Goal: Task Accomplishment & Management: Complete application form

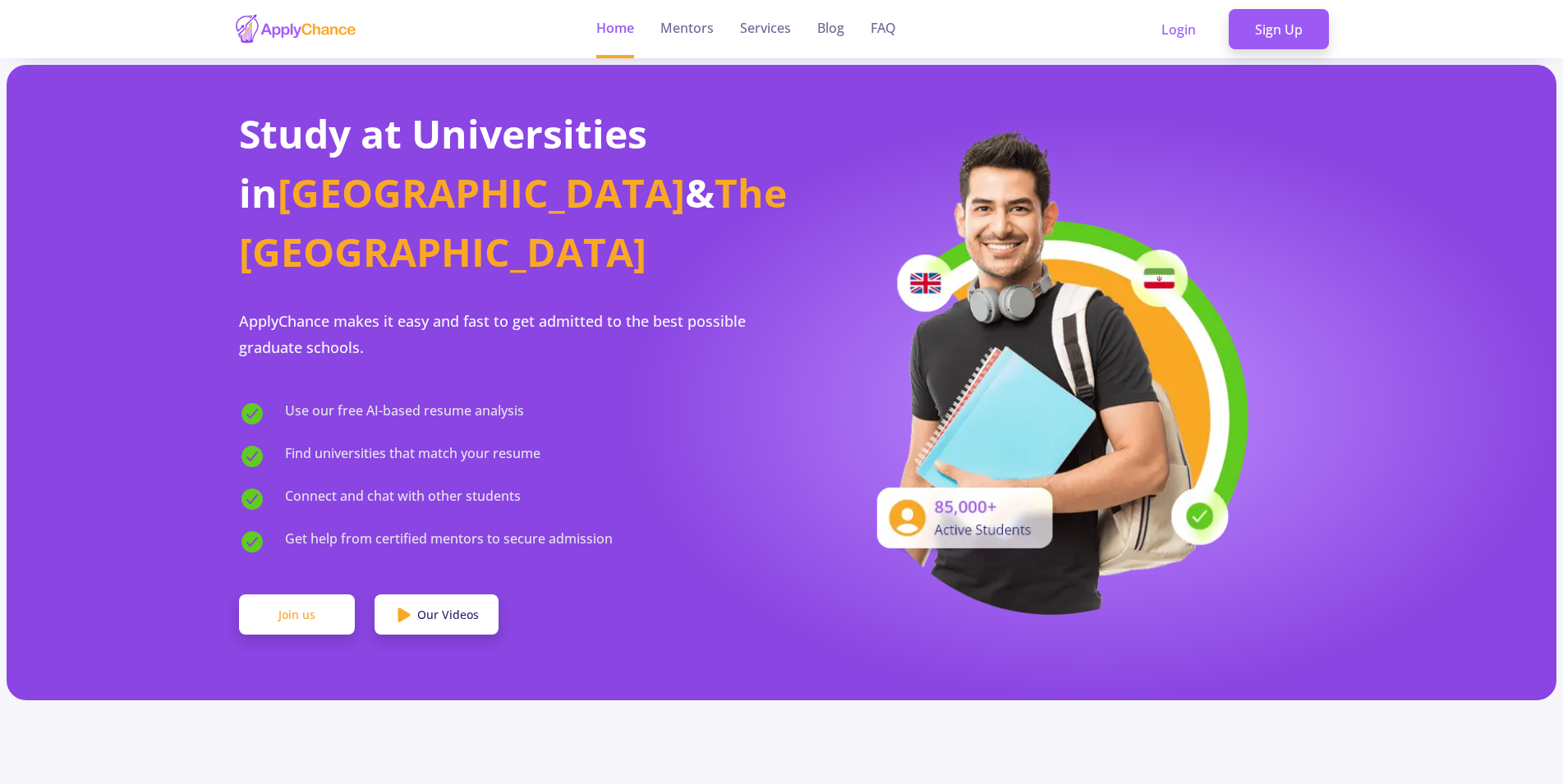
click at [297, 595] on link "Join us" at bounding box center [297, 615] width 116 height 42
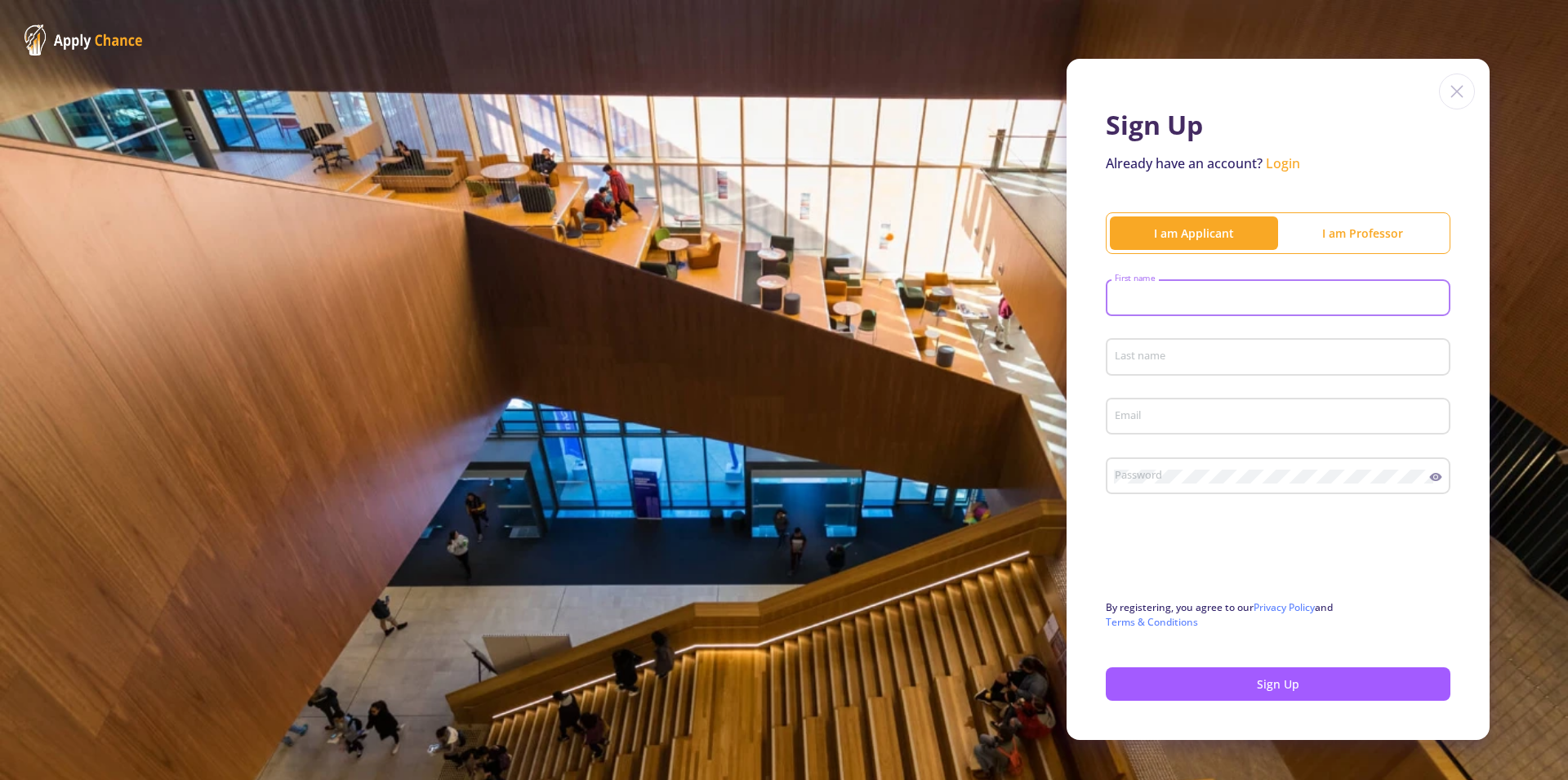
click at [1159, 292] on input "First name" at bounding box center [1279, 299] width 333 height 14
type input "Alireza"
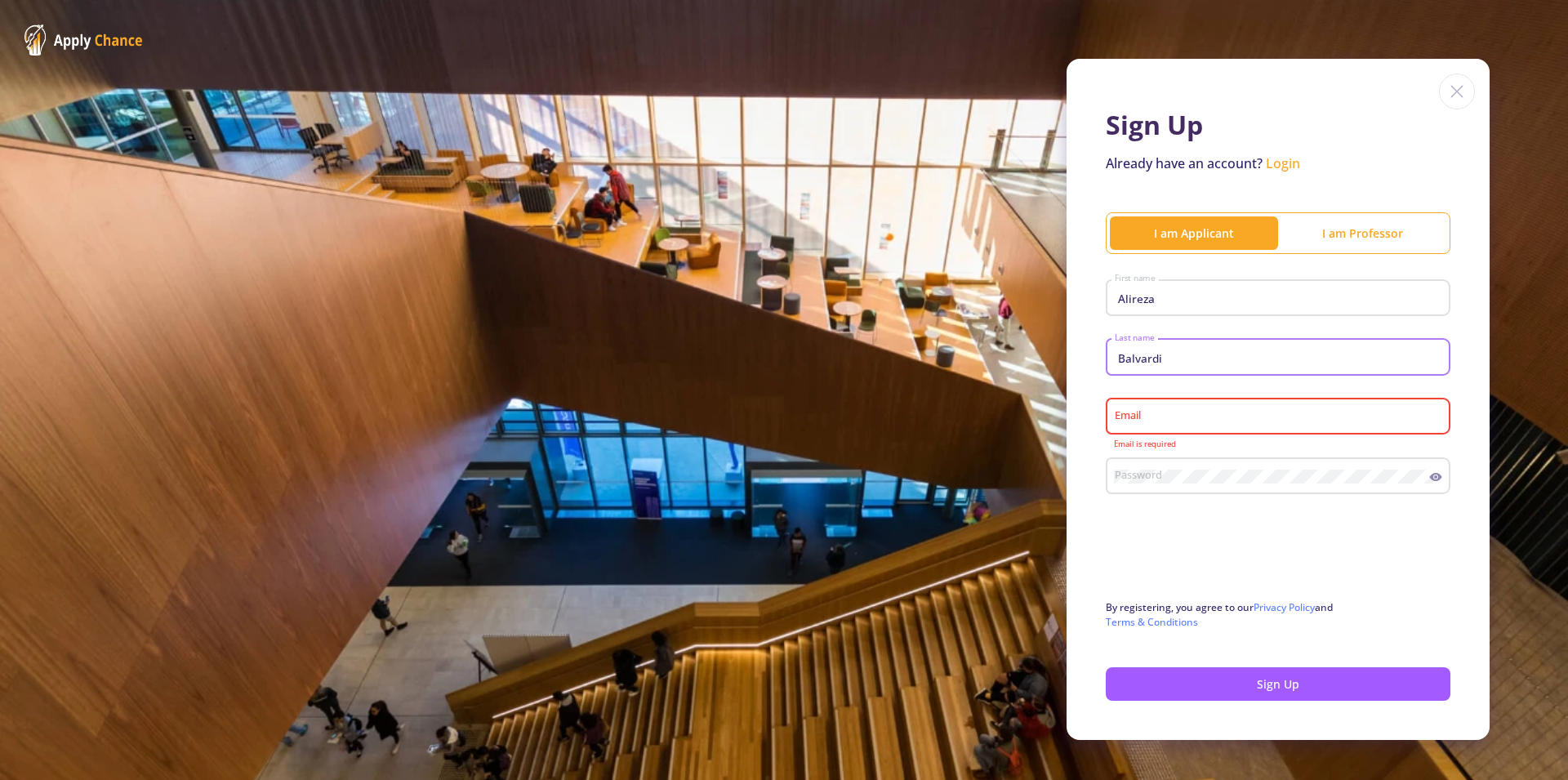
type input "Balvardi"
type input "[EMAIL_ADDRESS][DOMAIN_NAME]"
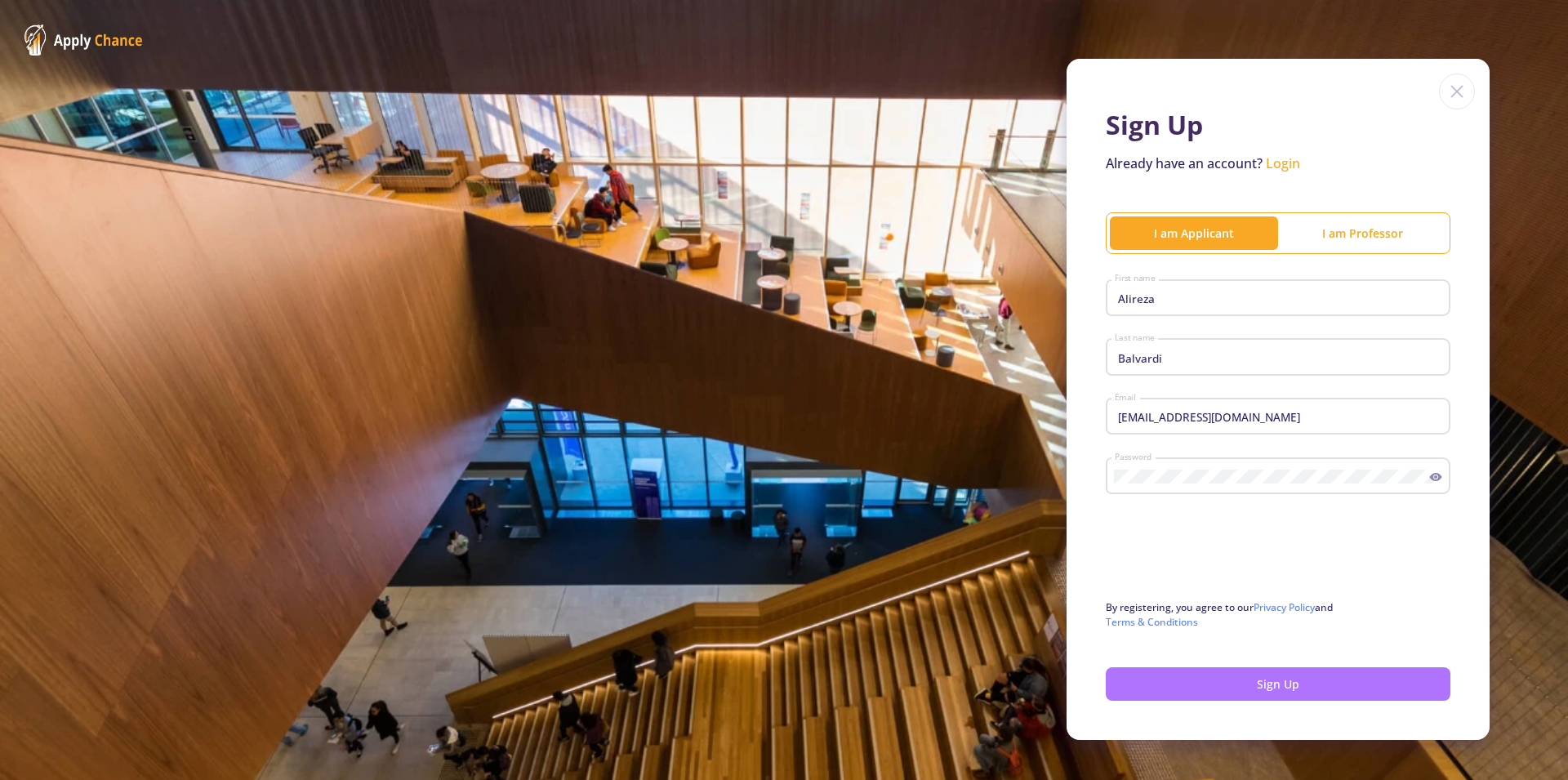
click at [1259, 681] on button "Sign Up" at bounding box center [1277, 684] width 344 height 33
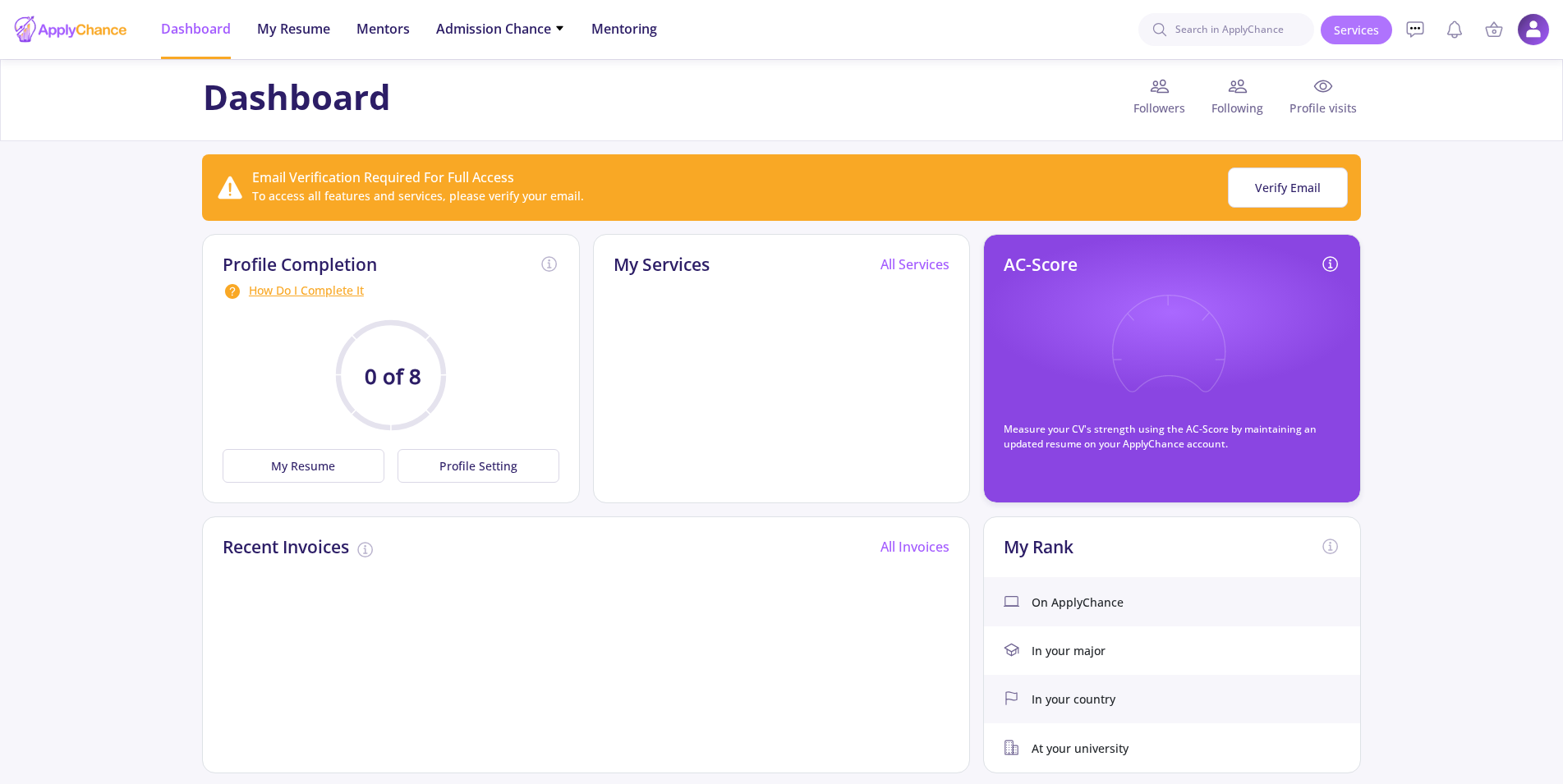
click at [1364, 31] on link "Services" at bounding box center [1356, 30] width 71 height 29
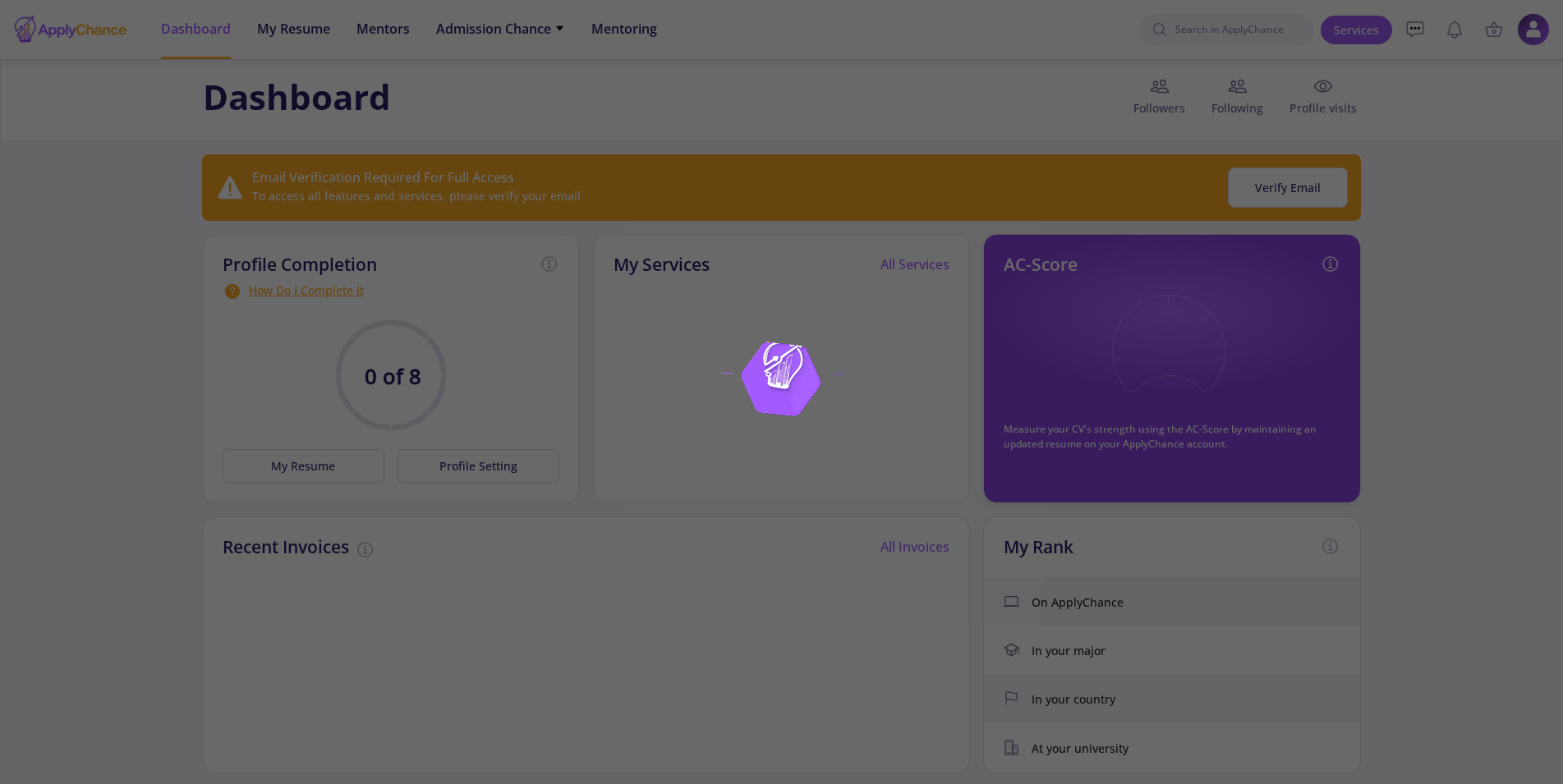
click at [805, 613] on div at bounding box center [782, 392] width 1563 height 784
click at [365, 352] on div at bounding box center [782, 392] width 1563 height 784
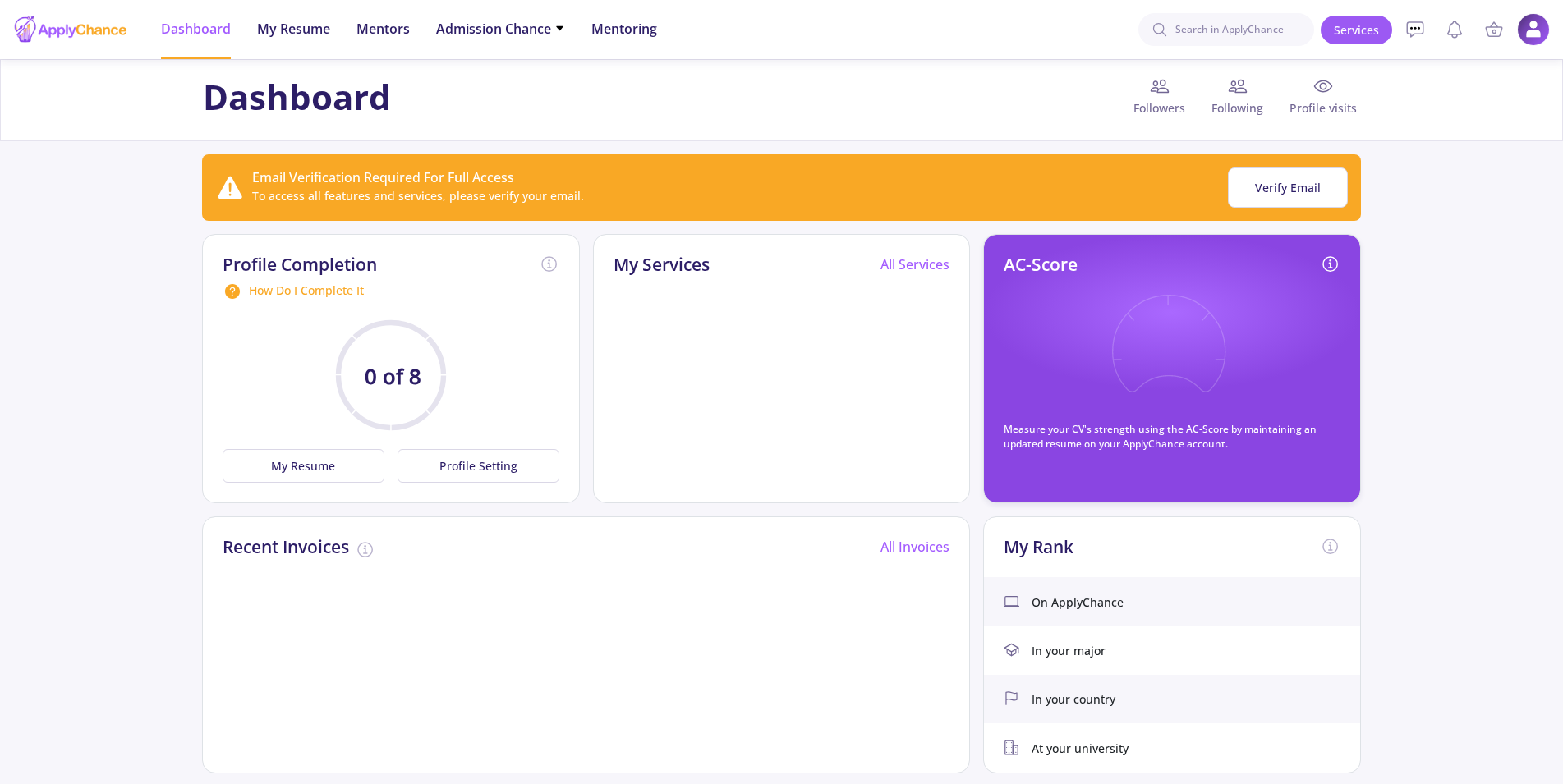
click at [1266, 186] on button "Verify Email" at bounding box center [1288, 188] width 120 height 41
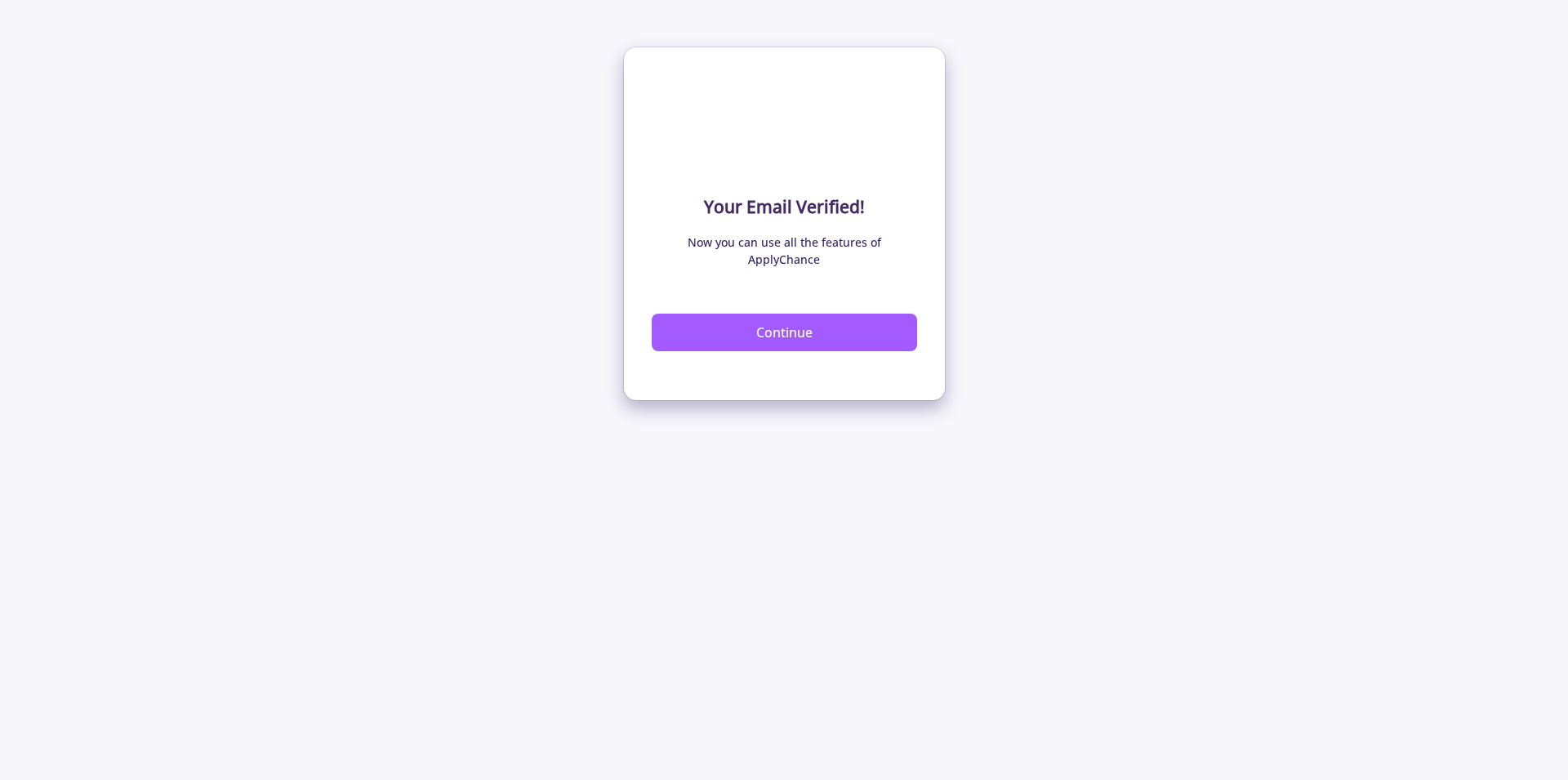
click at [771, 315] on button "Continue" at bounding box center [784, 333] width 266 height 38
click at [805, 320] on button "Continue" at bounding box center [784, 333] width 266 height 38
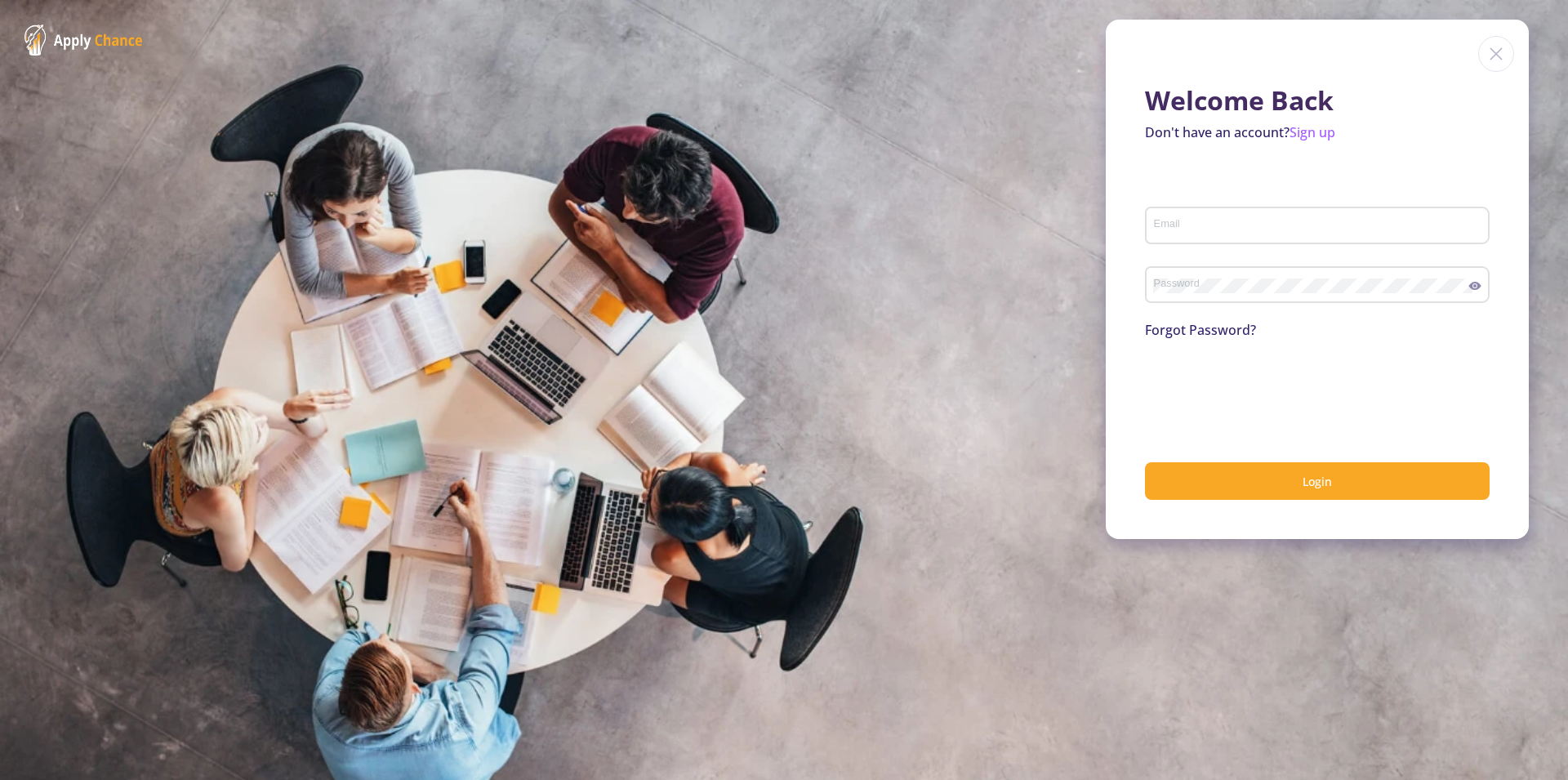
click at [1177, 229] on input "Email" at bounding box center [1319, 226] width 333 height 14
type input "[EMAIL_ADDRESS][DOMAIN_NAME]"
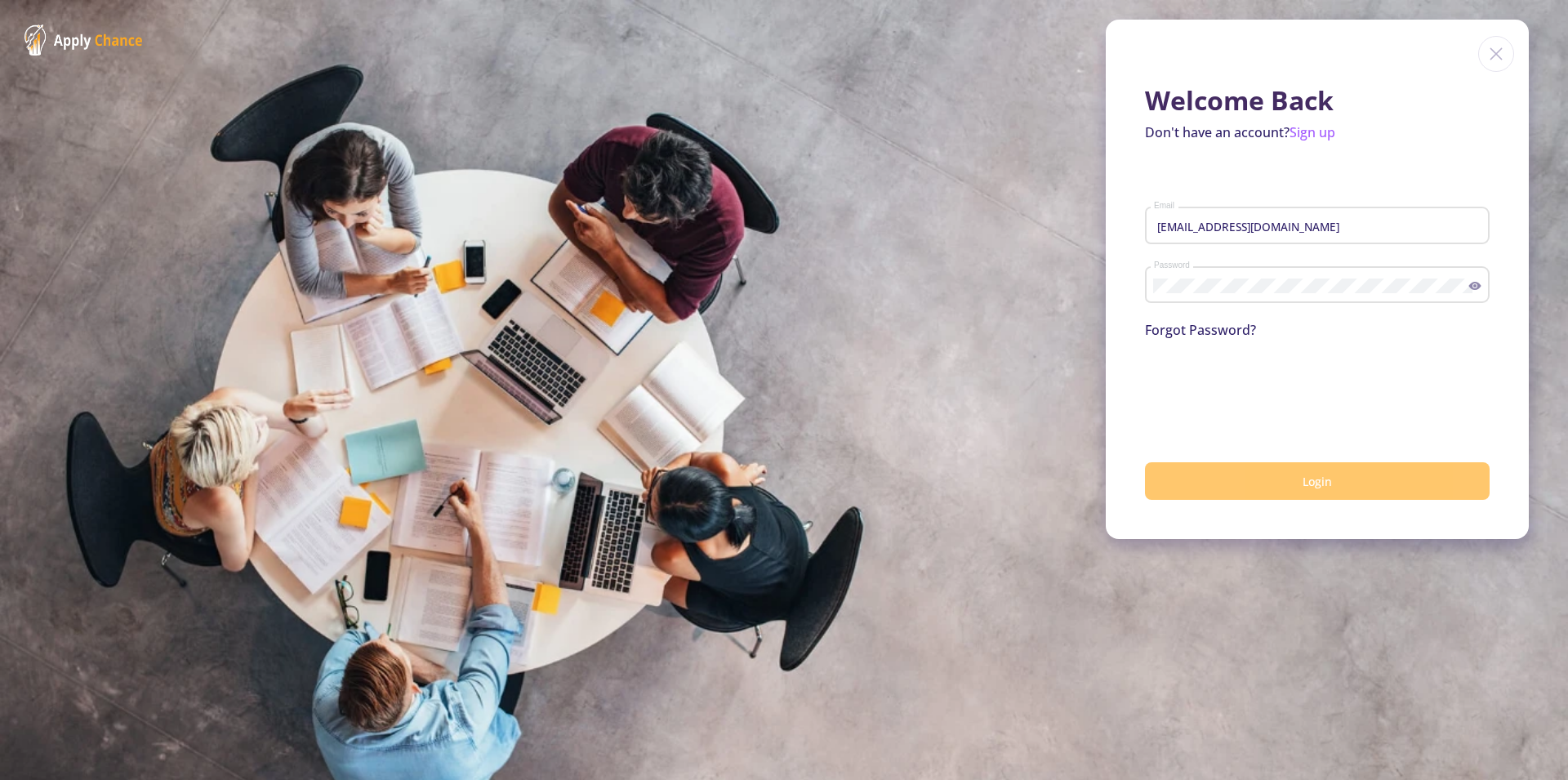
click at [1328, 483] on span "Login" at bounding box center [1317, 481] width 30 height 15
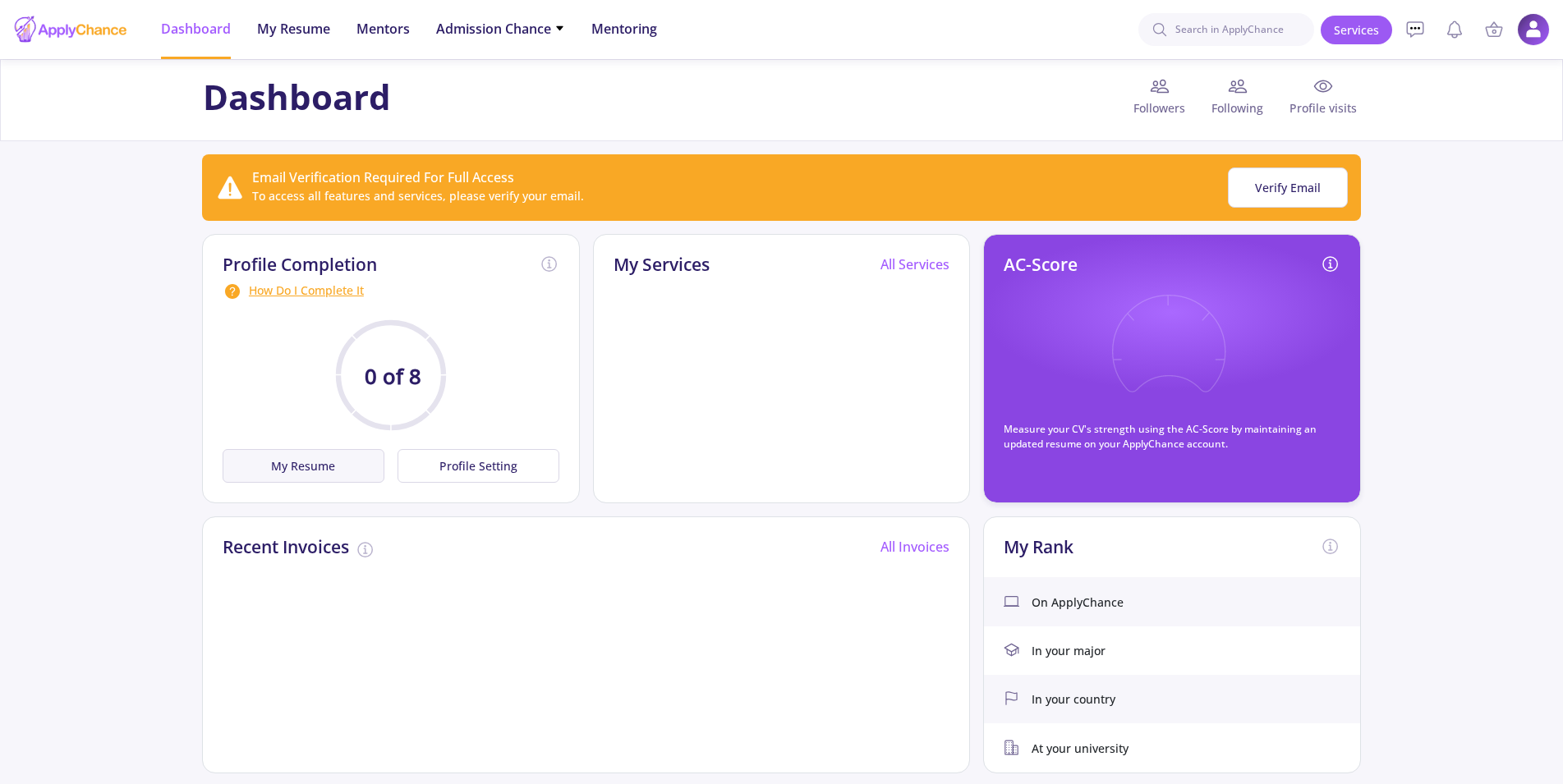
click at [310, 470] on button "My Resume" at bounding box center [303, 466] width 162 height 33
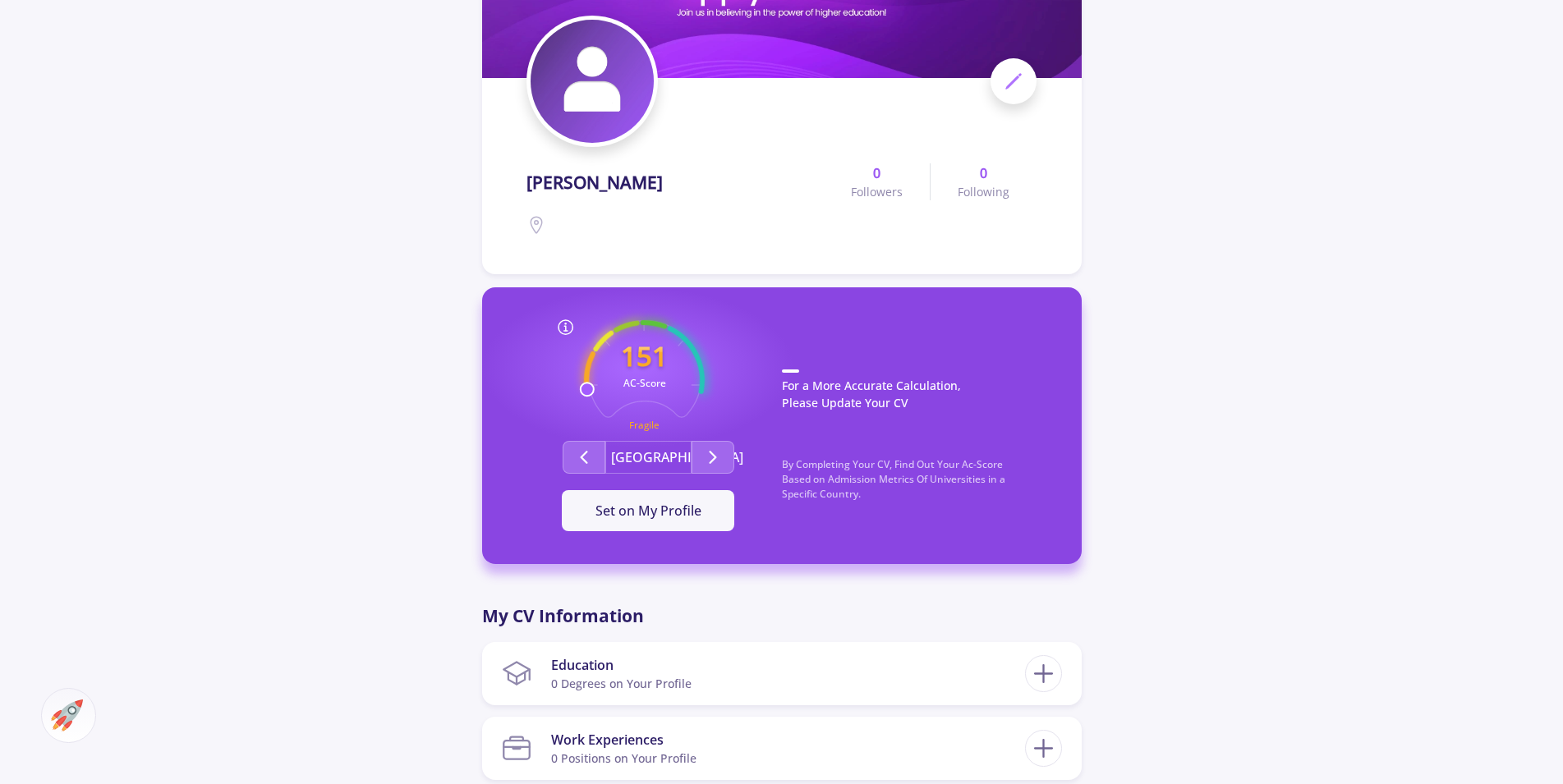
scroll to position [335, 0]
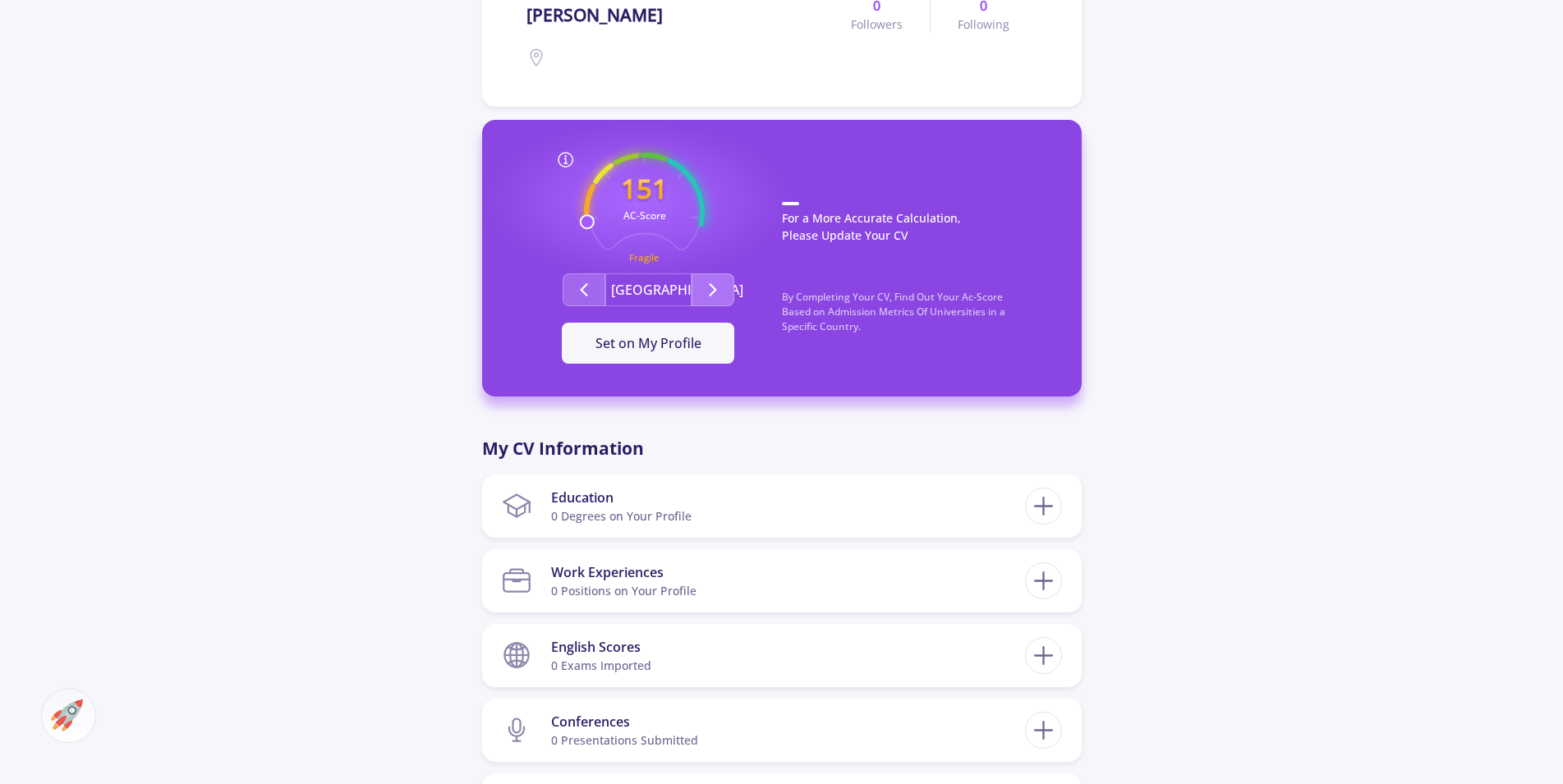
click at [717, 288] on icon "Second group" at bounding box center [713, 290] width 20 height 20
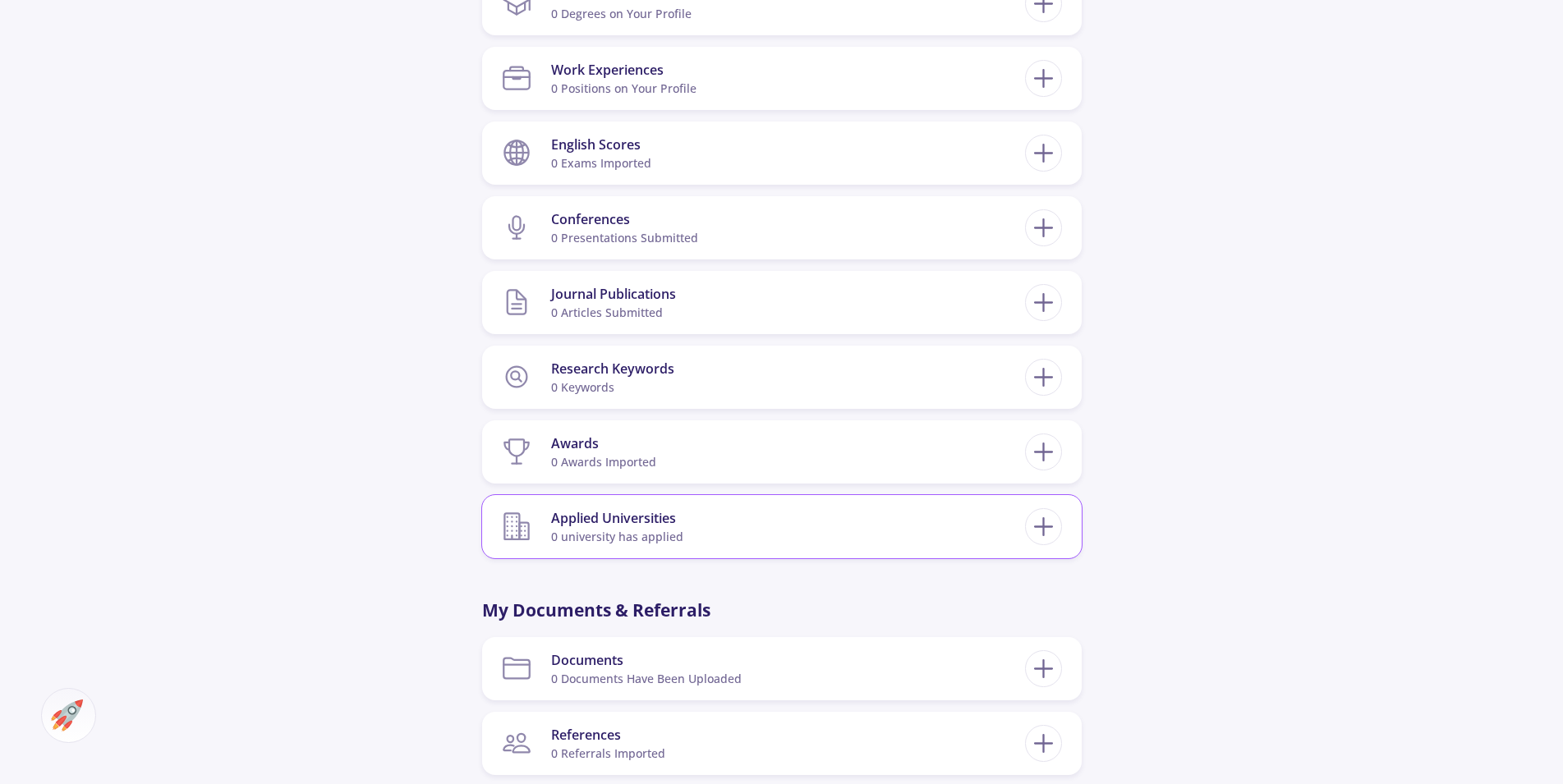
scroll to position [503, 0]
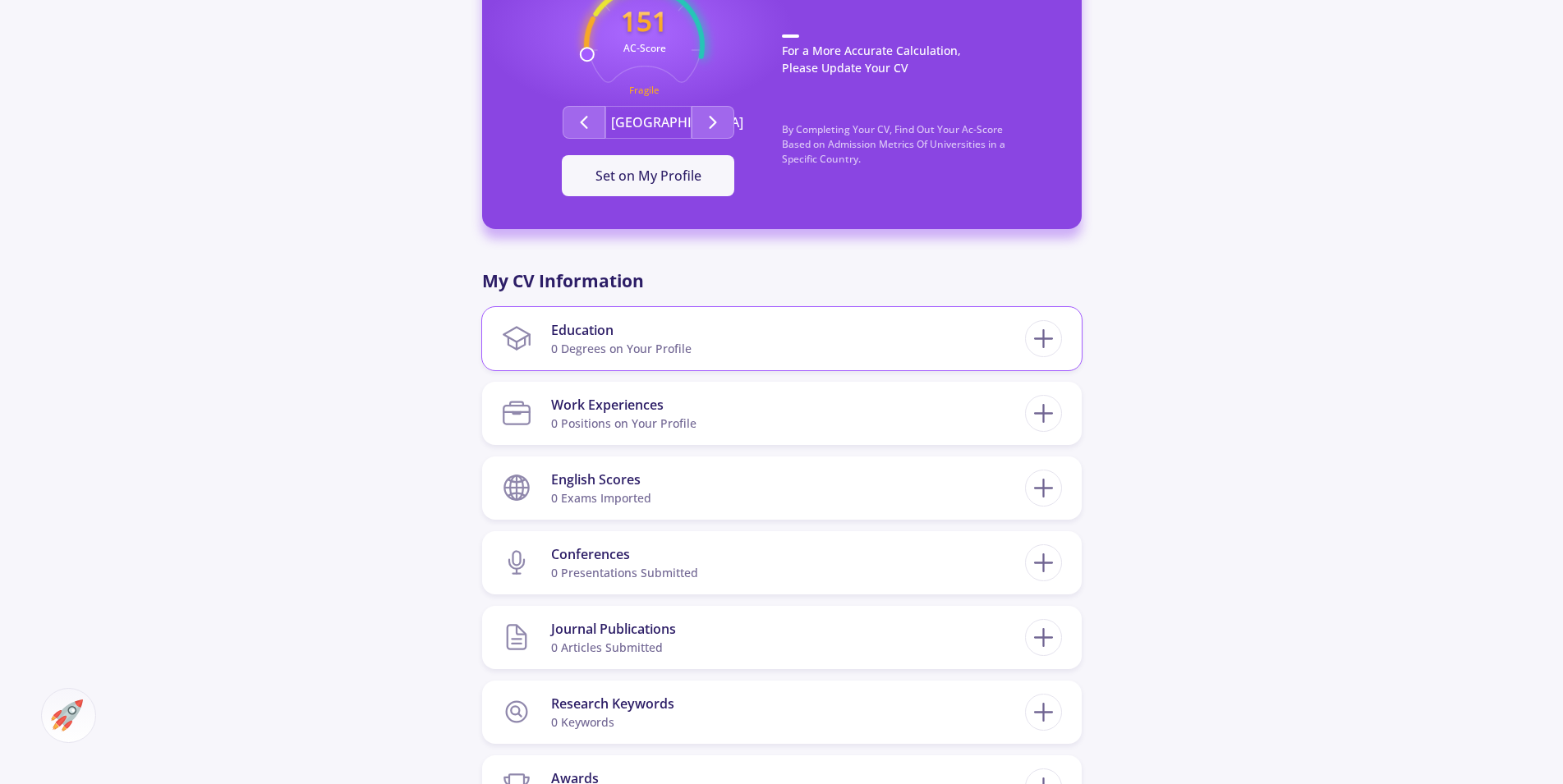
click at [671, 346] on div "0 Degrees on Your Profile" at bounding box center [622, 348] width 141 height 17
click at [1051, 336] on icon at bounding box center [1044, 339] width 31 height 31
checkbox input "false"
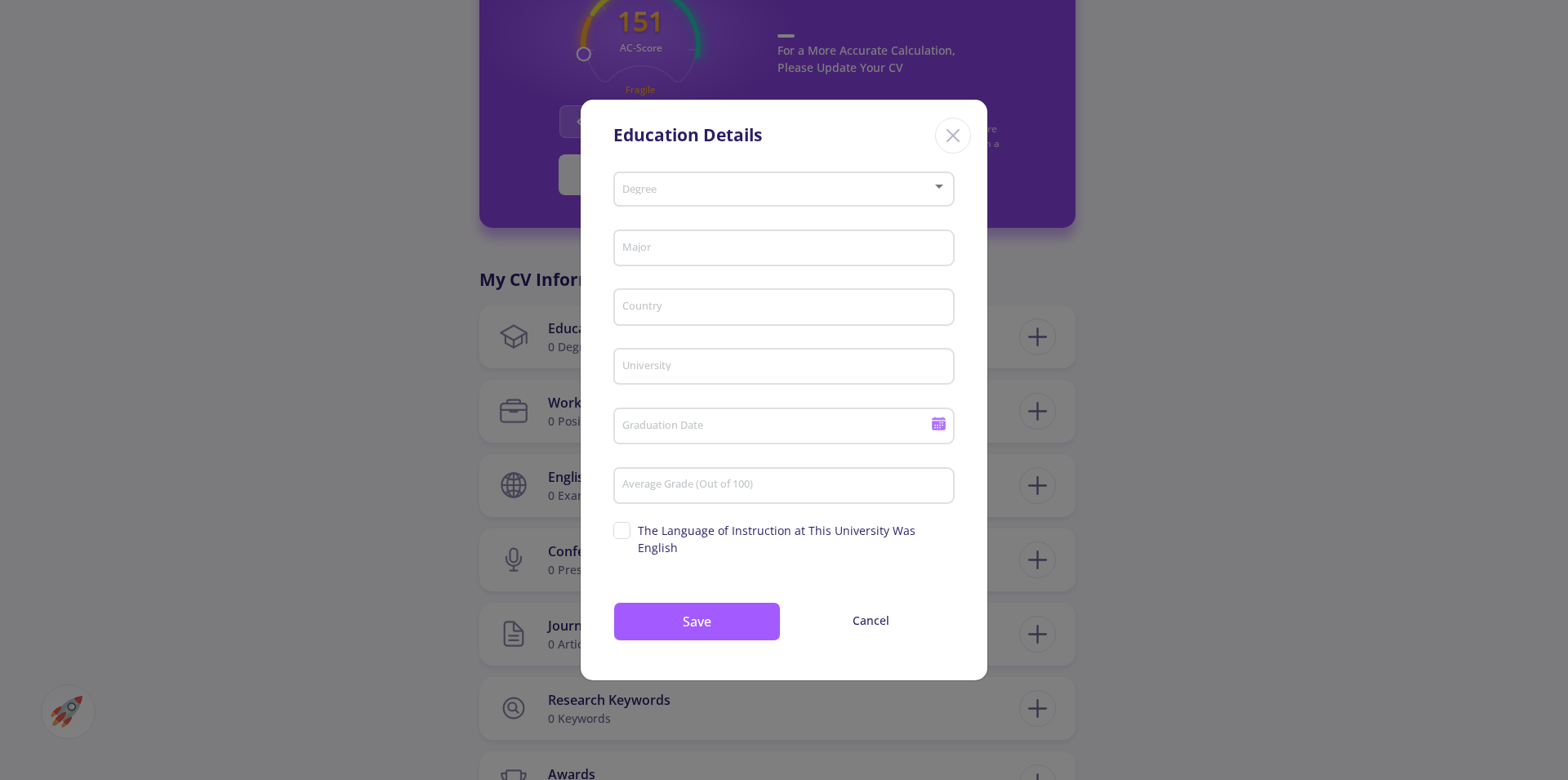
click at [741, 192] on div "Degree" at bounding box center [784, 187] width 326 height 41
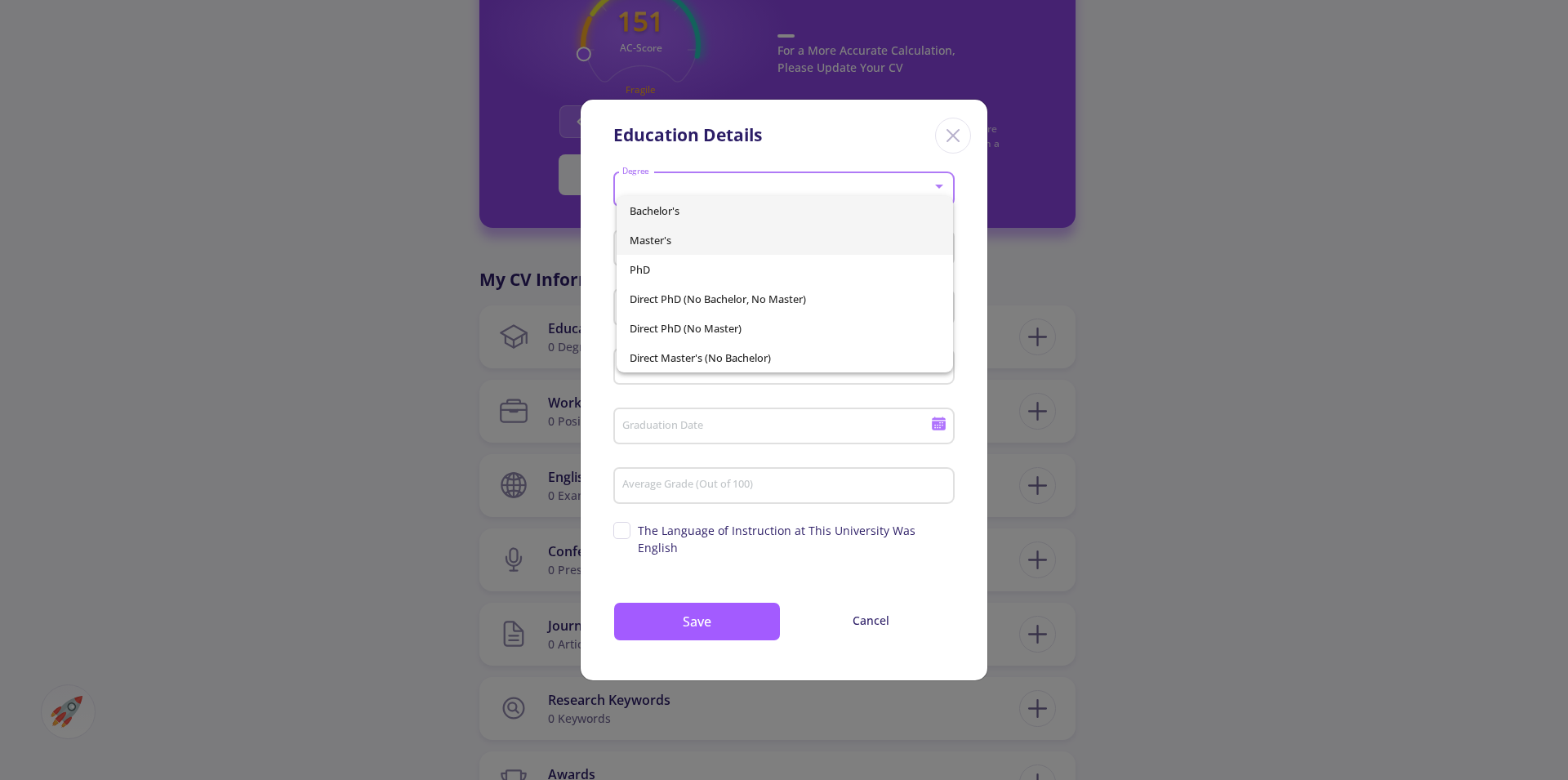
click at [697, 242] on span "Master's" at bounding box center [785, 240] width 311 height 30
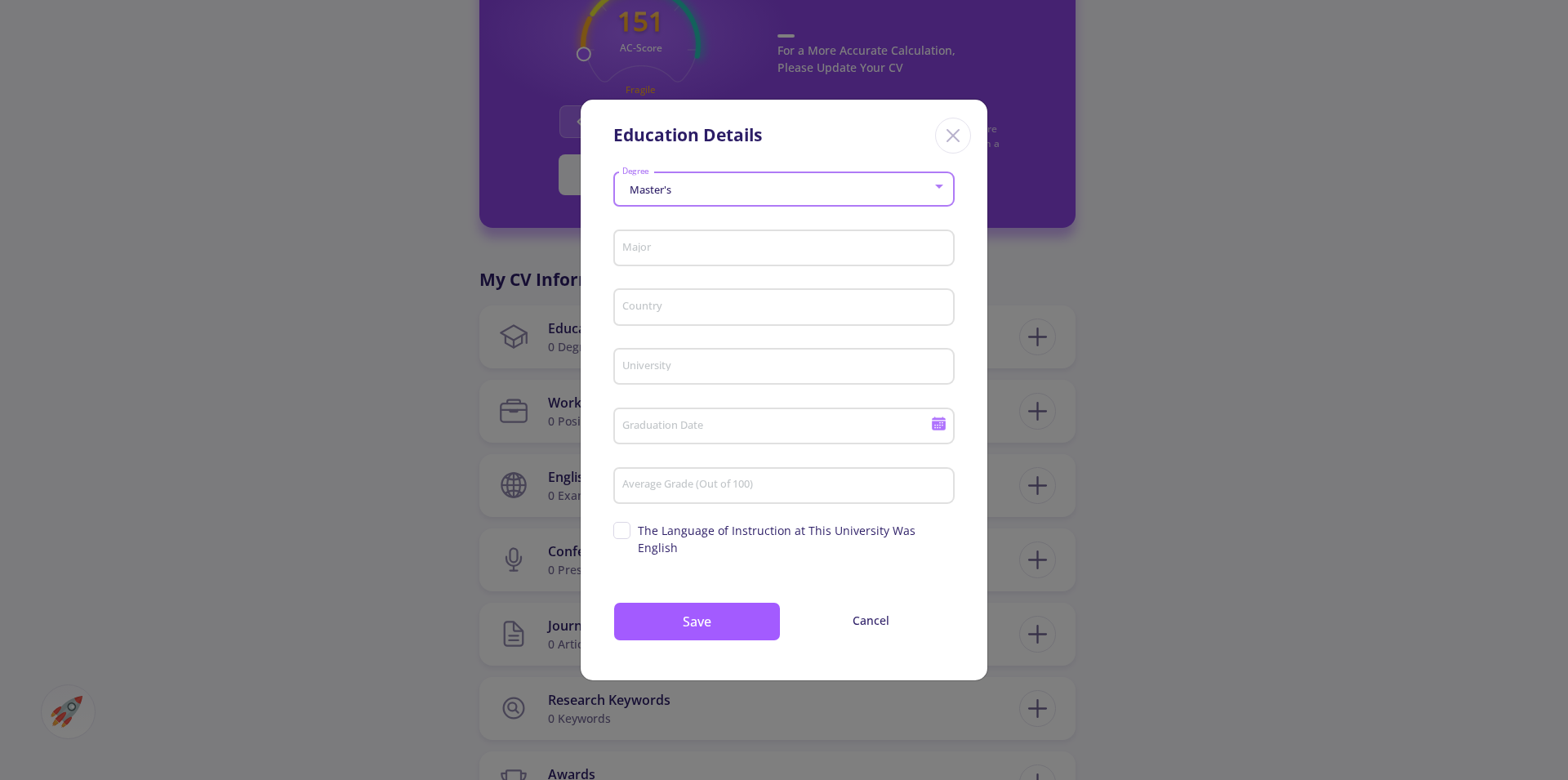
click at [666, 255] on input "Major" at bounding box center [787, 249] width 330 height 14
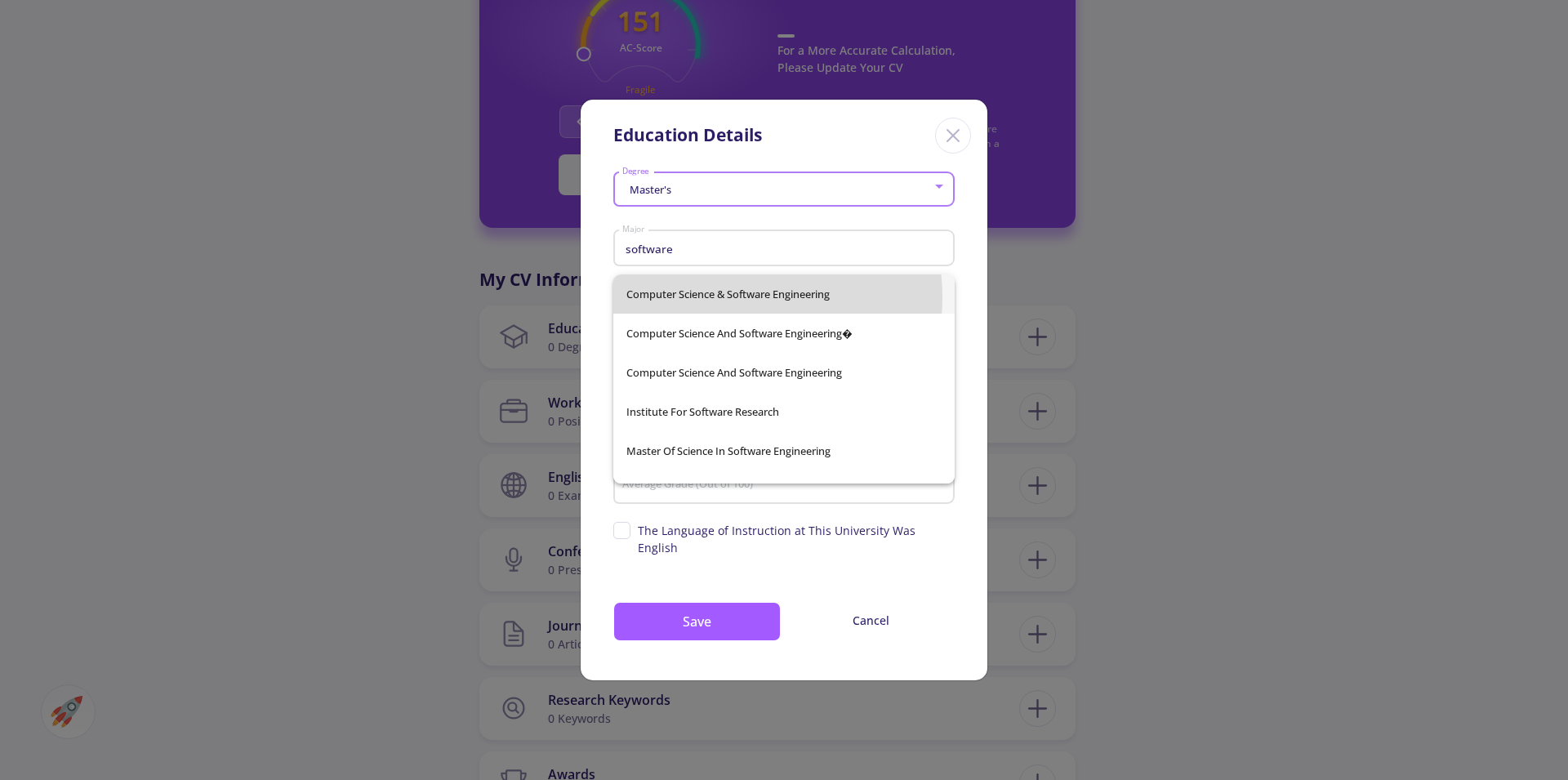
click at [736, 297] on span "Computer Science & Software Engineering" at bounding box center [783, 294] width 315 height 39
type input "Computer Science & Software Engineering"
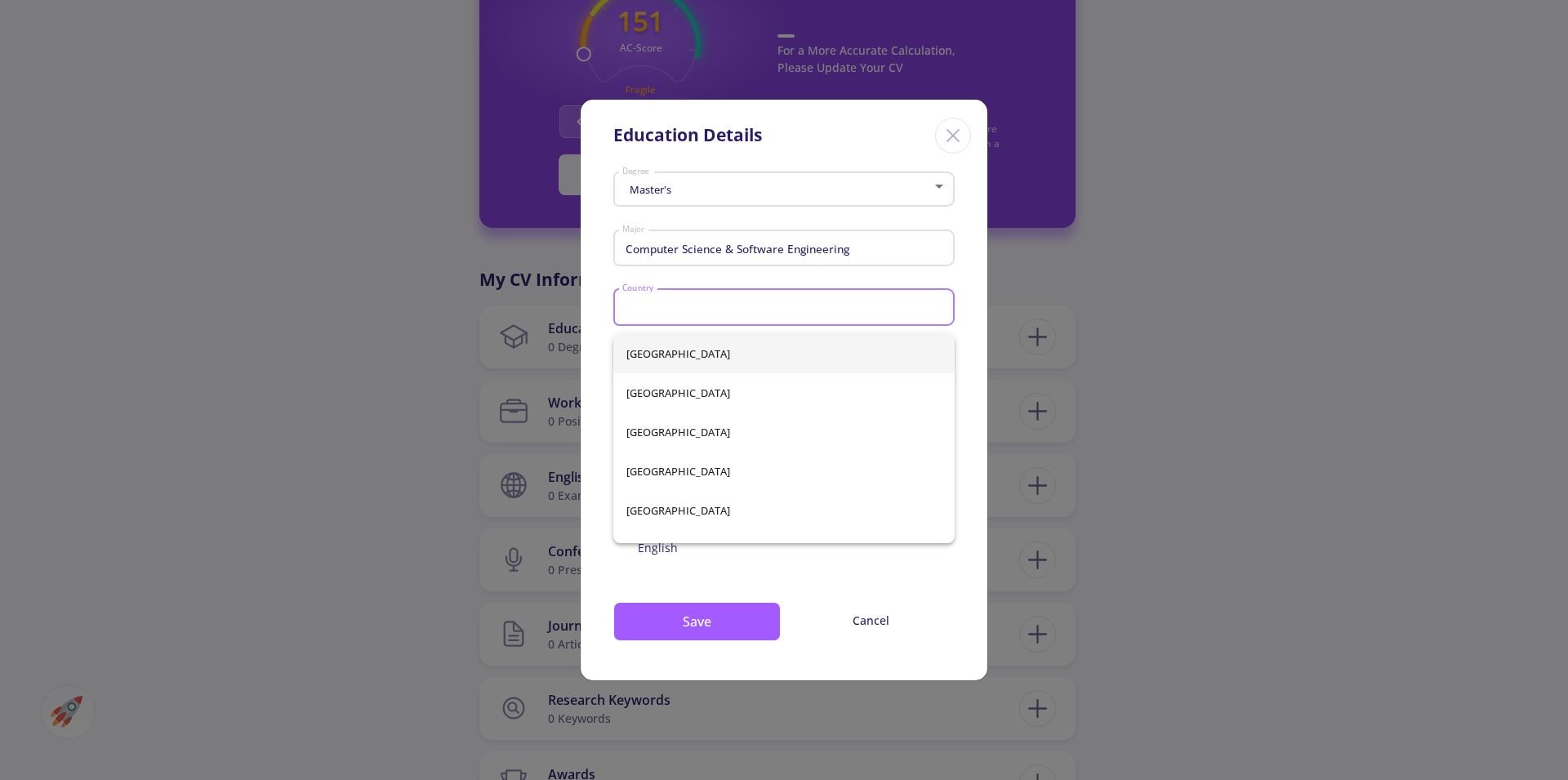
click at [701, 315] on input "Country" at bounding box center [787, 308] width 330 height 14
click at [681, 382] on span "[GEOGRAPHIC_DATA]" at bounding box center [783, 393] width 315 height 39
type input "[GEOGRAPHIC_DATA]"
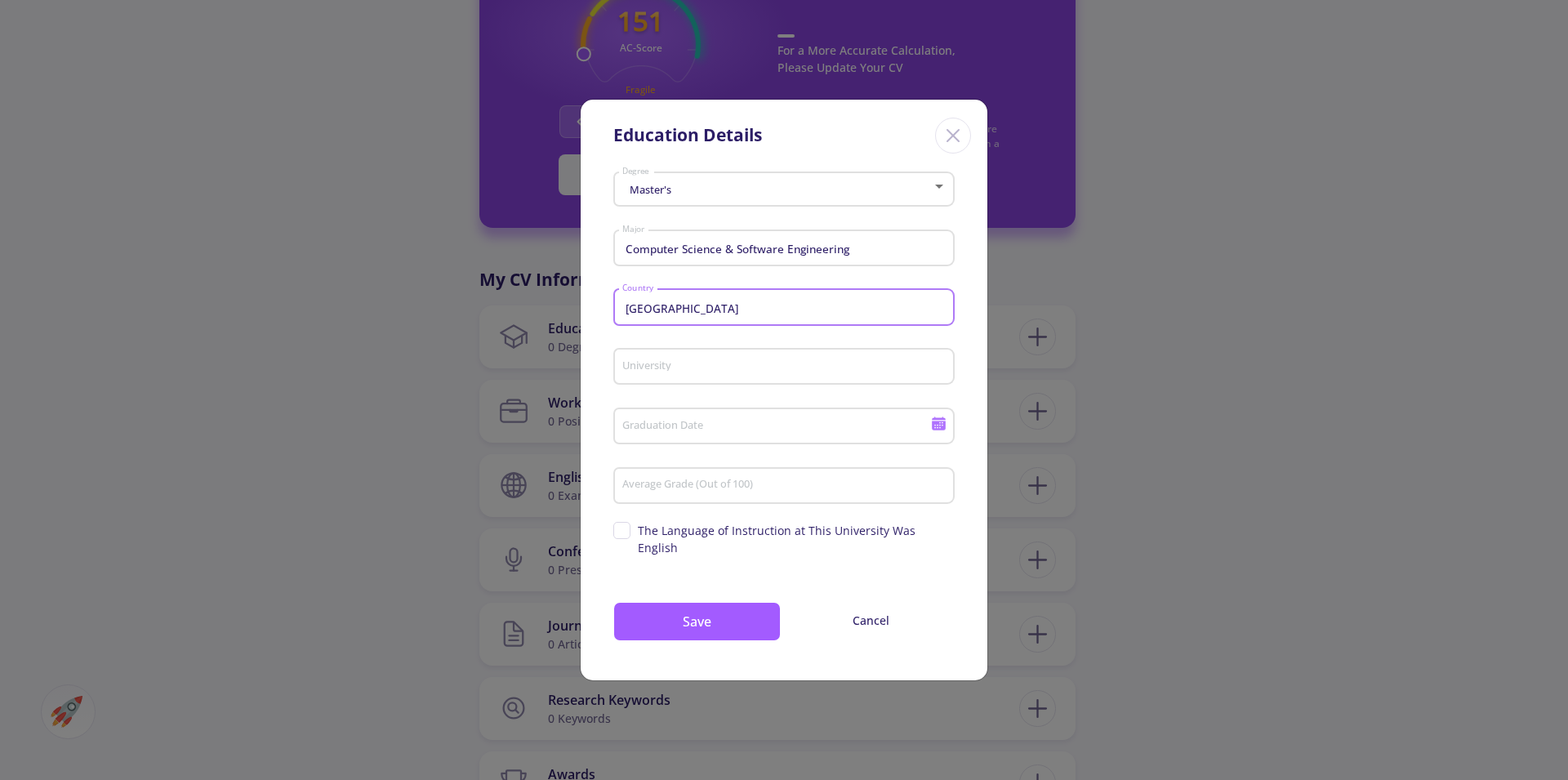
click at [686, 375] on input "University" at bounding box center [787, 367] width 330 height 14
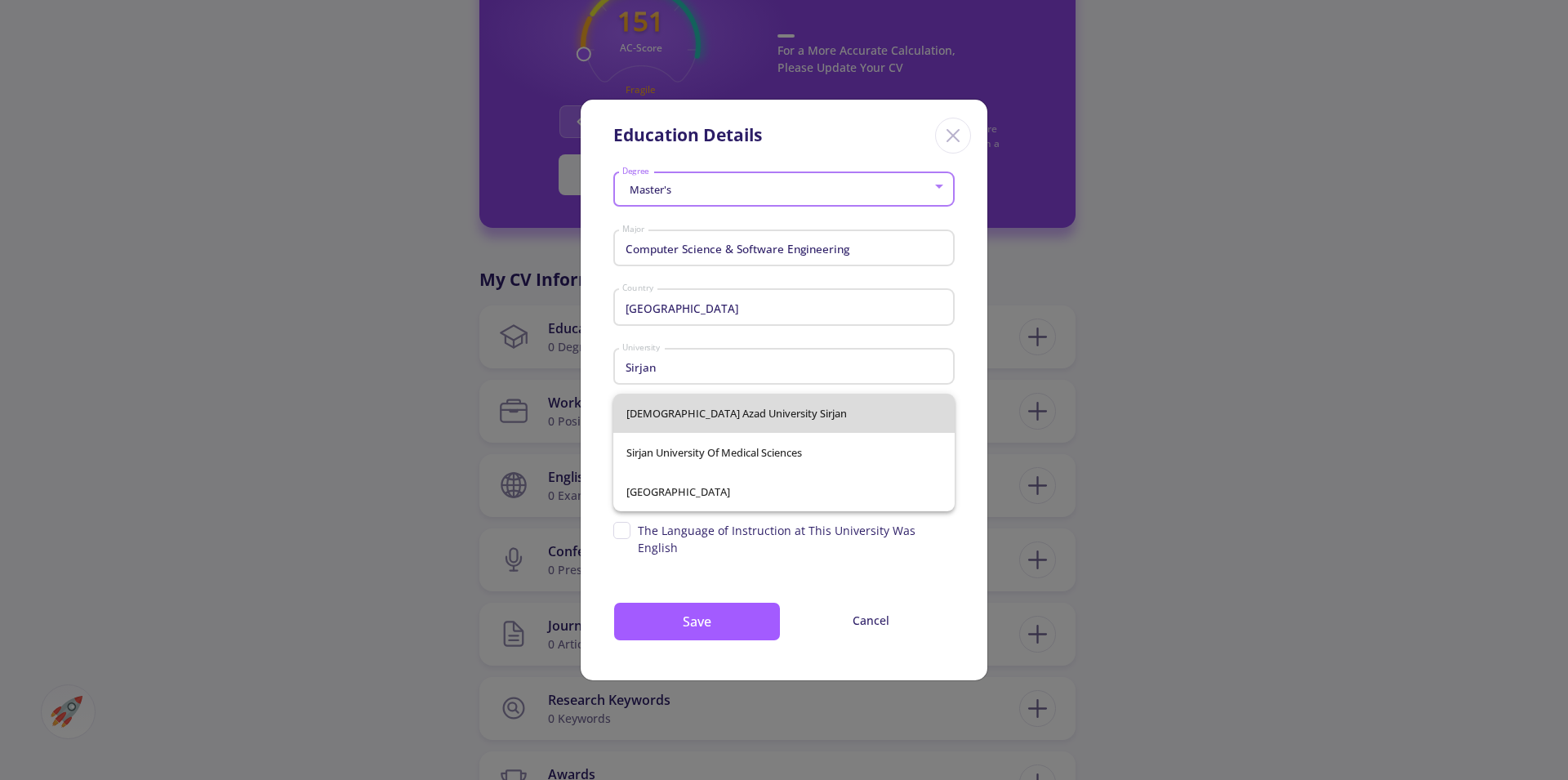
click at [693, 416] on span "[DEMOGRAPHIC_DATA] Azad University Sirjan" at bounding box center [783, 414] width 315 height 39
type input "[DEMOGRAPHIC_DATA] Azad University Sirjan"
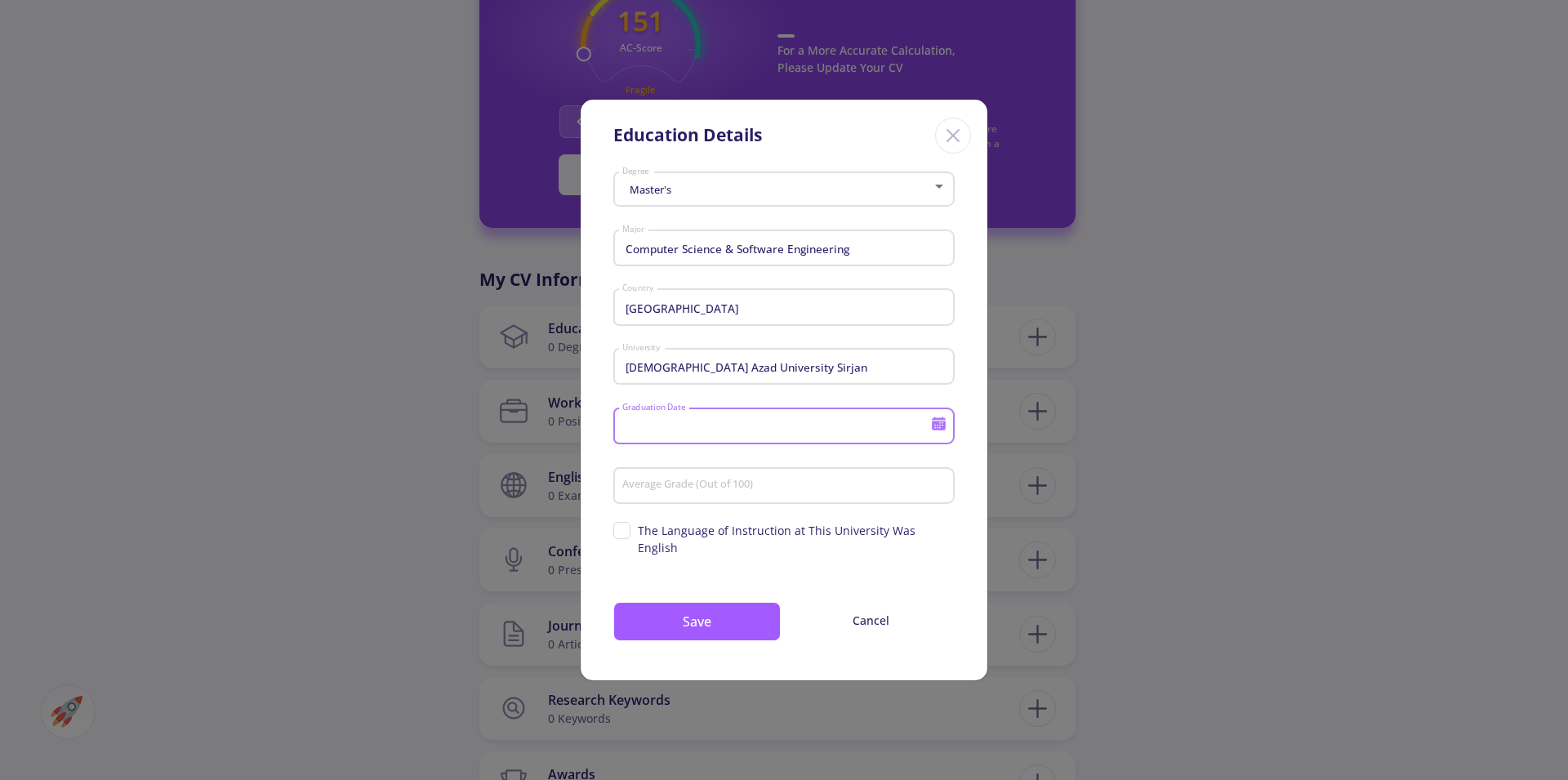
click at [771, 434] on input "Graduation Date" at bounding box center [779, 427] width 314 height 14
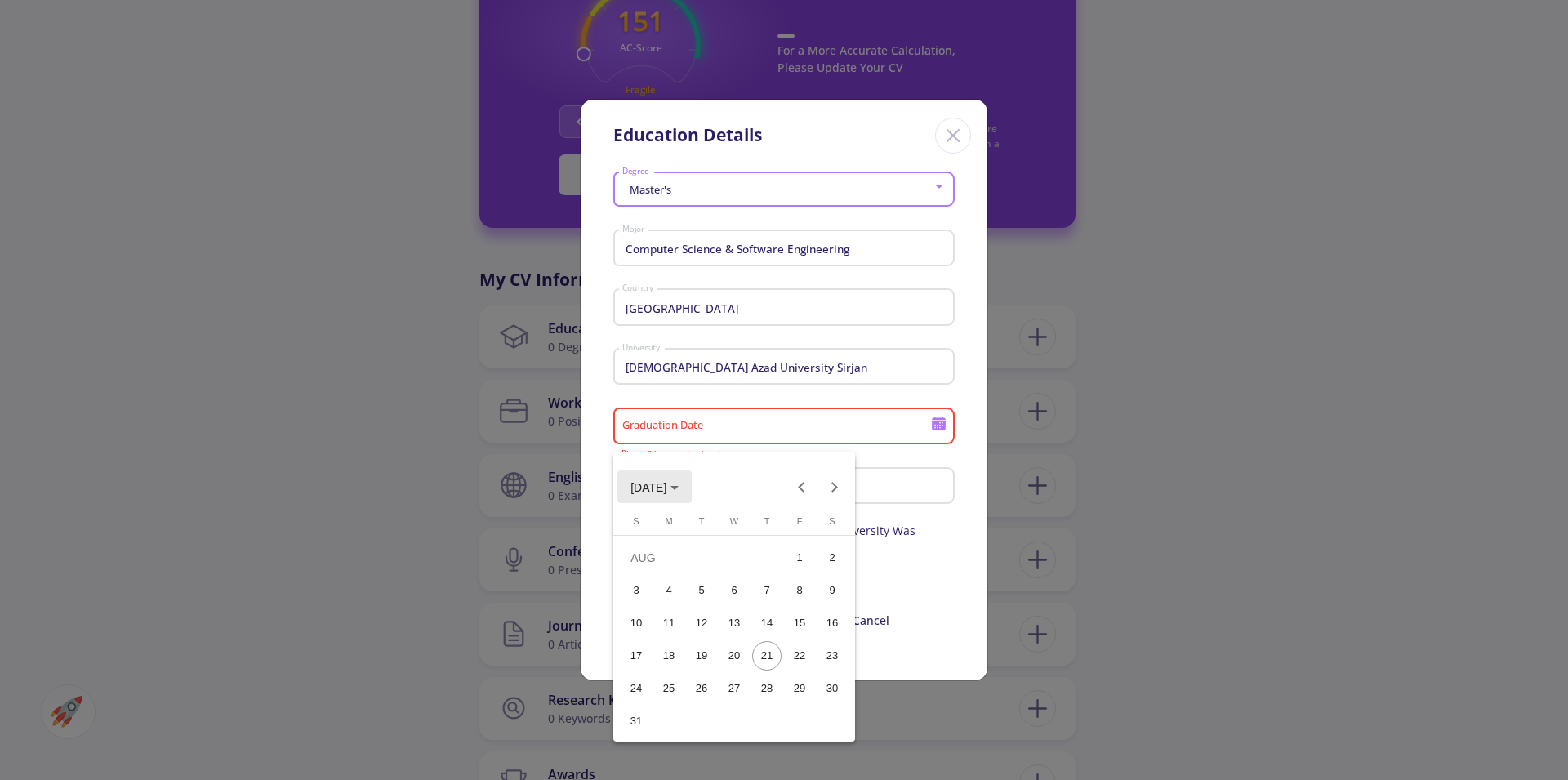
click at [678, 493] on span "[DATE]" at bounding box center [655, 486] width 48 height 13
click at [803, 490] on button "Previous 24 years" at bounding box center [802, 486] width 32 height 32
click at [704, 695] on div "2013" at bounding box center [705, 701] width 51 height 30
click at [654, 565] on div "JAN" at bounding box center [648, 570] width 51 height 30
click at [713, 591] on div "1" at bounding box center [701, 591] width 30 height 30
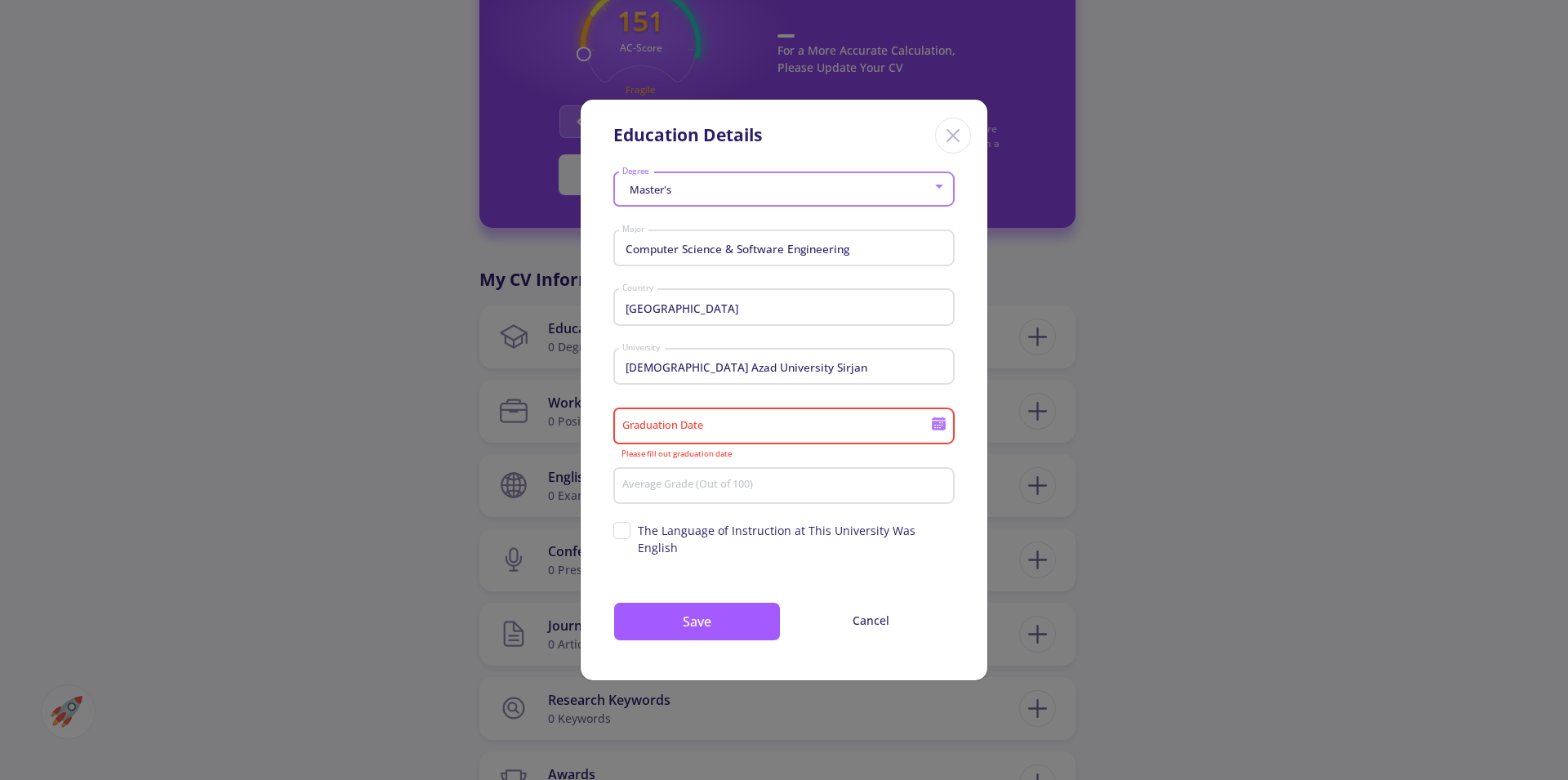
type input "[DATE]"
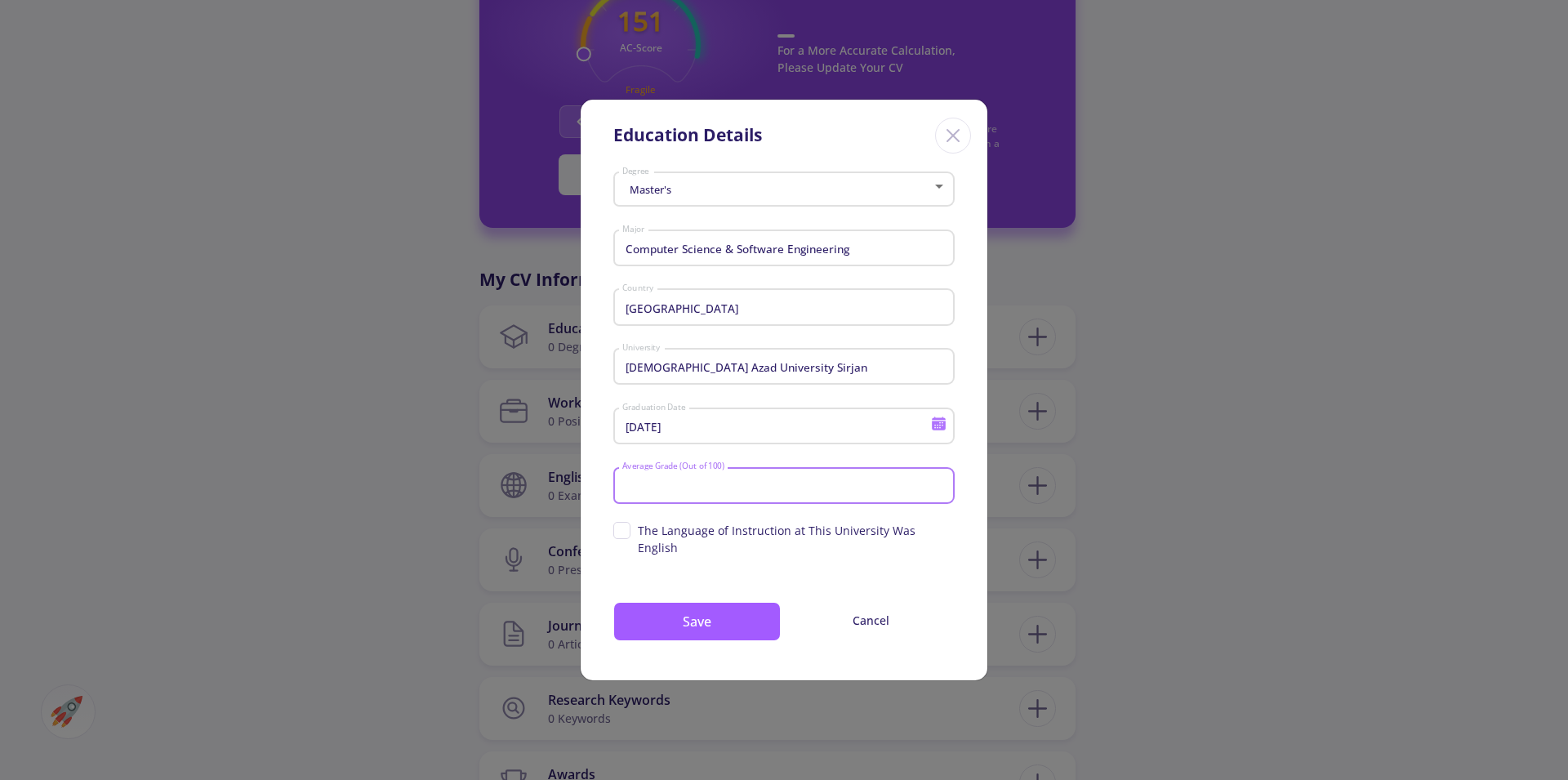
click at [775, 493] on input "Average Grade (Out of 100)" at bounding box center [787, 486] width 330 height 14
type input "81"
click at [614, 543] on span "The Language of Instruction at This University Was English" at bounding box center [784, 539] width 341 height 34
click at [614, 532] on input "The Language of Instruction at This University Was English" at bounding box center [619, 528] width 11 height 11
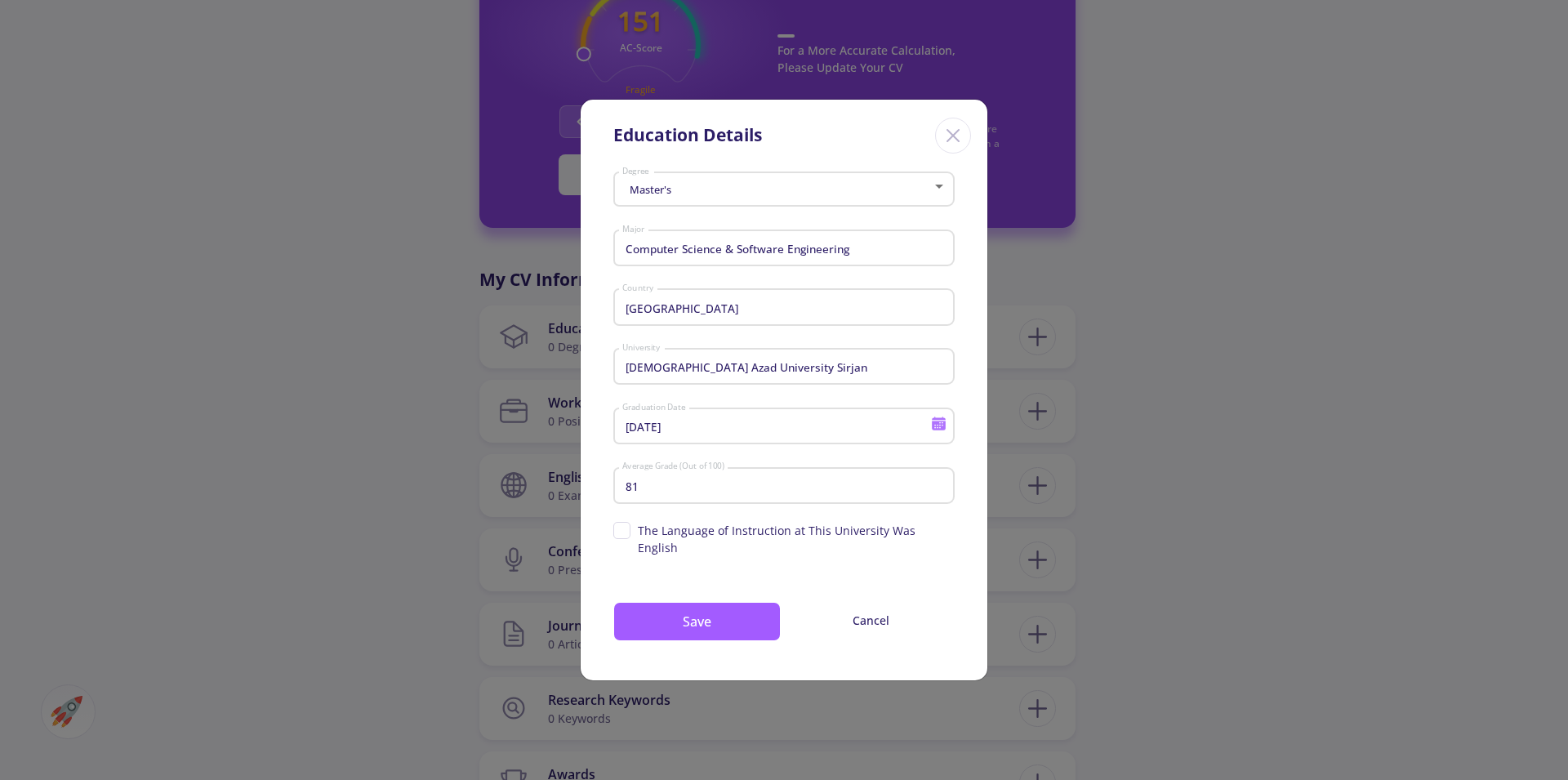
checkbox input "true"
click at [703, 619] on button "Save" at bounding box center [697, 622] width 168 height 39
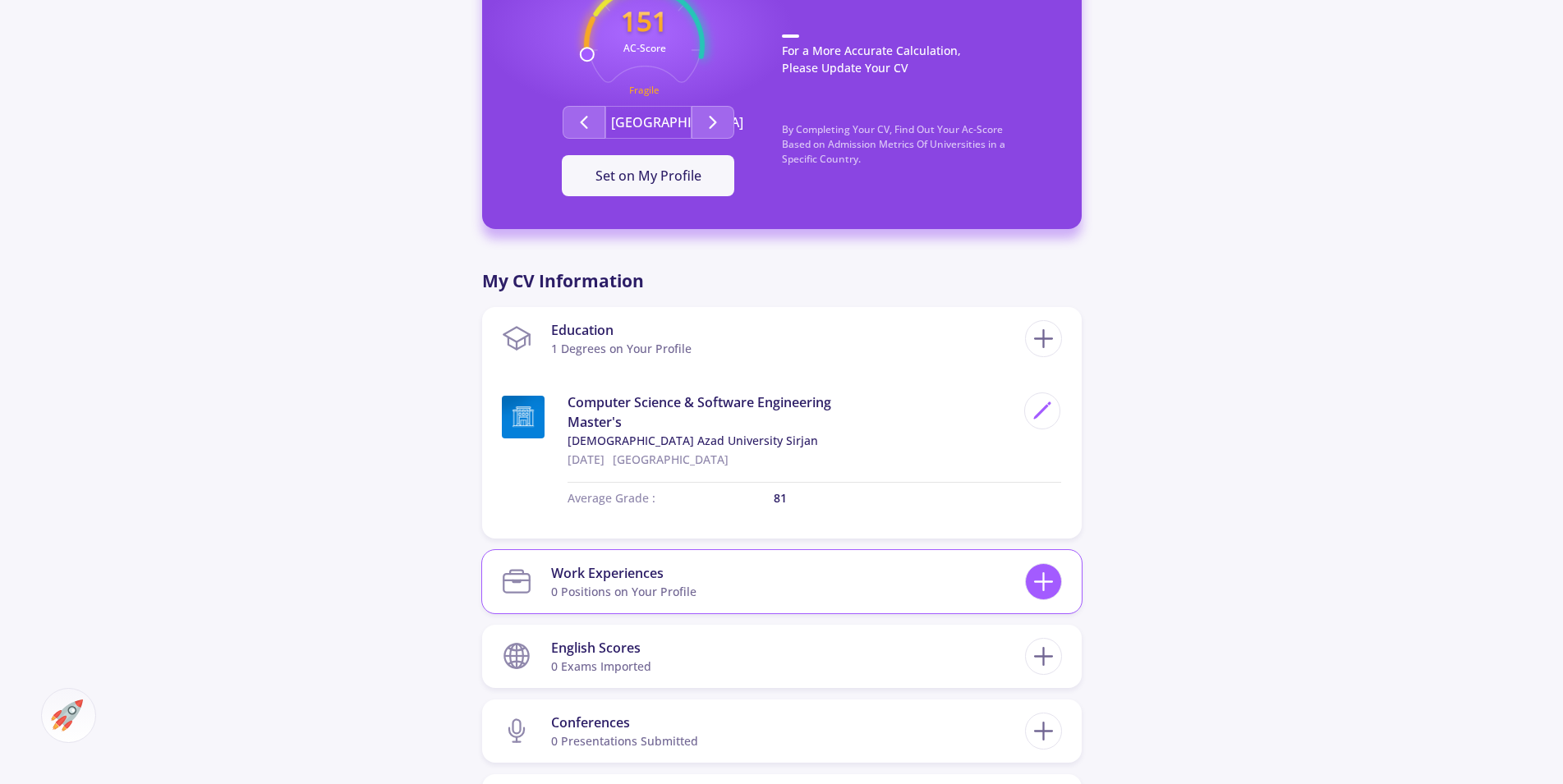
click at [1041, 574] on icon at bounding box center [1044, 582] width 31 height 31
checkbox input "false"
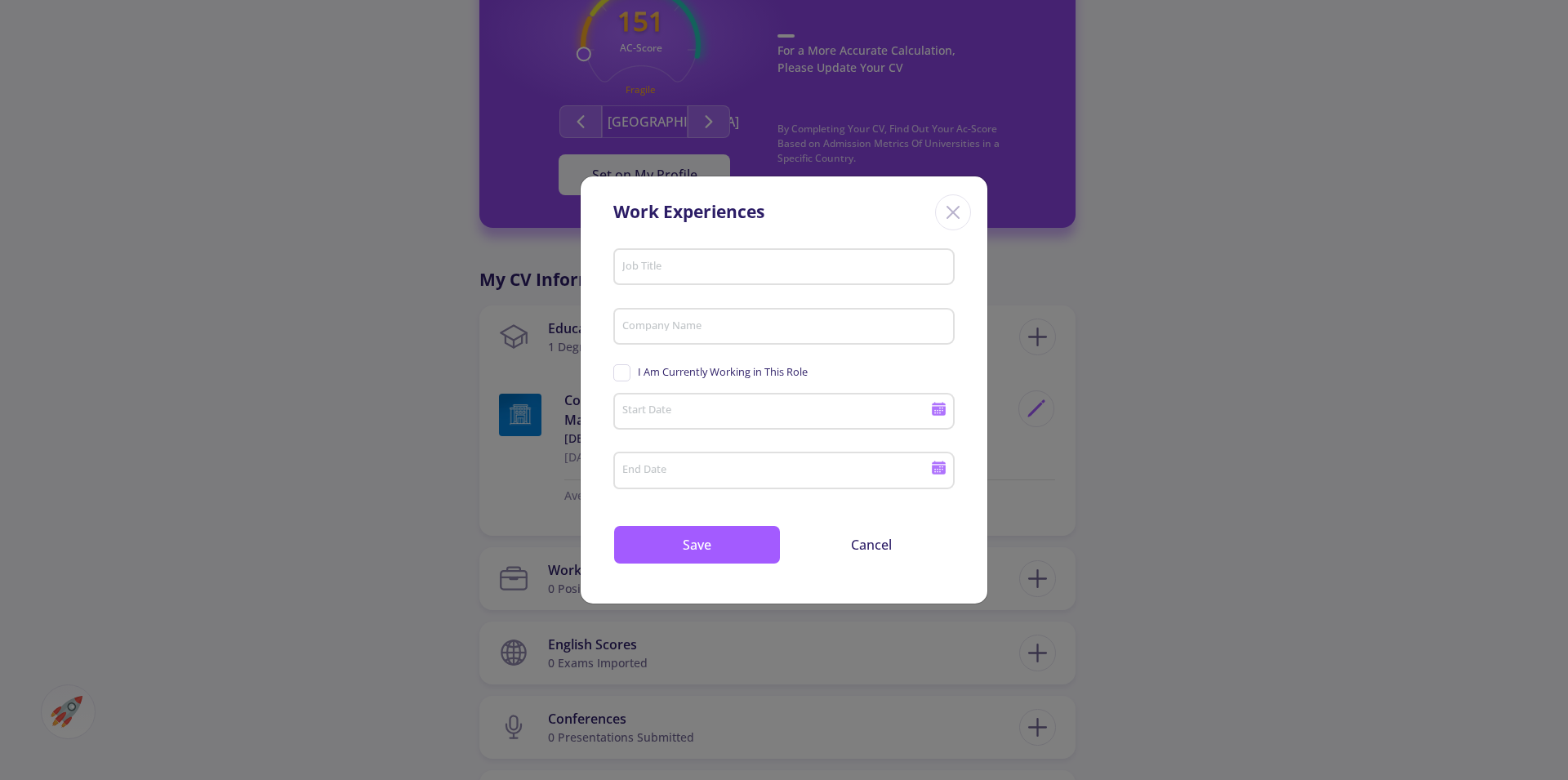
click at [682, 272] on input "Job Title" at bounding box center [787, 267] width 330 height 14
type input "PHP Developer"
click at [659, 331] on input "Company Name" at bounding box center [787, 328] width 330 height 14
type input "Freelancer"
click at [687, 372] on span "I Am Currently Working in This Role" at bounding box center [722, 372] width 170 height 15
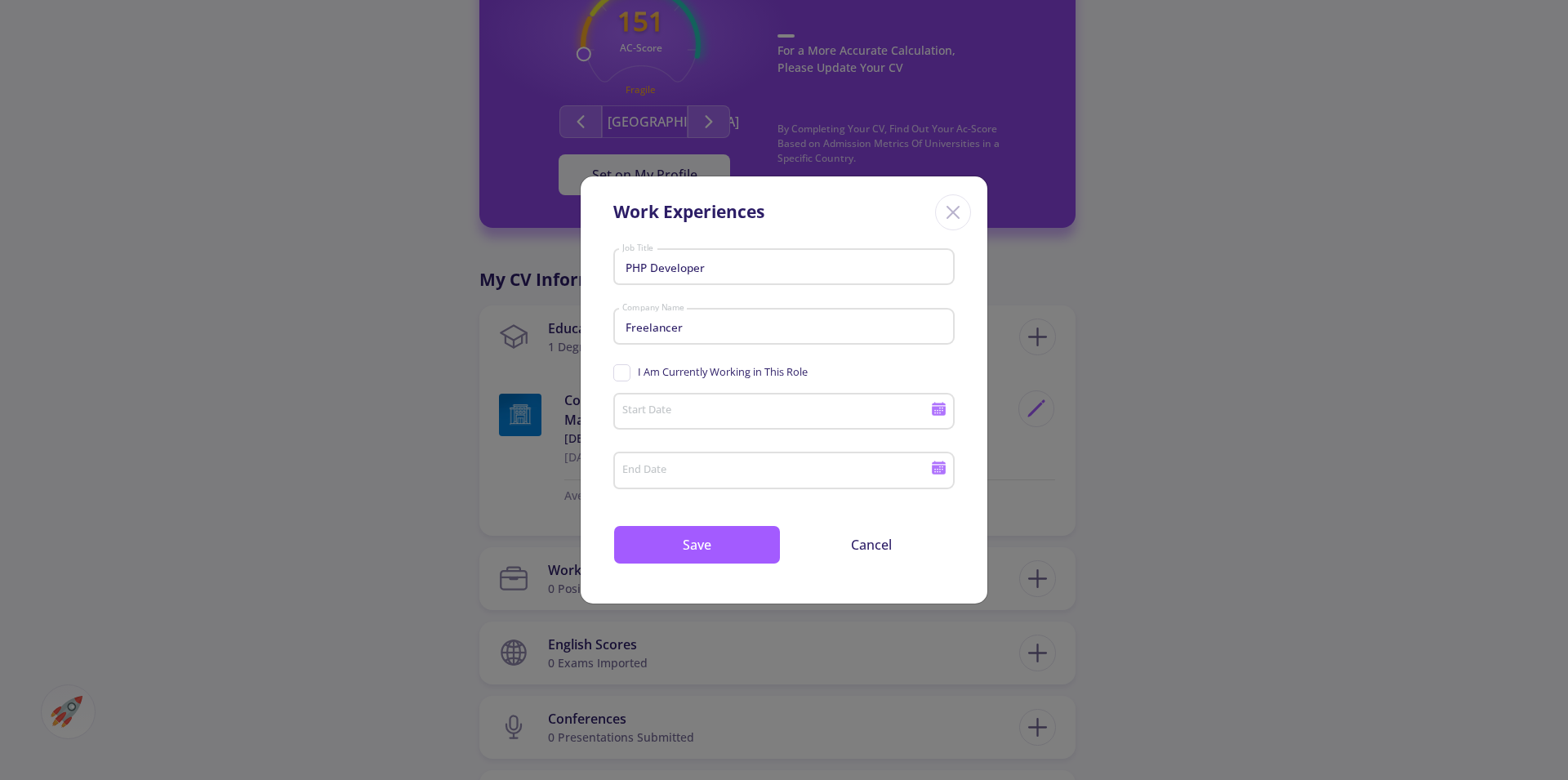
click at [623, 372] on input "I Am Currently Working in This Role" at bounding box center [619, 370] width 11 height 11
checkbox input "true"
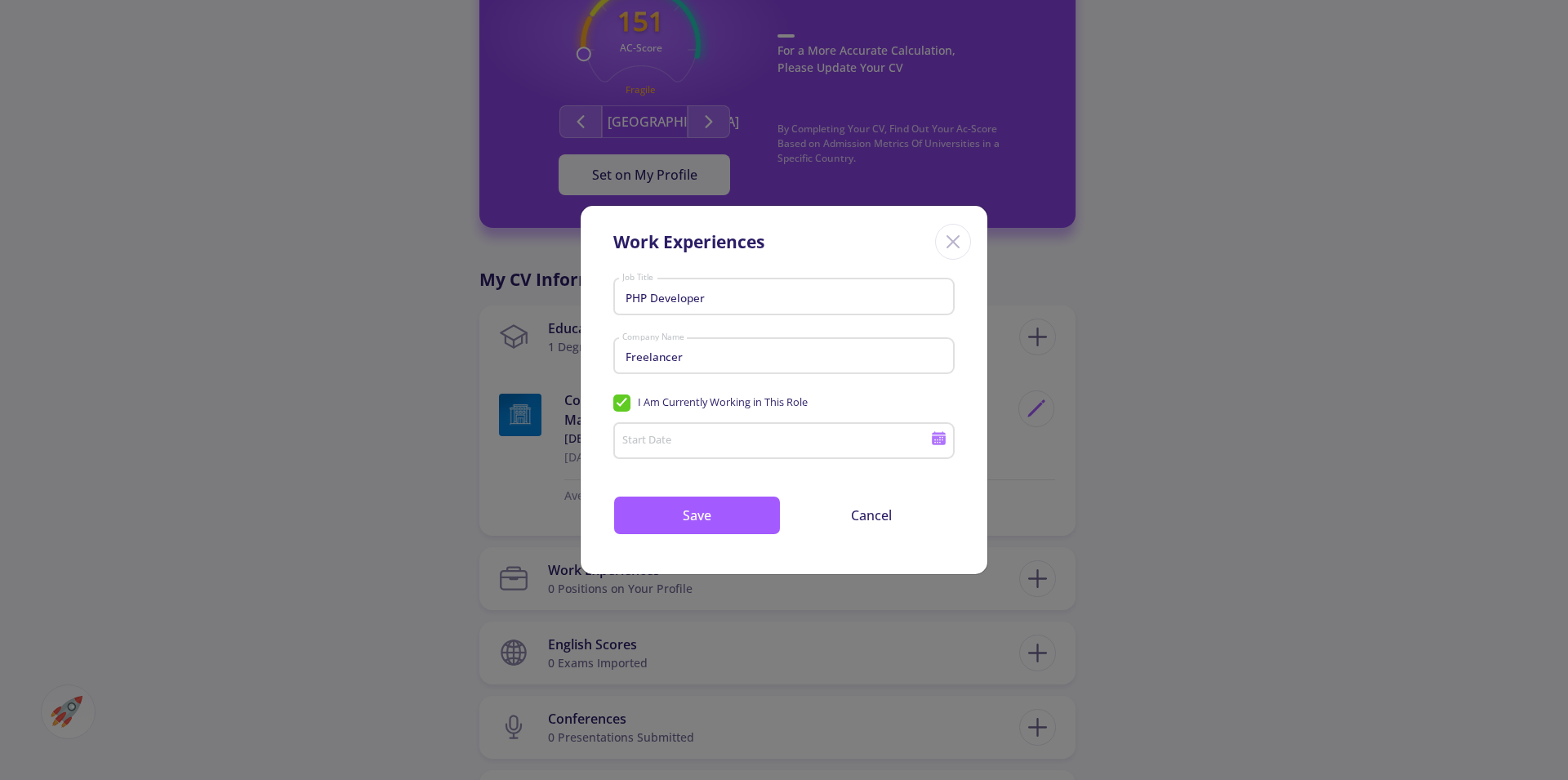
click at [938, 441] on icon at bounding box center [937, 441] width 13 height 9
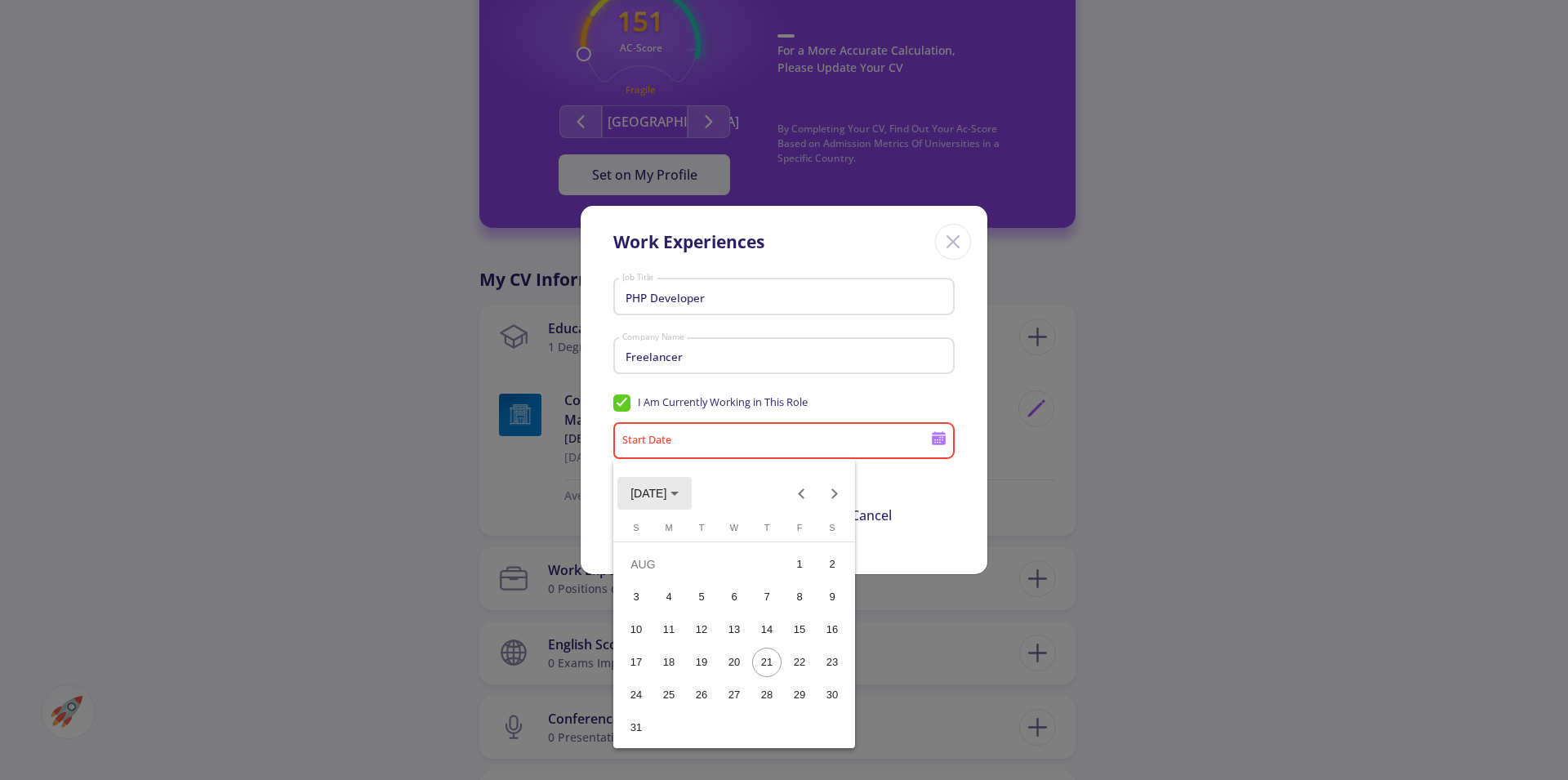
click at [664, 491] on span "[DATE]" at bounding box center [649, 494] width 36 height 13
click at [811, 493] on button "Previous 24 years" at bounding box center [802, 494] width 32 height 32
click at [825, 611] on div "2003" at bounding box center [820, 609] width 51 height 30
click at [656, 575] on div "JAN" at bounding box center [648, 576] width 51 height 30
click at [735, 567] on div "1" at bounding box center [734, 565] width 30 height 30
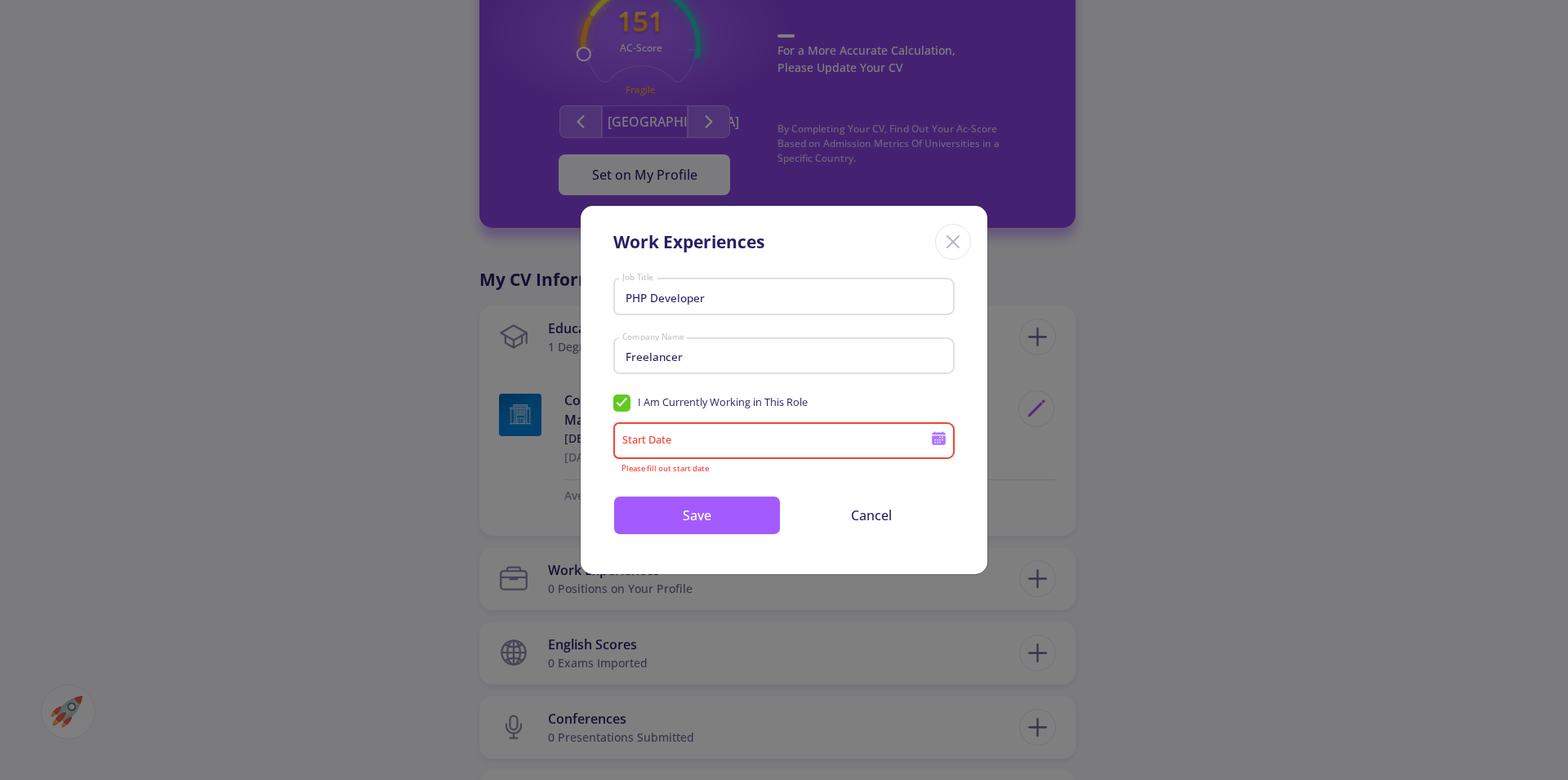
type input "[DATE]"
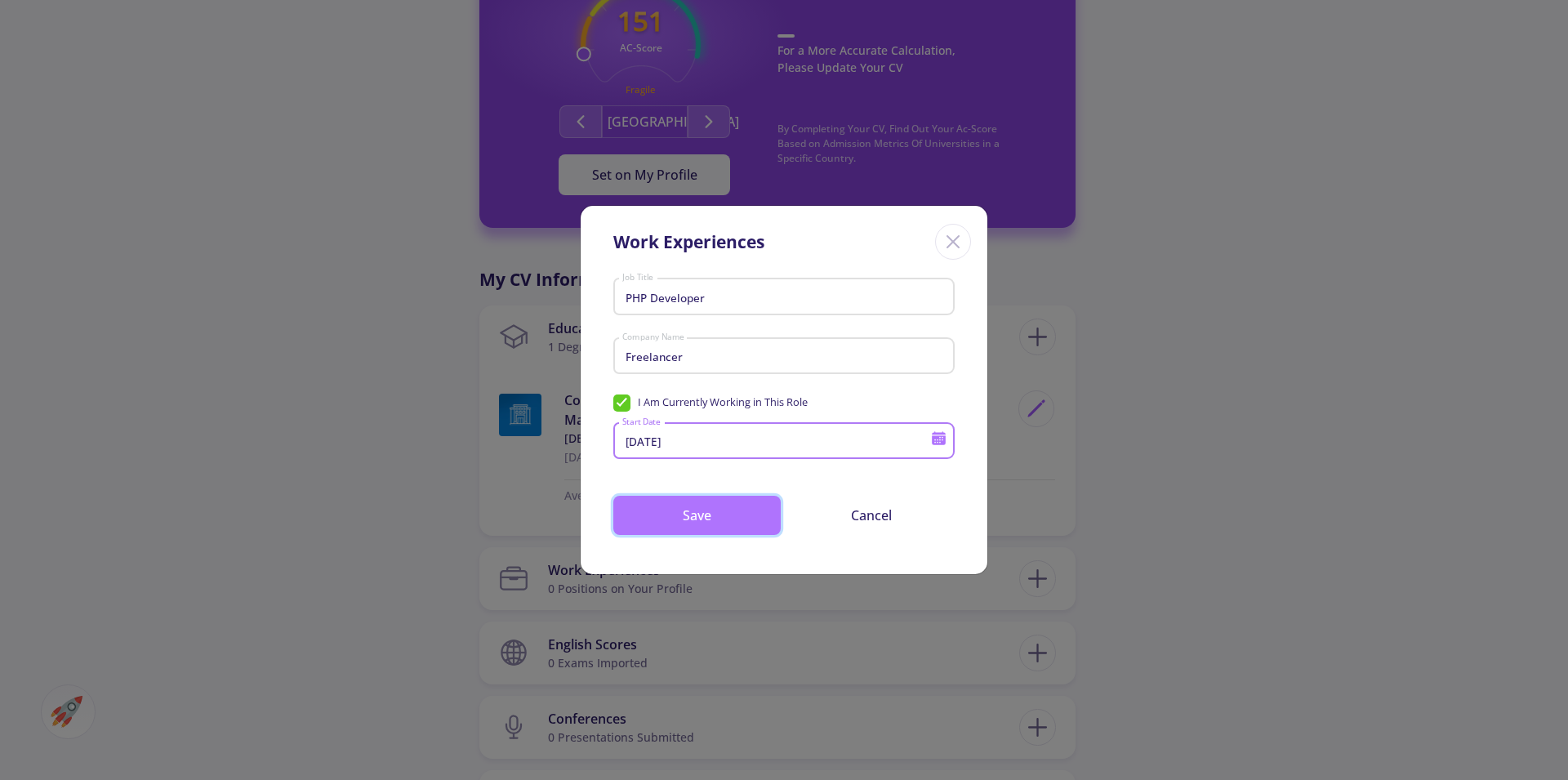
click at [705, 523] on button "Save" at bounding box center [697, 515] width 168 height 39
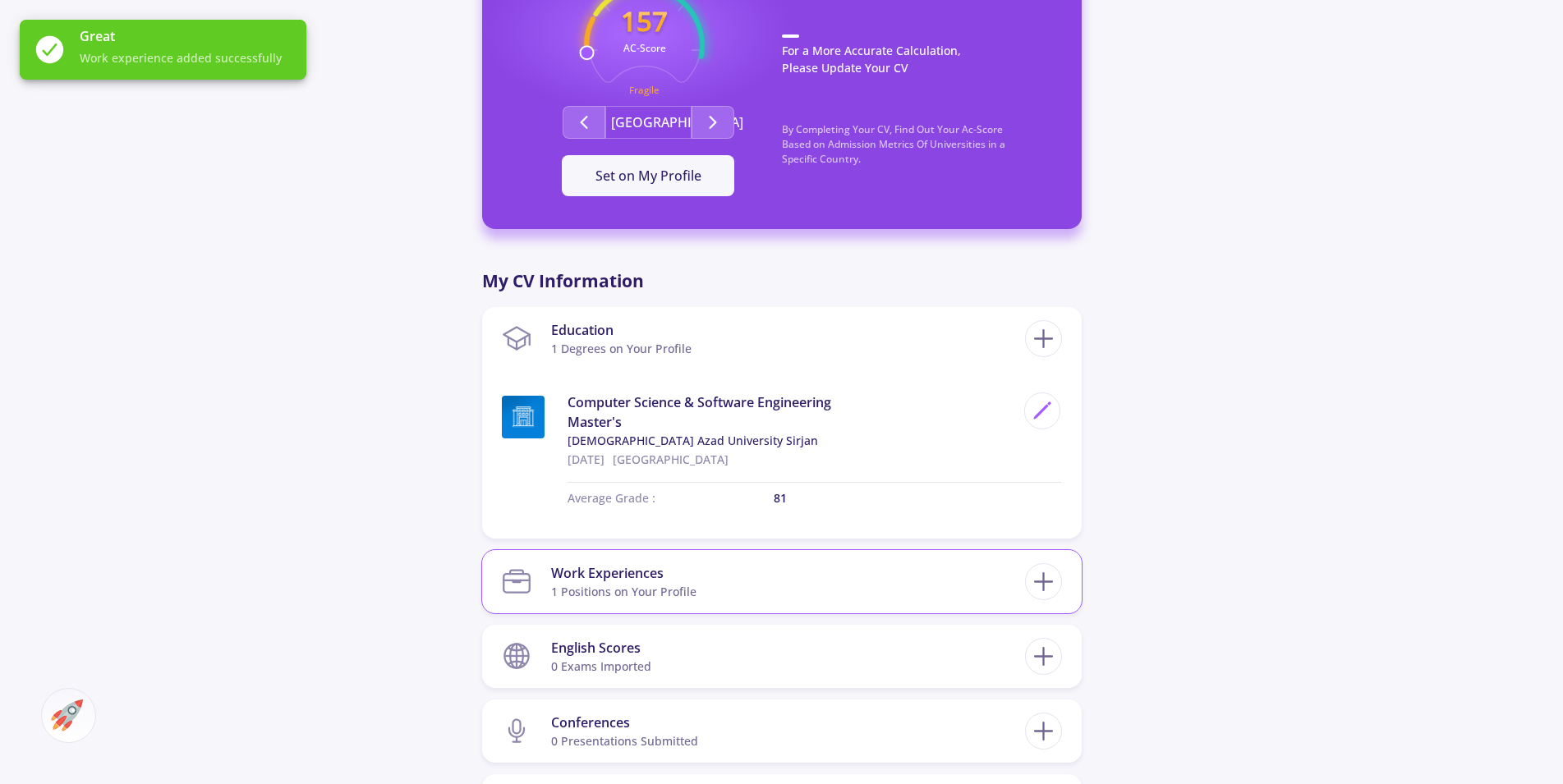
scroll to position [670, 0]
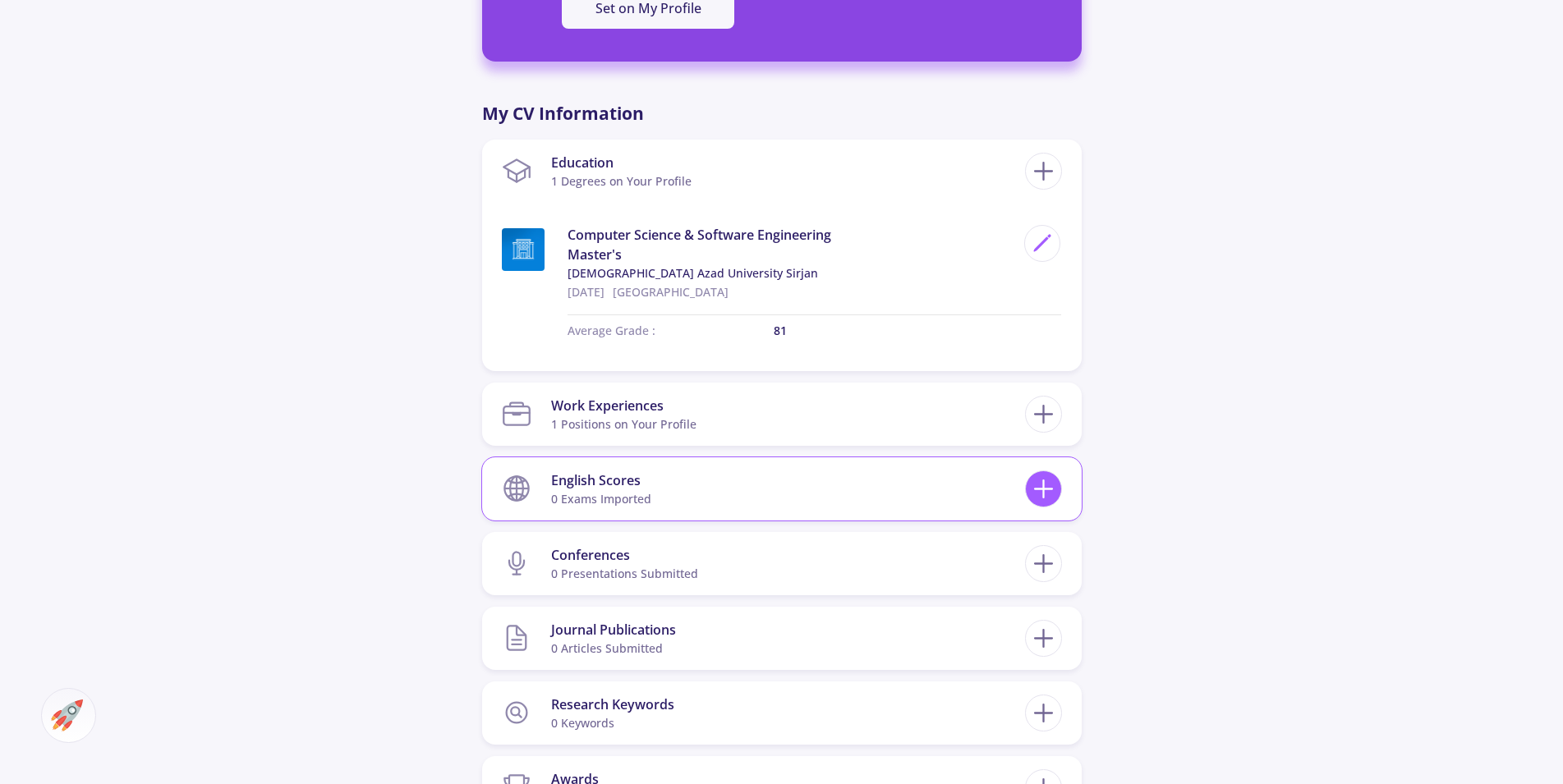
click at [1042, 489] on line at bounding box center [1043, 489] width 17 height 0
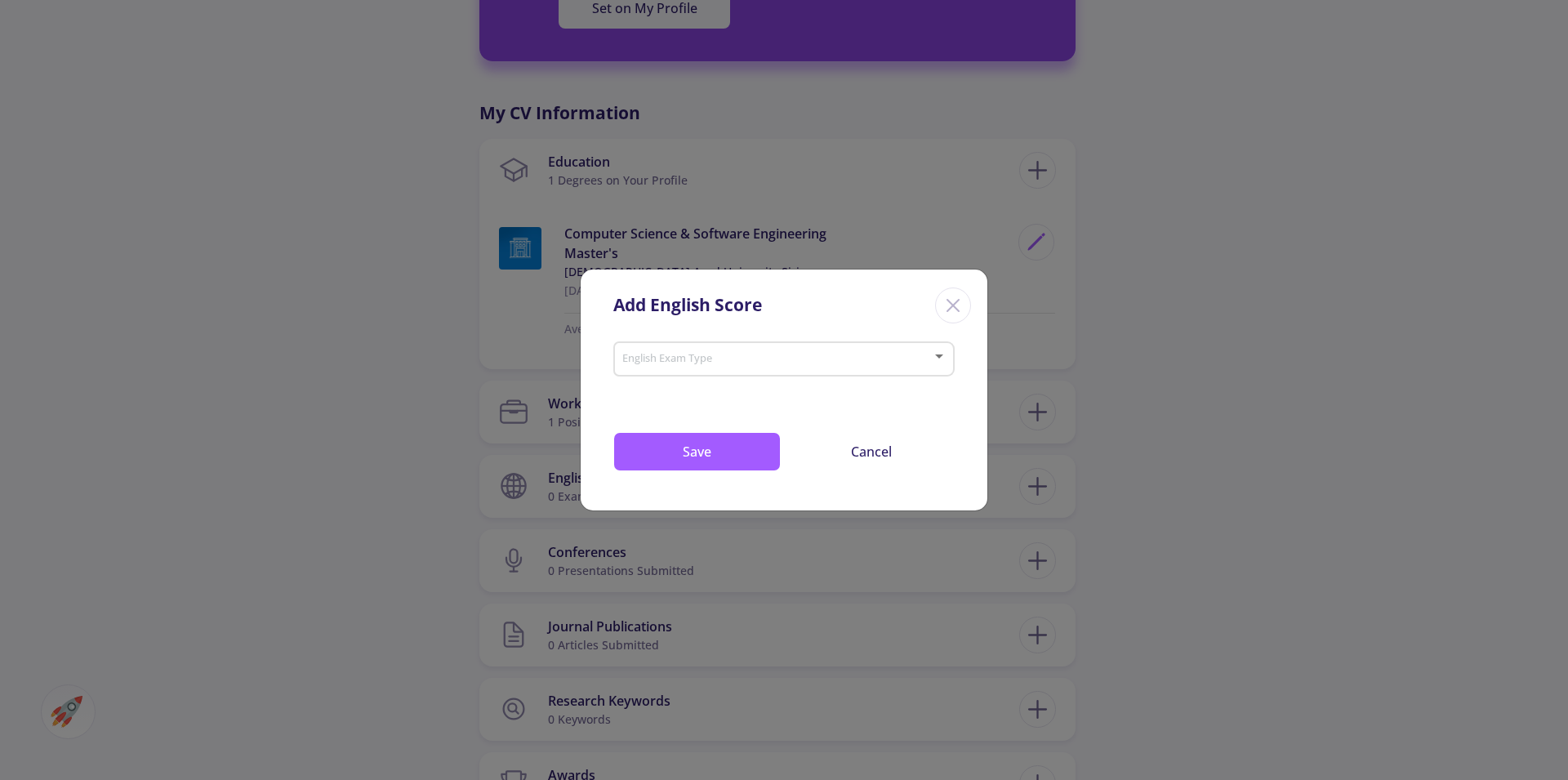
click at [944, 355] on div at bounding box center [938, 356] width 14 height 13
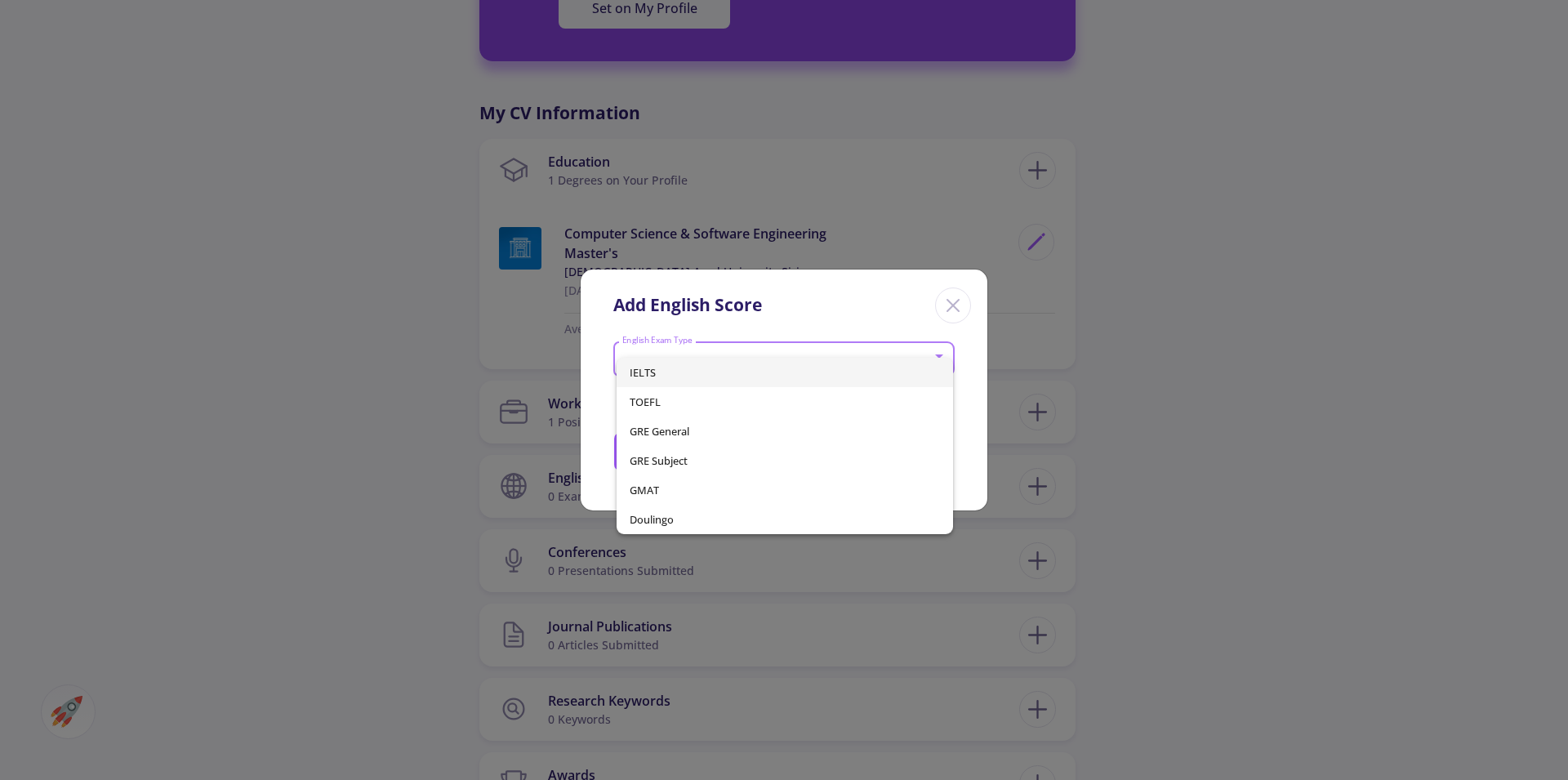
click at [956, 306] on div at bounding box center [784, 390] width 1568 height 780
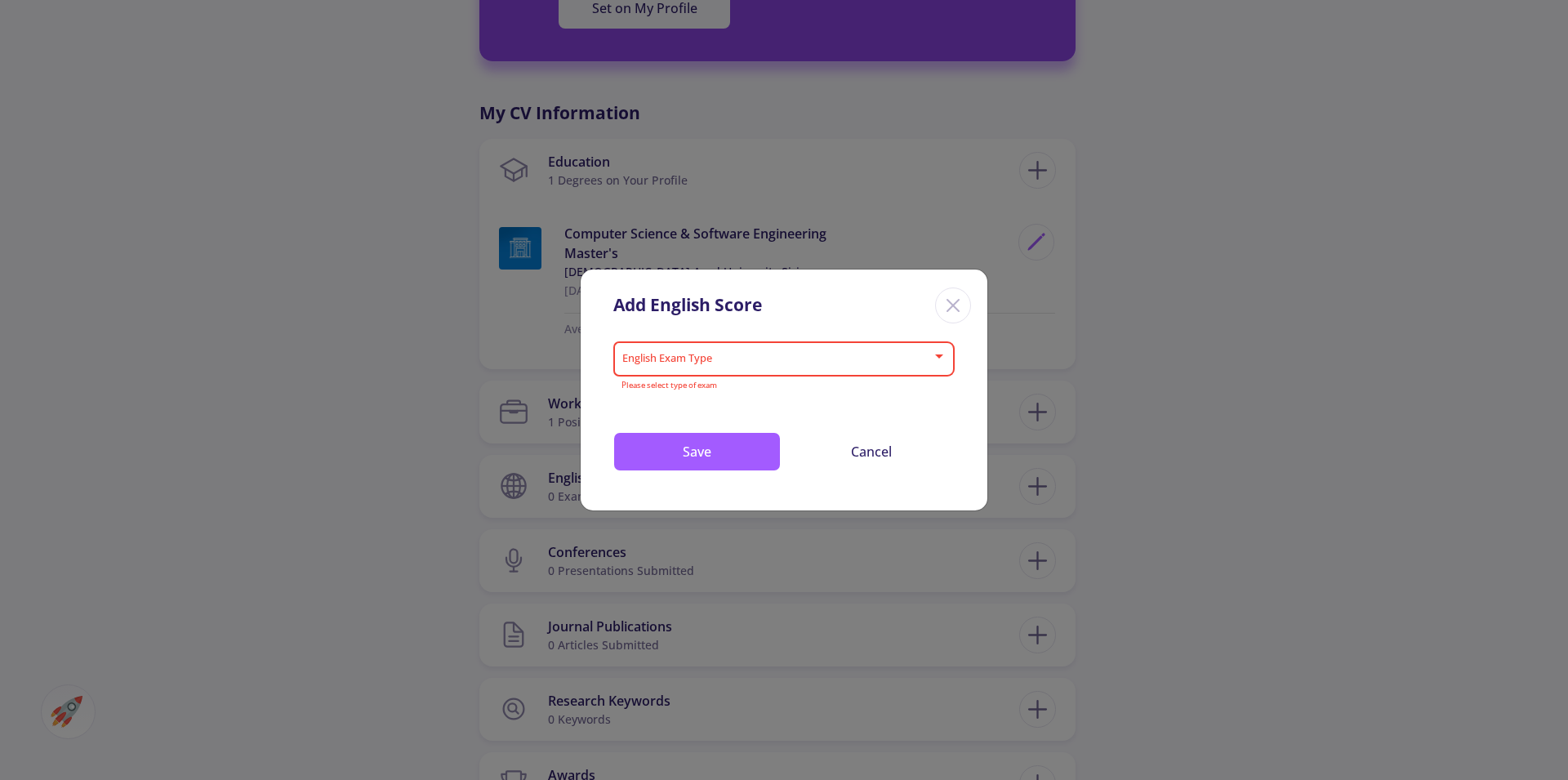
click at [956, 306] on icon "Close" at bounding box center [953, 305] width 26 height 26
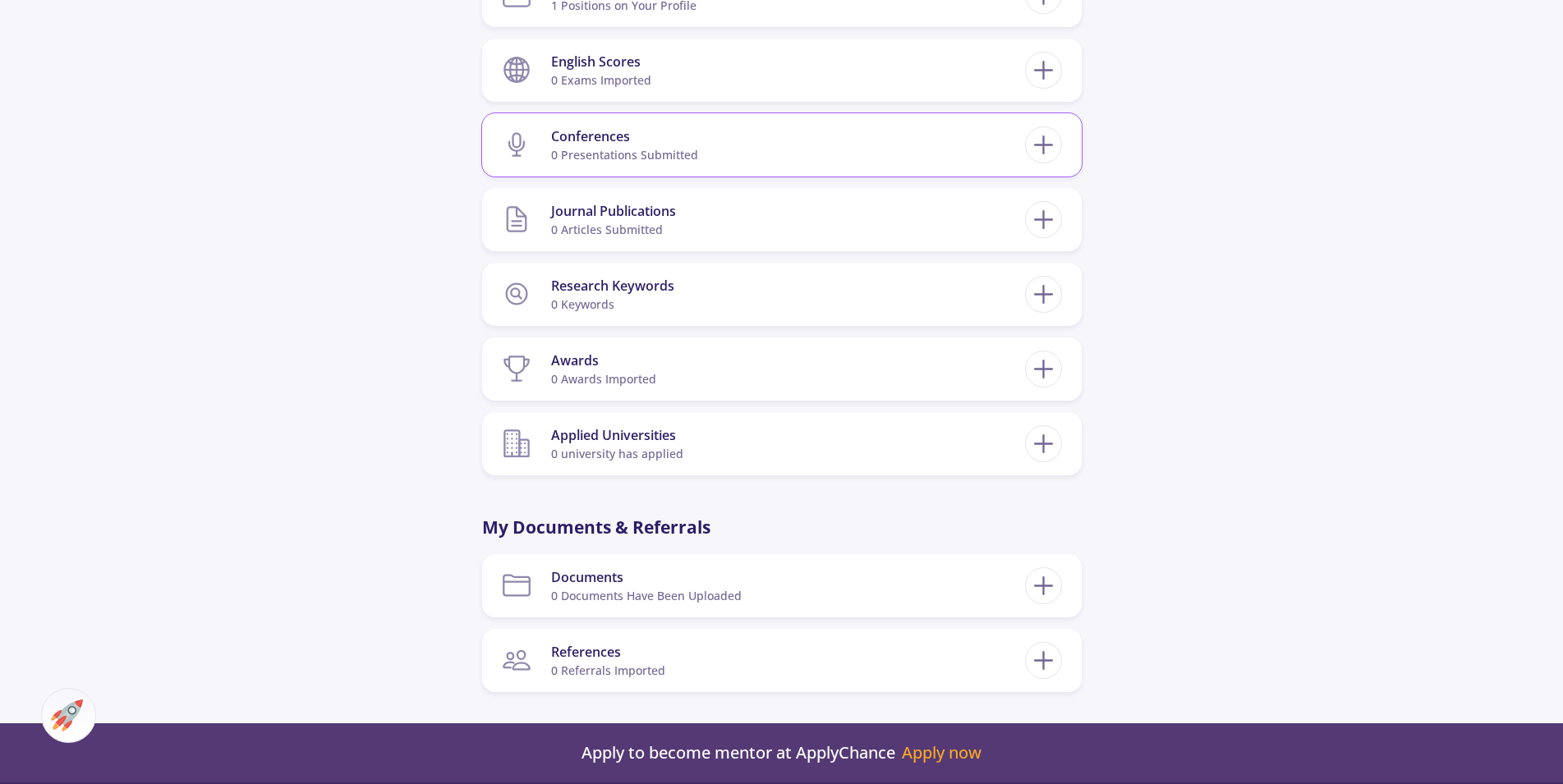
scroll to position [1173, 0]
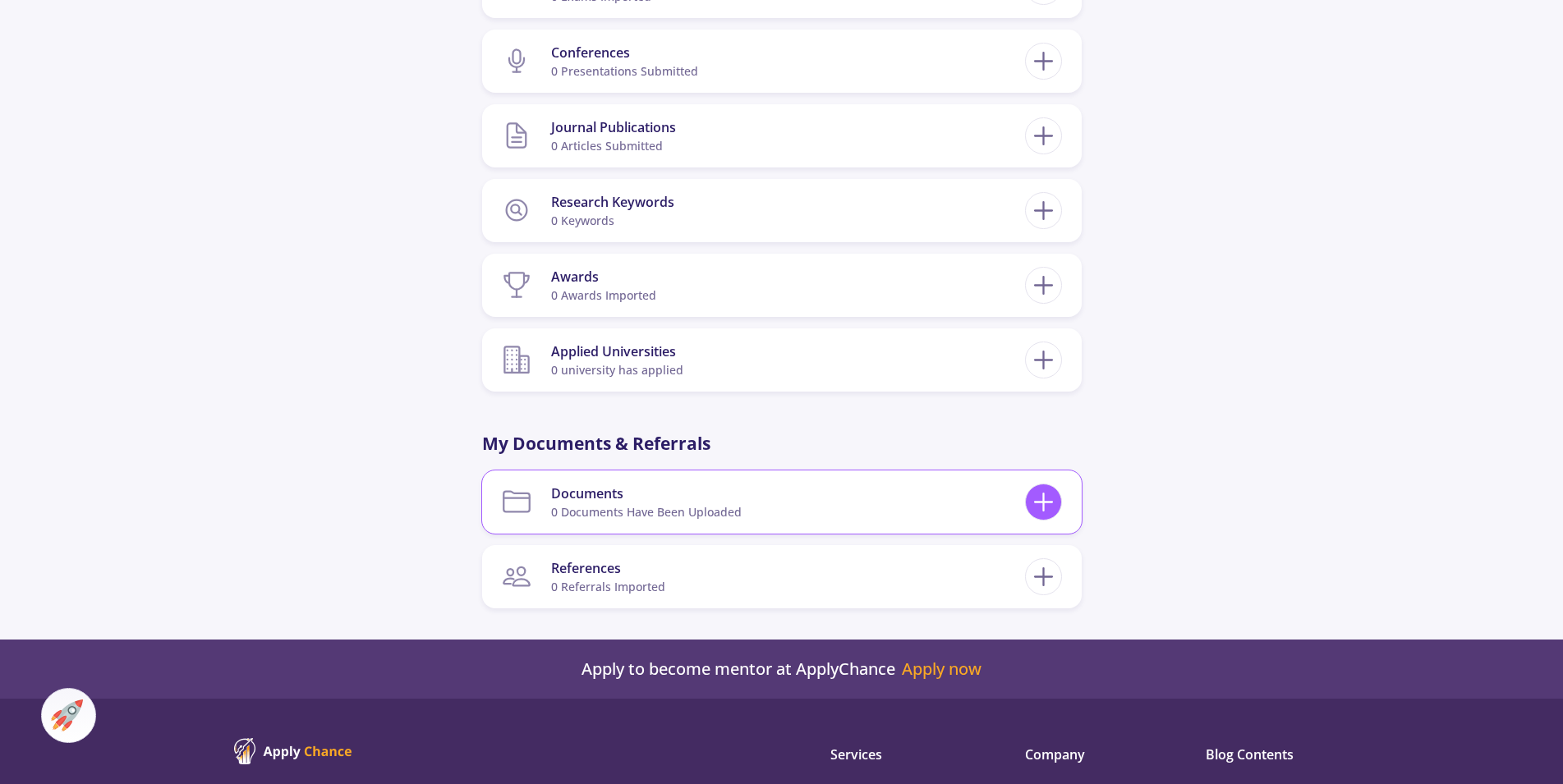
click at [1048, 501] on icon at bounding box center [1044, 503] width 31 height 31
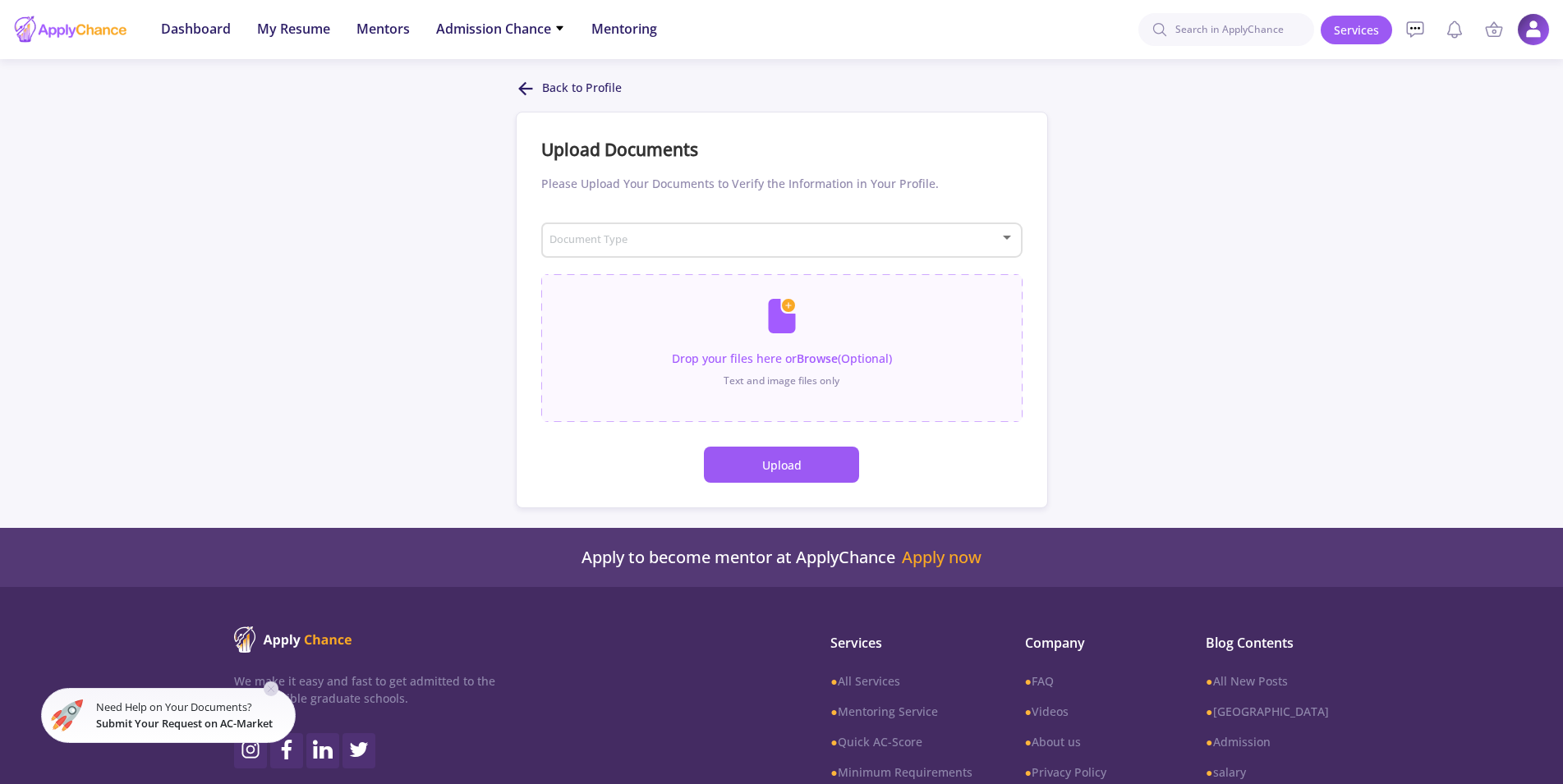
click at [1012, 240] on div at bounding box center [1007, 238] width 14 height 14
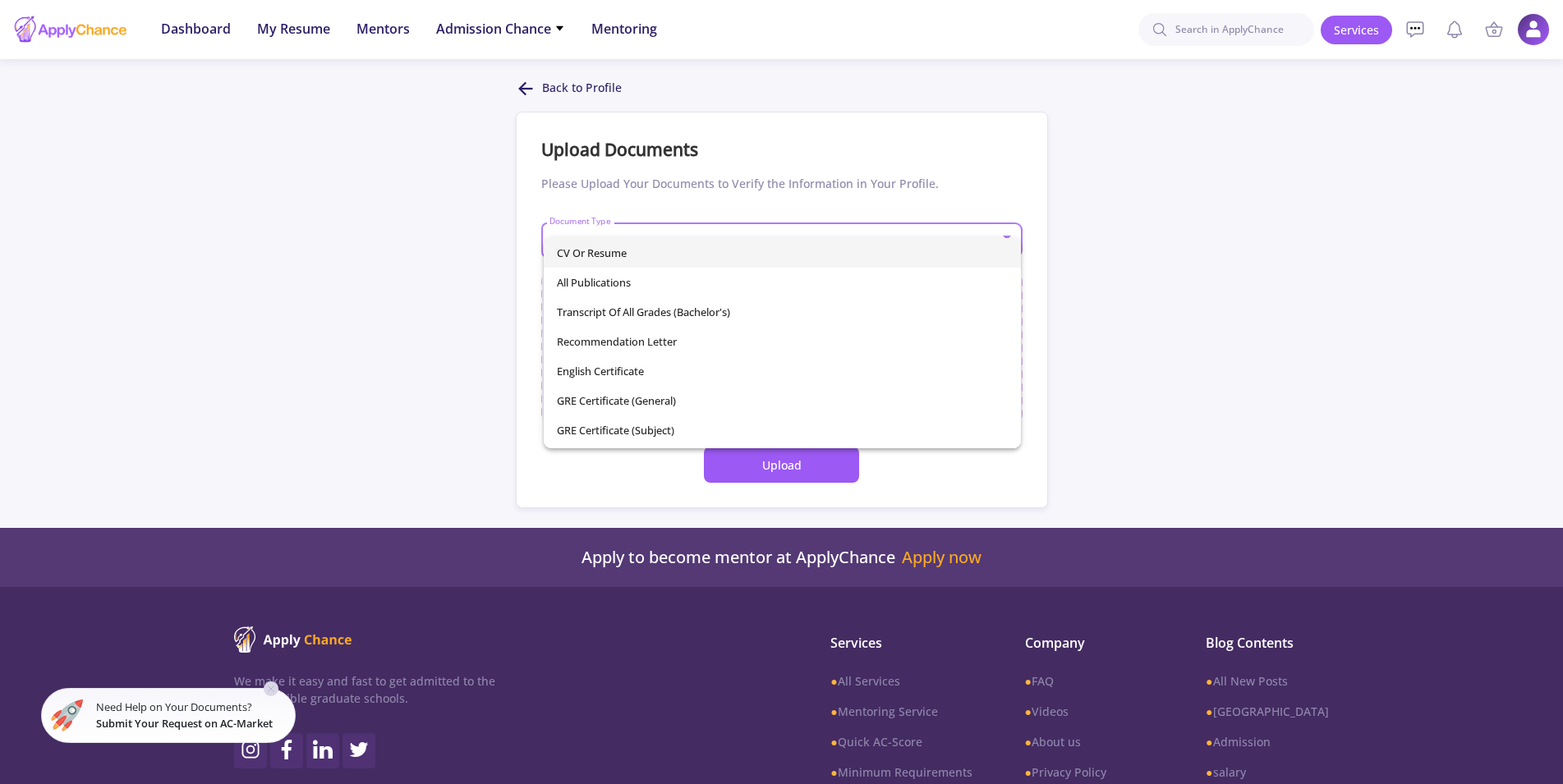
click at [642, 252] on span "CV or Resume" at bounding box center [782, 253] width 451 height 30
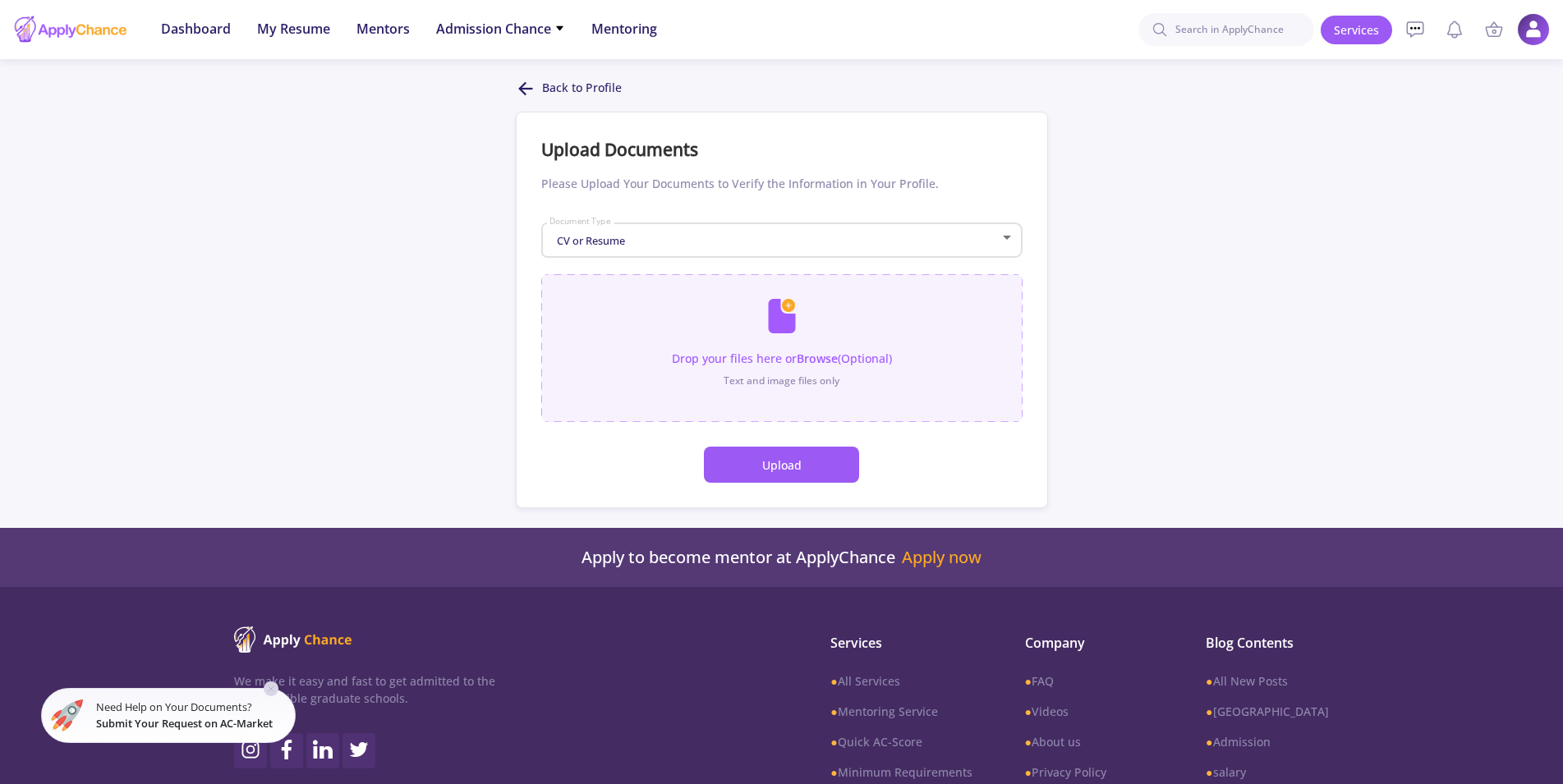
click at [783, 332] on input "file" at bounding box center [782, 340] width 481 height 132
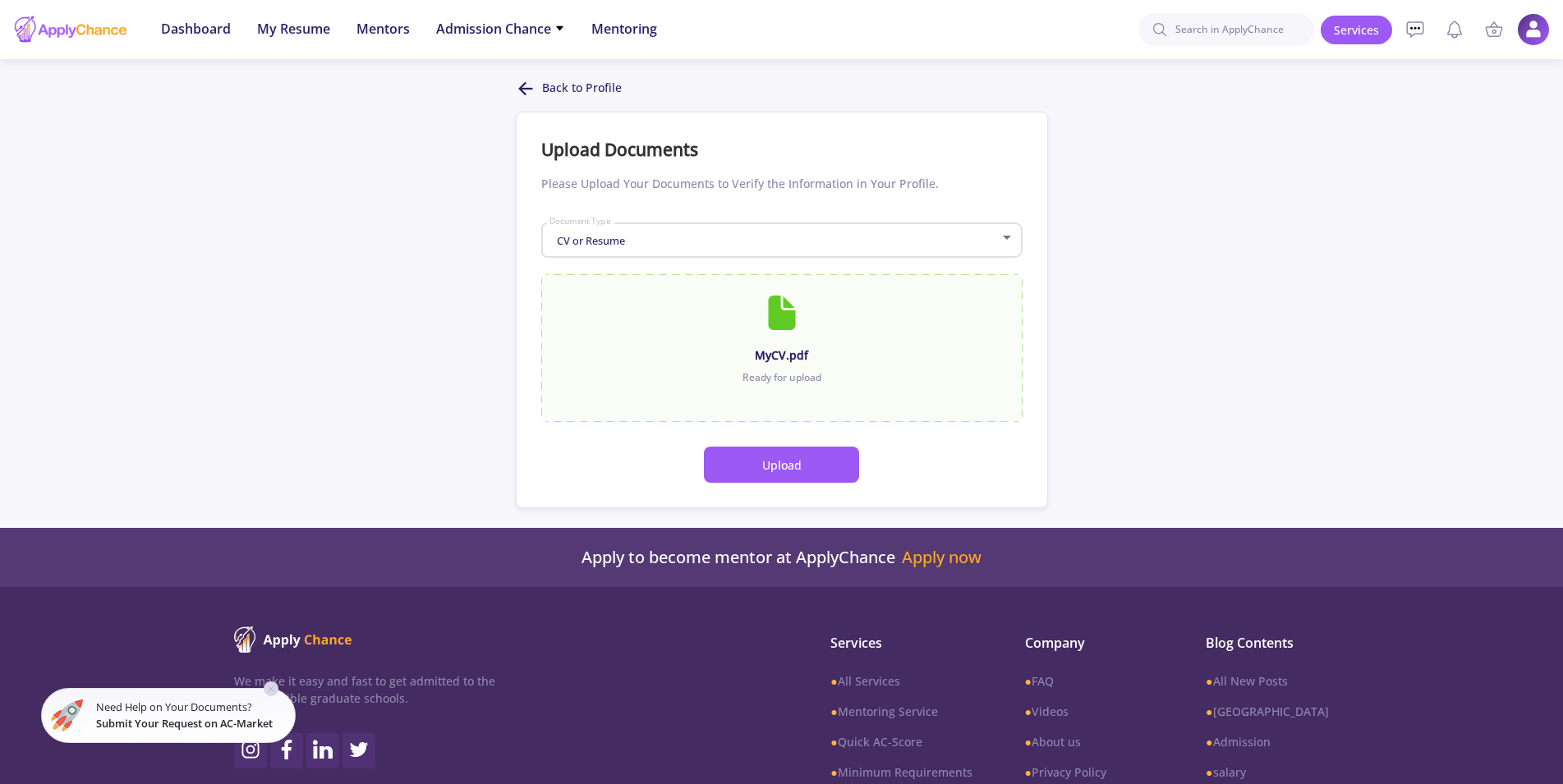
click at [790, 464] on button "Upload" at bounding box center [782, 465] width 155 height 36
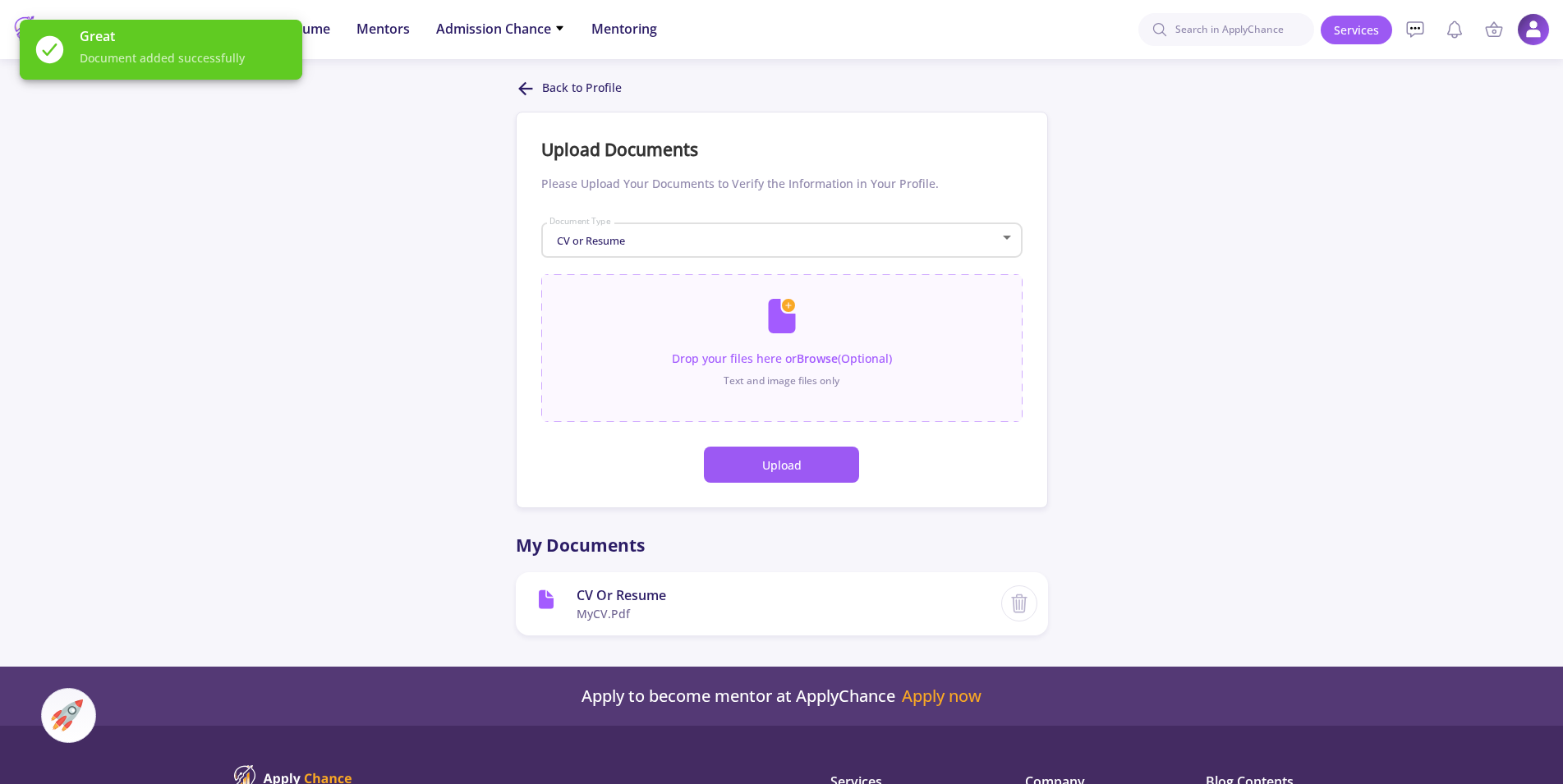
click at [528, 82] on icon at bounding box center [526, 88] width 20 height 20
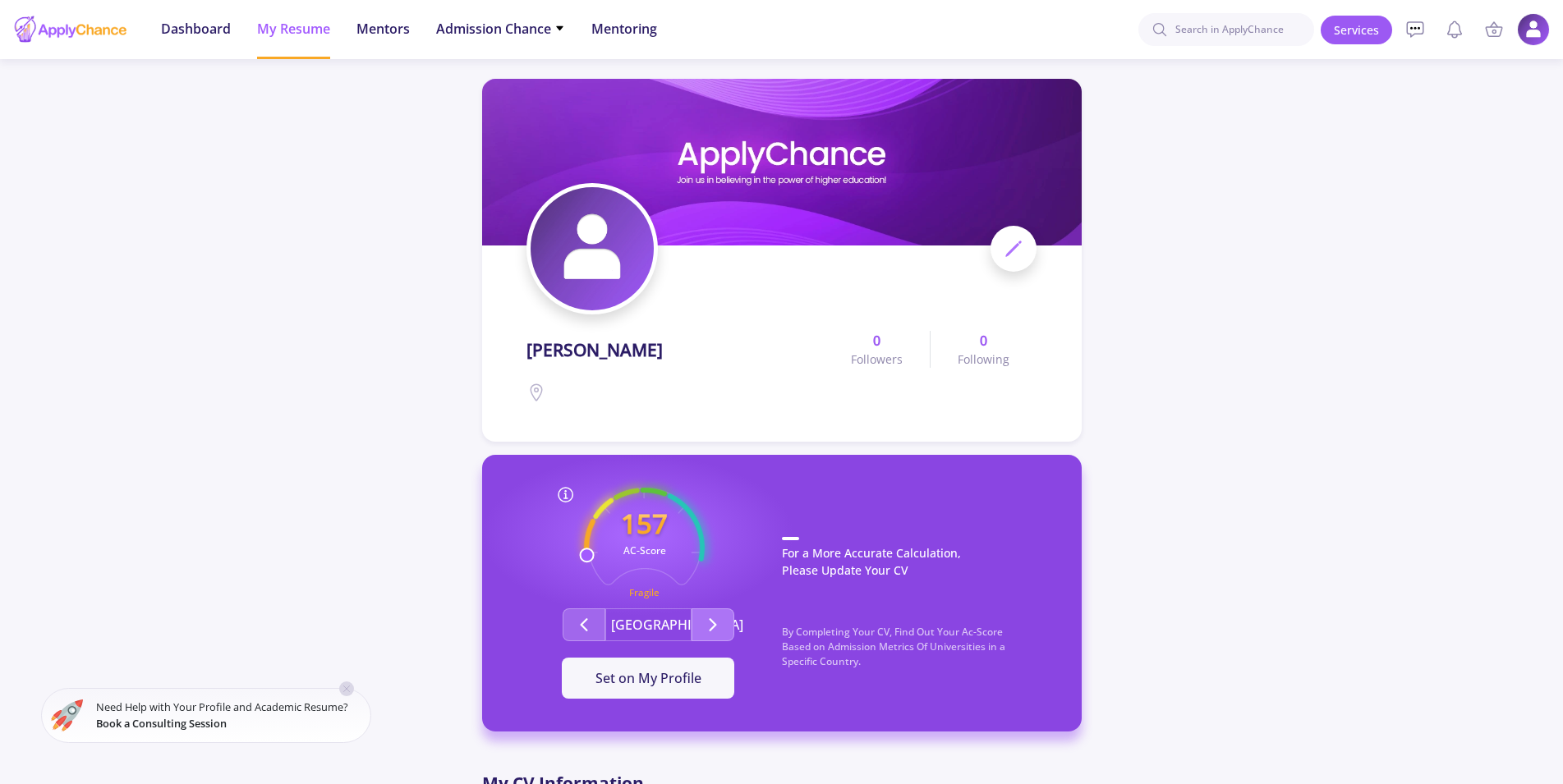
click at [710, 626] on icon "Second group" at bounding box center [713, 625] width 20 height 20
click at [584, 617] on icon "Second group" at bounding box center [584, 625] width 20 height 20
click at [588, 245] on img at bounding box center [592, 249] width 124 height 124
click at [1013, 248] on polygon at bounding box center [1013, 250] width 13 height 13
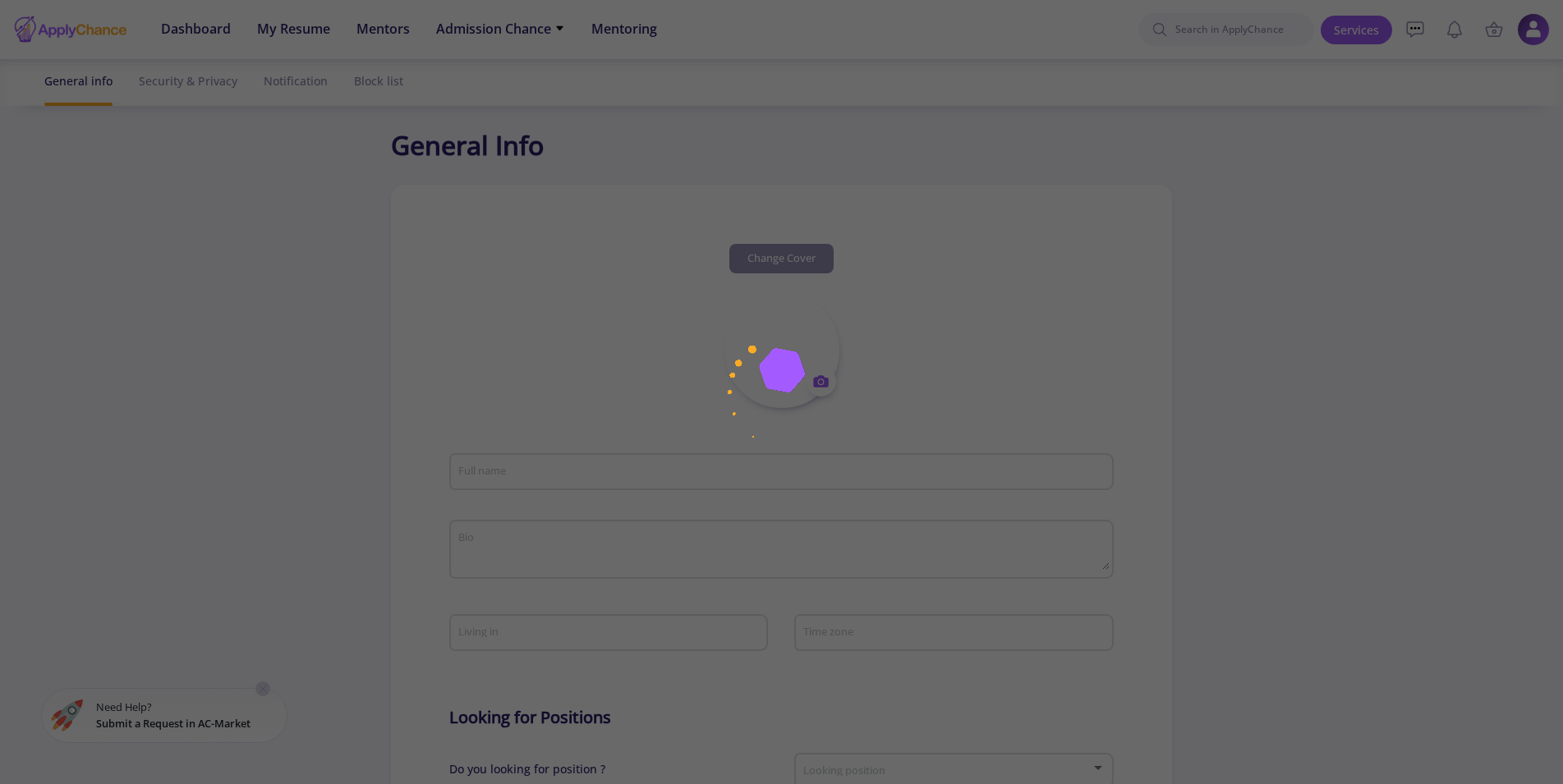
type input "[PERSON_NAME]"
type input "AlirezaBalvardi"
type input "[EMAIL_ADDRESS][DOMAIN_NAME]"
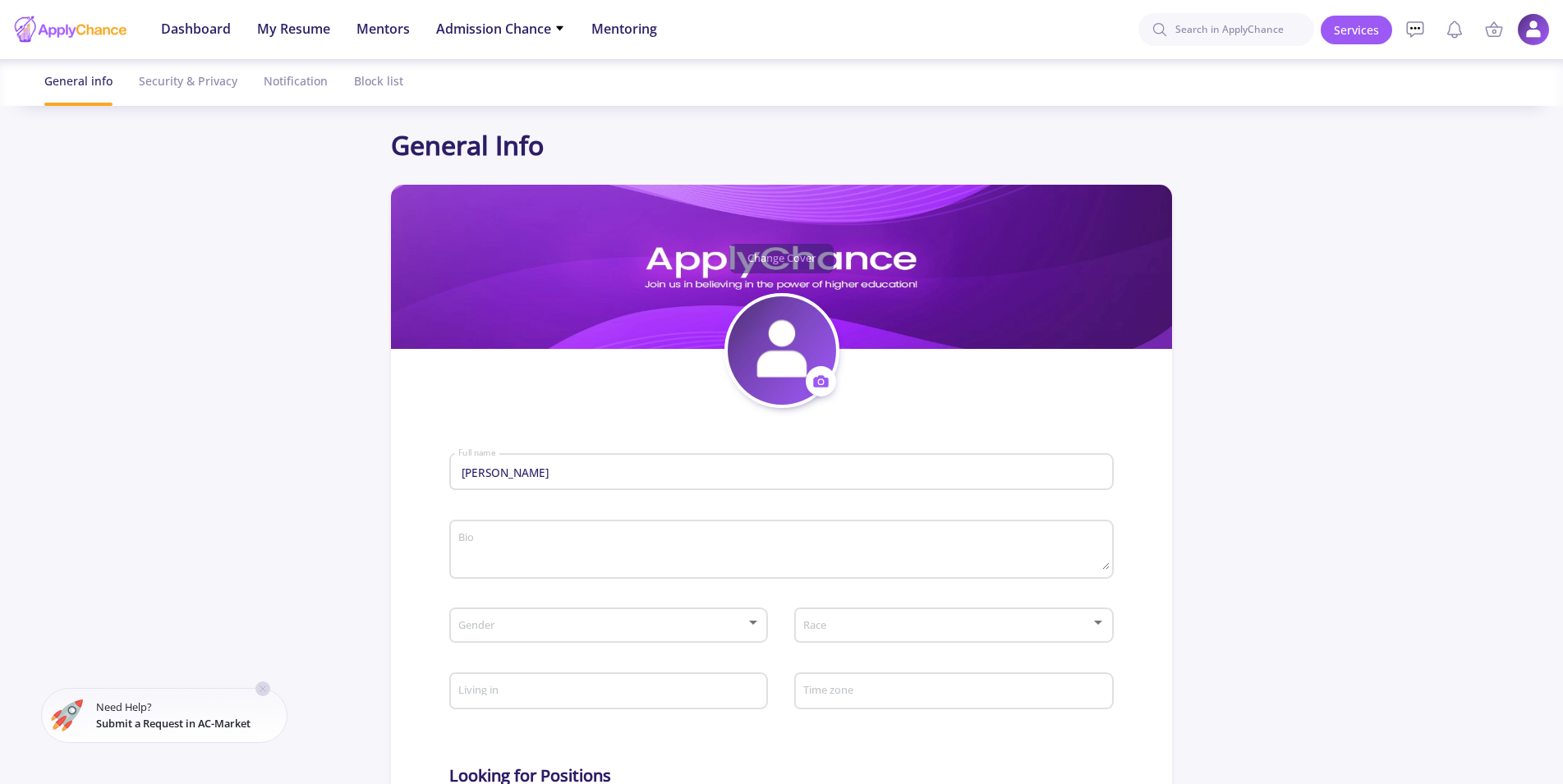
click at [818, 380] on icon at bounding box center [820, 382] width 14 height 12
click at [851, 436] on button "Change photo" at bounding box center [898, 433] width 182 height 42
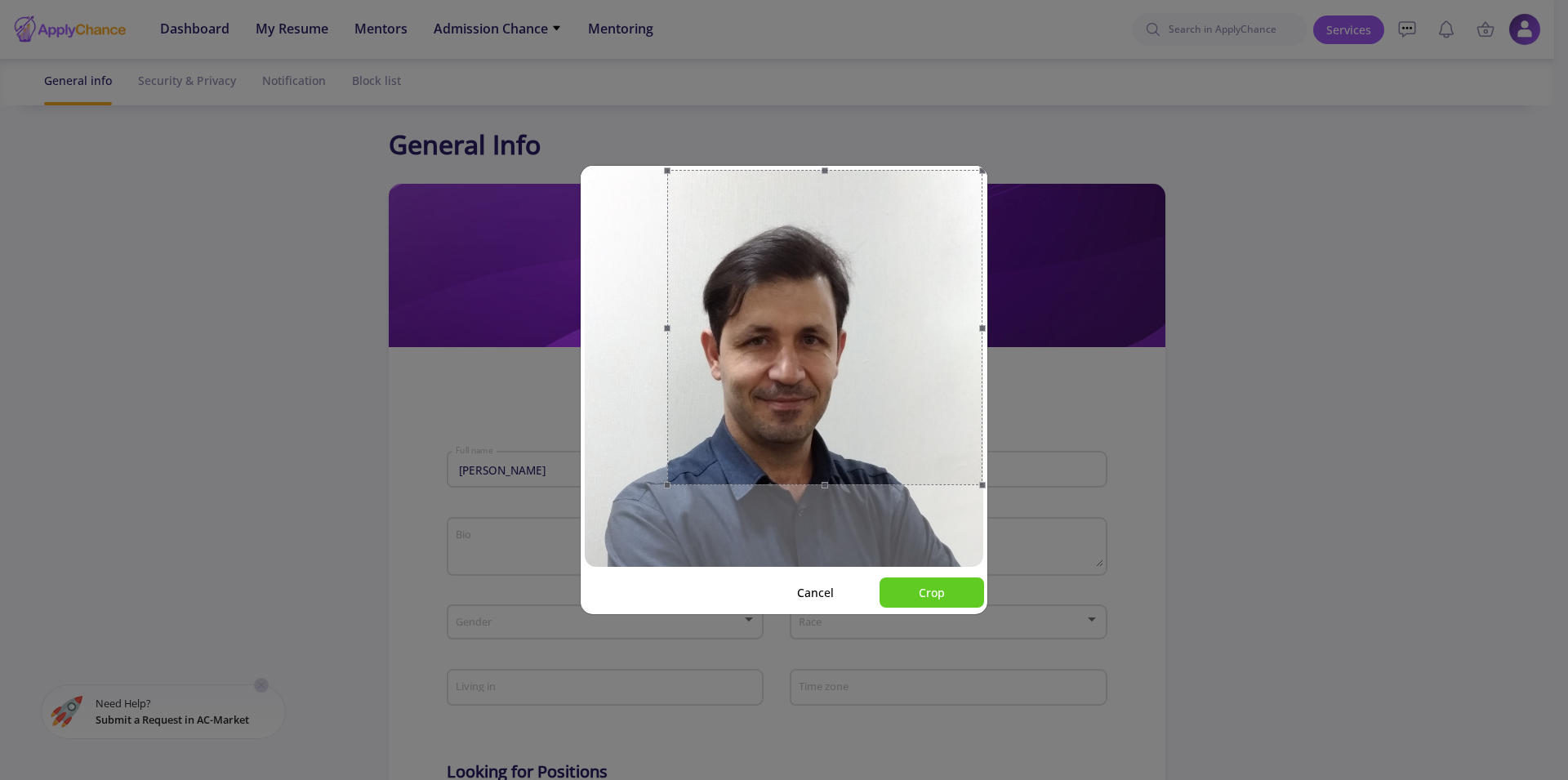
drag, startPoint x: 587, startPoint y: 565, endPoint x: 668, endPoint y: 479, distance: 118.1
click at [668, 479] on span at bounding box center [667, 485] width 20 height 21
drag, startPoint x: 977, startPoint y: 170, endPoint x: 938, endPoint y: 153, distance: 42.5
click at [938, 153] on div "Cancel Crop" at bounding box center [784, 390] width 1568 height 780
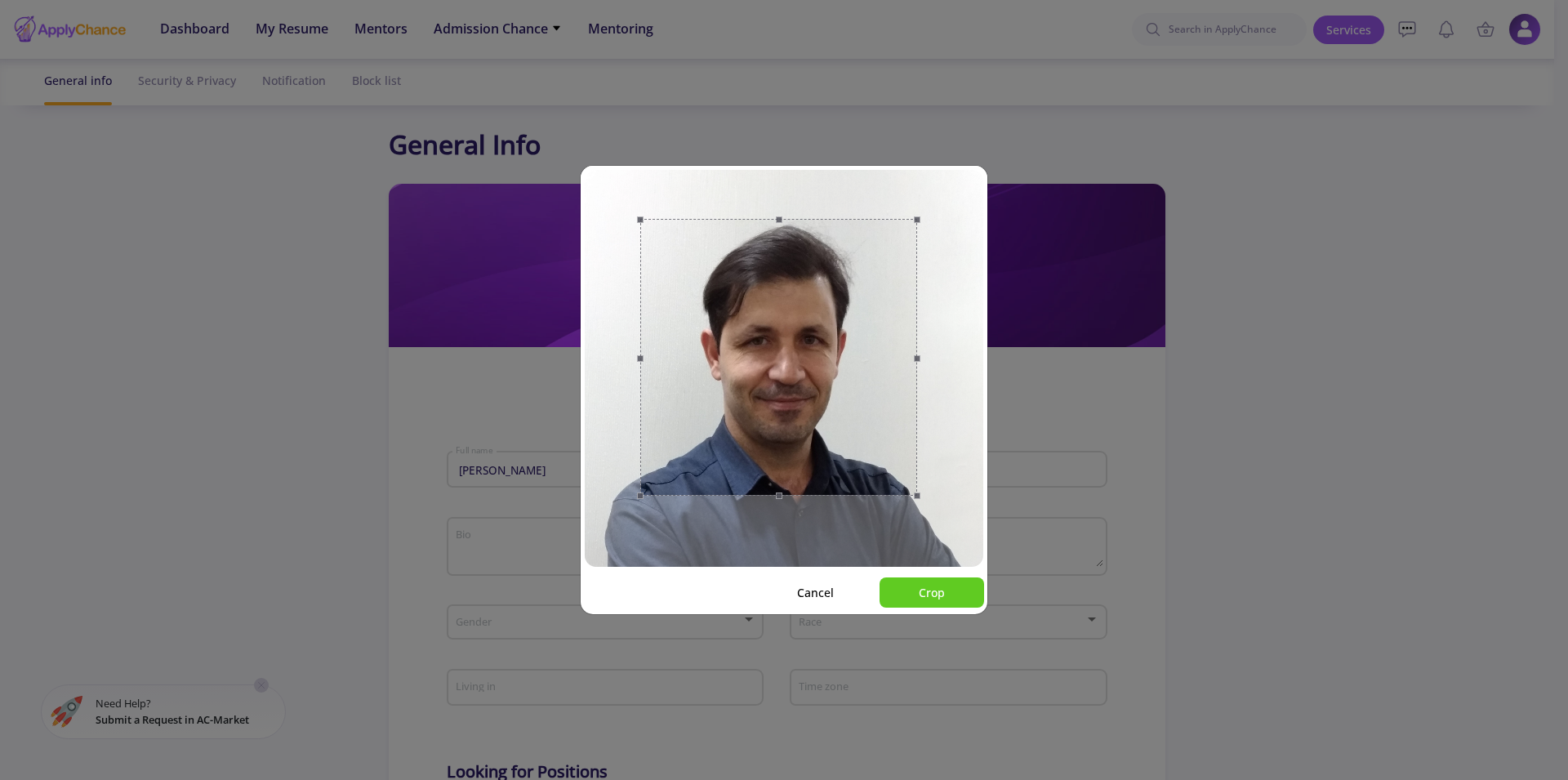
drag, startPoint x: 806, startPoint y: 363, endPoint x: 780, endPoint y: 373, distance: 27.9
click at [780, 373] on div at bounding box center [779, 357] width 277 height 277
drag, startPoint x: 640, startPoint y: 359, endPoint x: 647, endPoint y: 367, distance: 10.6
click at [647, 367] on span at bounding box center [646, 355] width 18 height 253
click at [931, 593] on button "Crop" at bounding box center [931, 592] width 105 height 31
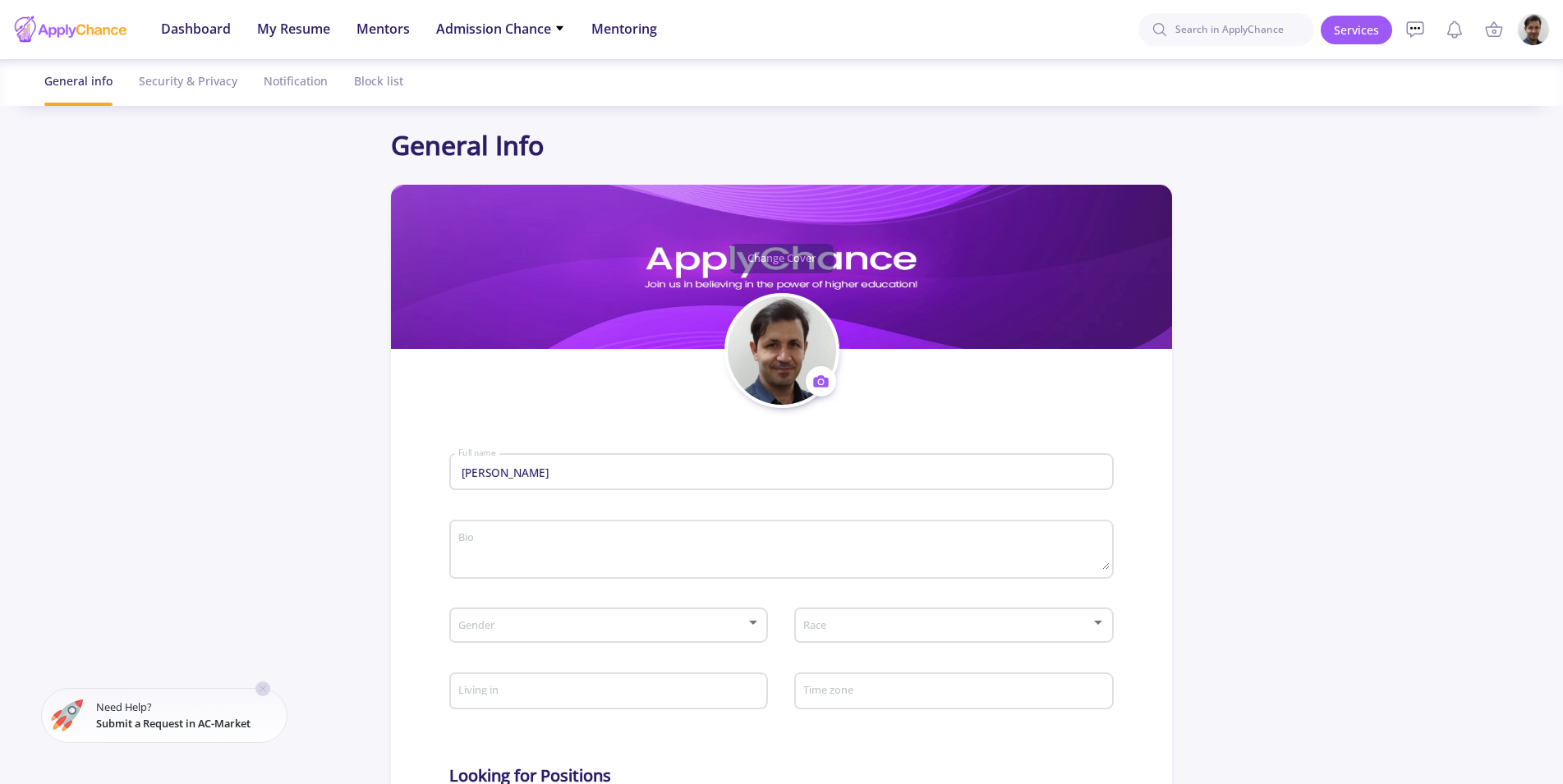
scroll to position [168, 0]
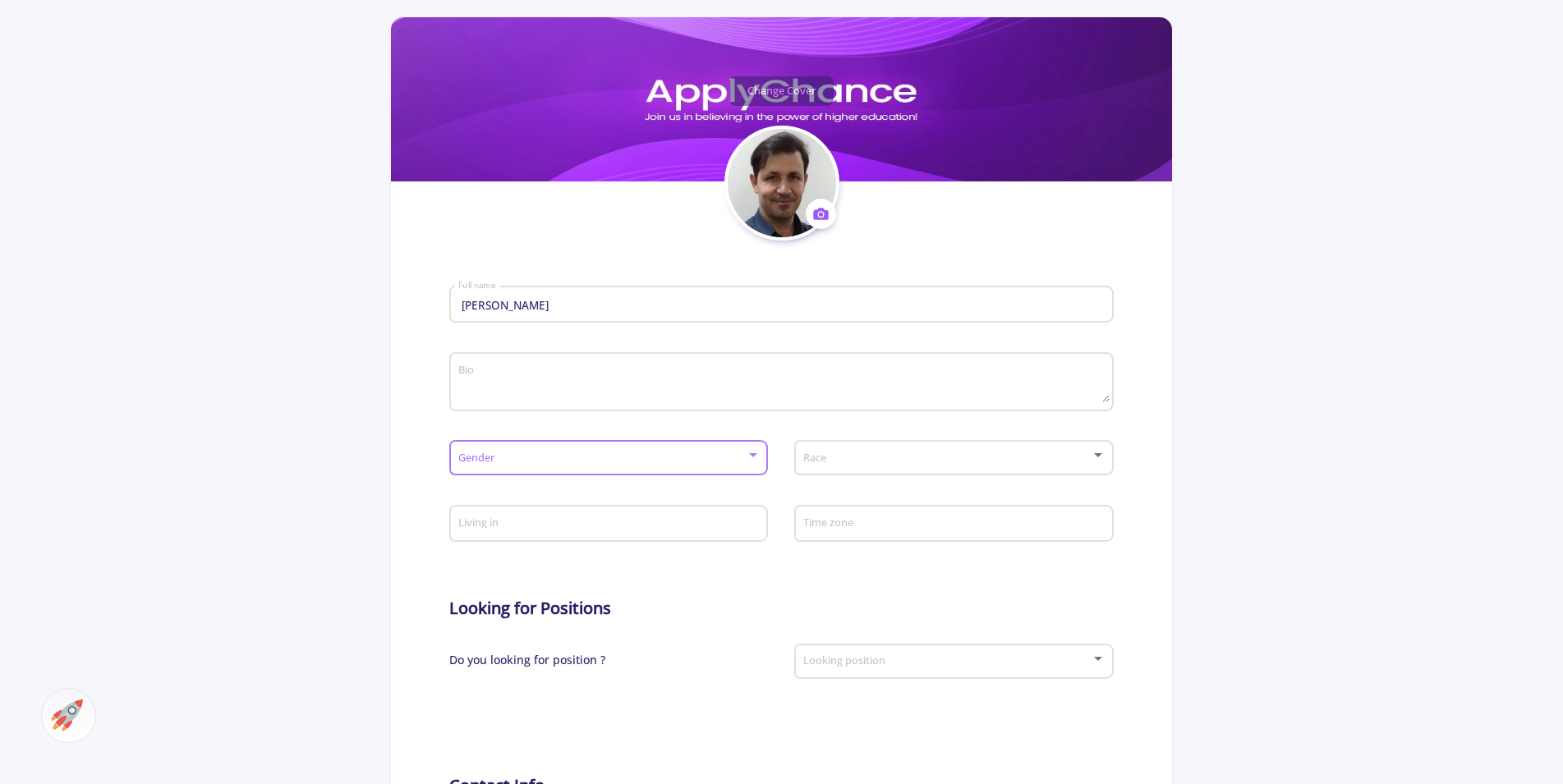
click at [597, 462] on span at bounding box center [604, 457] width 284 height 12
click at [561, 478] on span "[DEMOGRAPHIC_DATA]" at bounding box center [609, 471] width 288 height 30
click at [864, 461] on span at bounding box center [948, 457] width 284 height 12
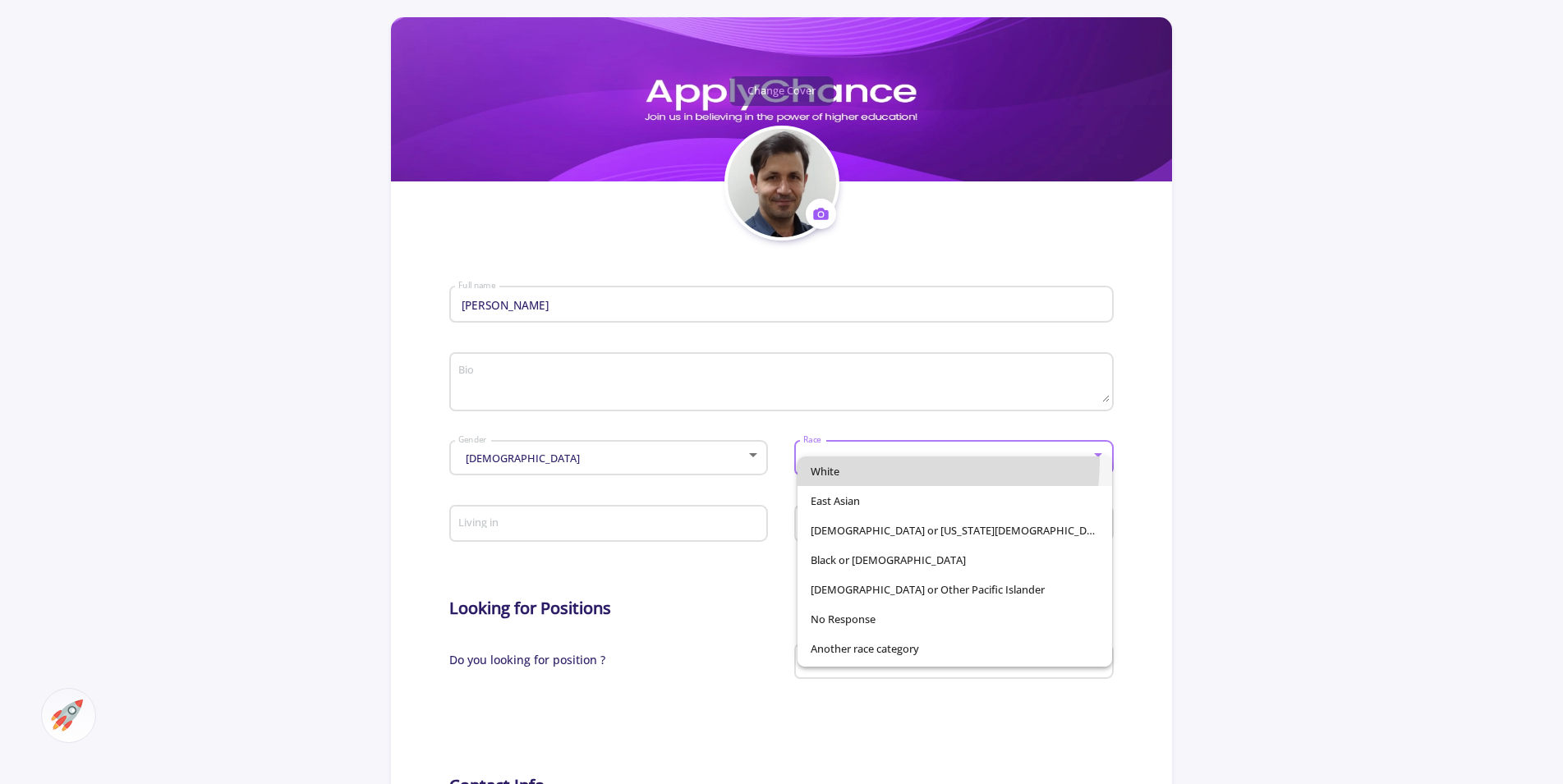
click at [865, 461] on span "White" at bounding box center [954, 471] width 288 height 30
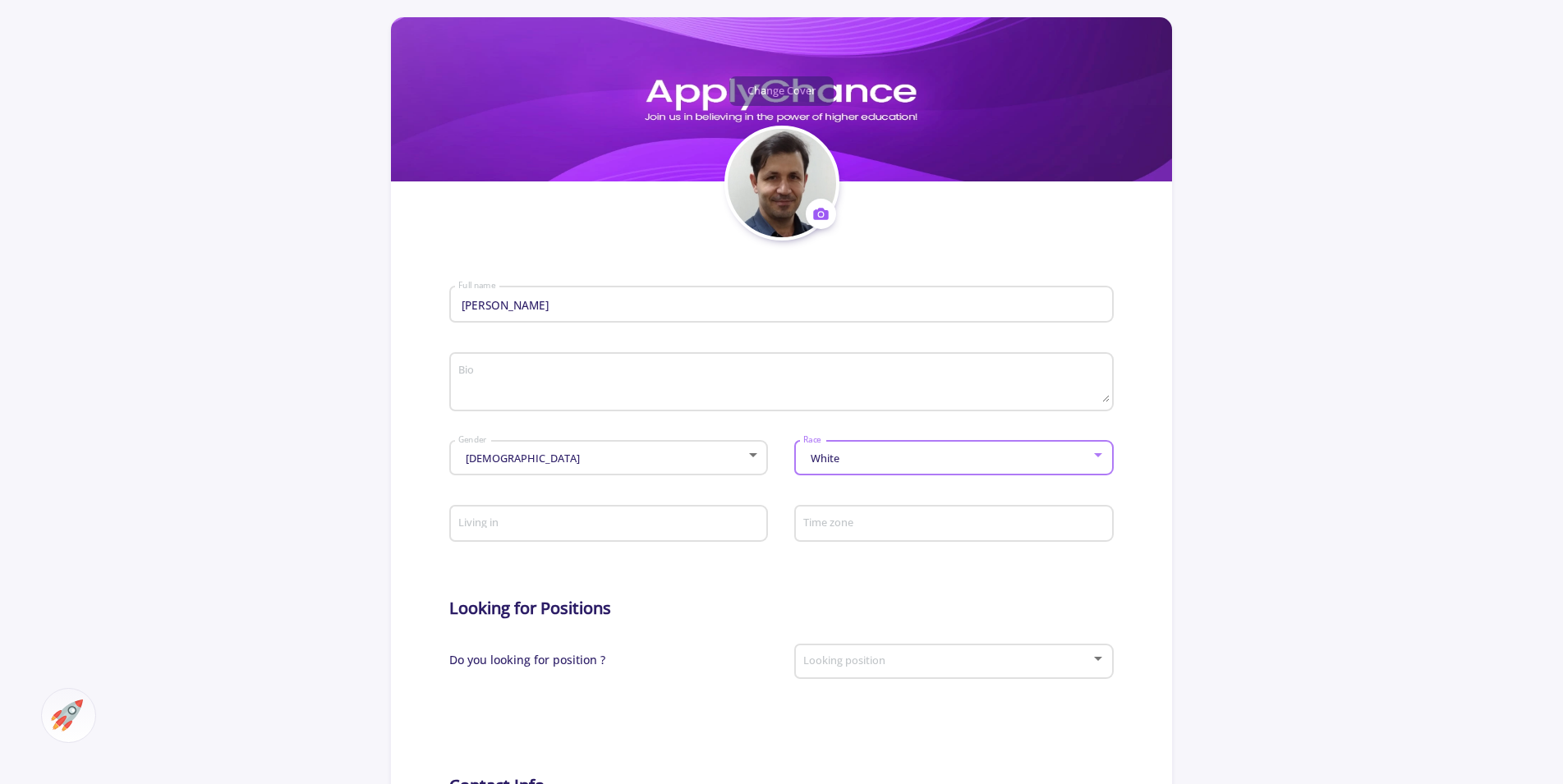
click at [697, 528] on input "Living in" at bounding box center [611, 524] width 307 height 14
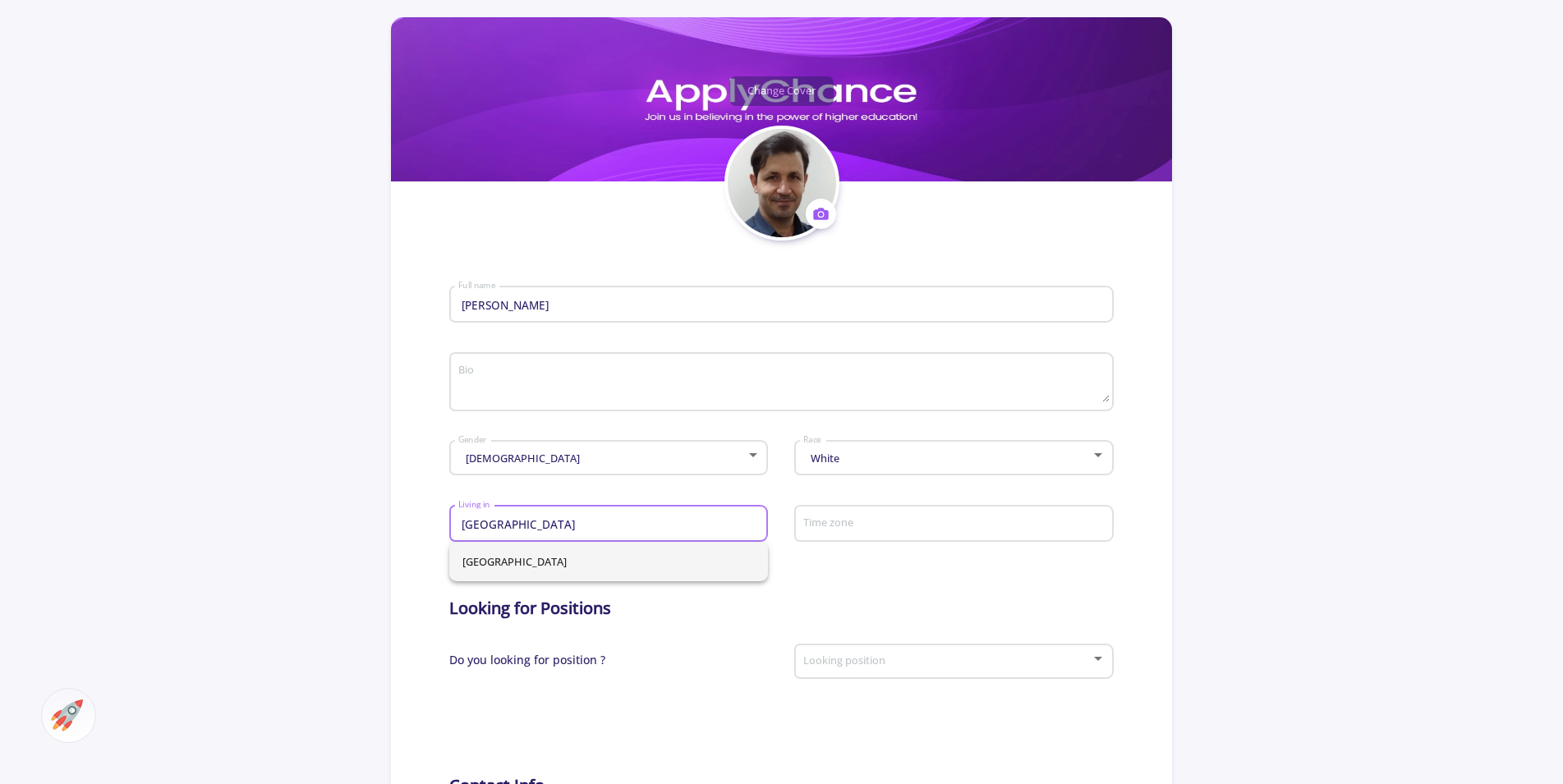
click at [473, 553] on span "[GEOGRAPHIC_DATA]" at bounding box center [608, 562] width 292 height 40
type input "[GEOGRAPHIC_DATA]"
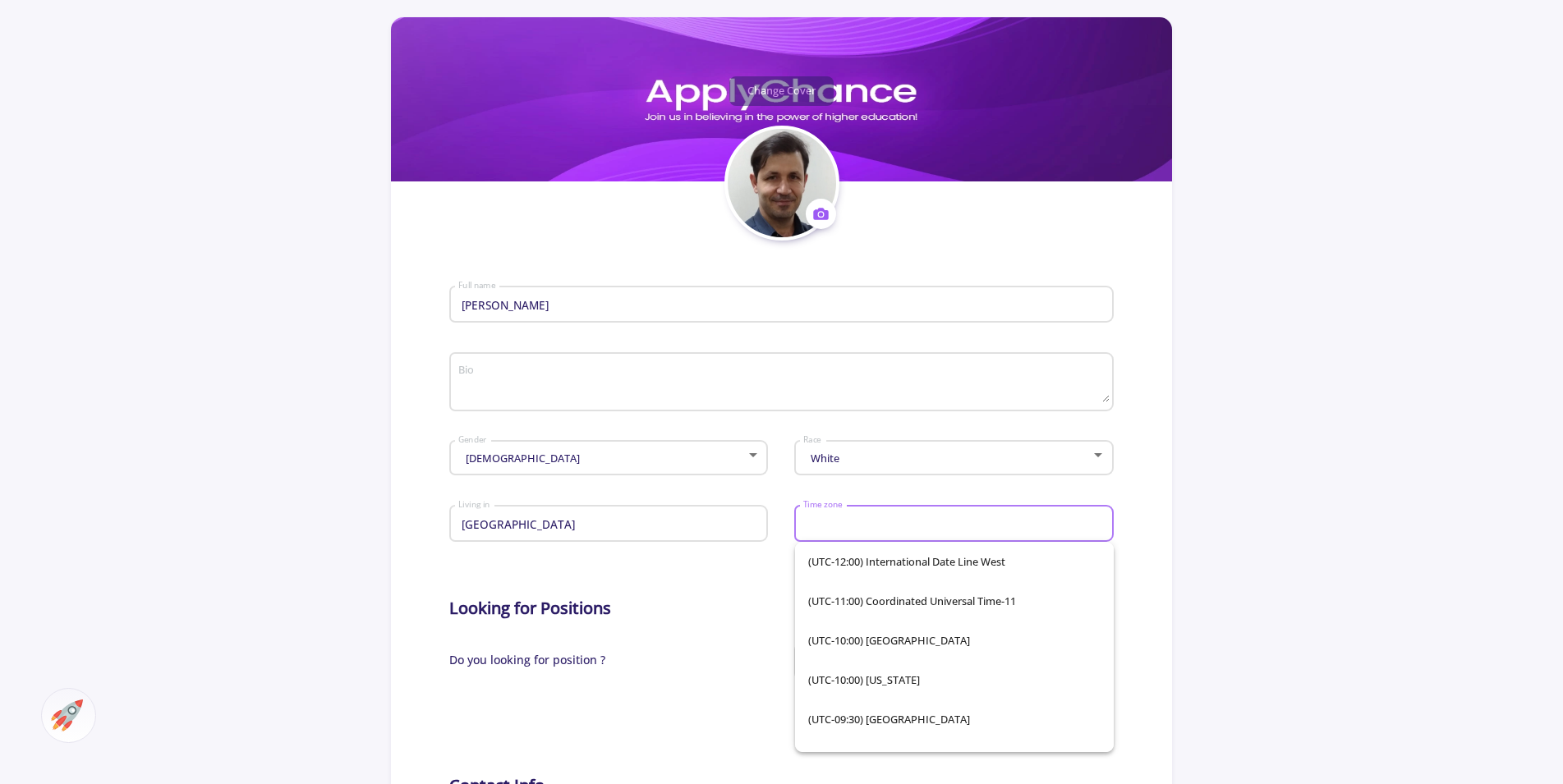
click at [854, 521] on input "Time zone" at bounding box center [956, 524] width 307 height 14
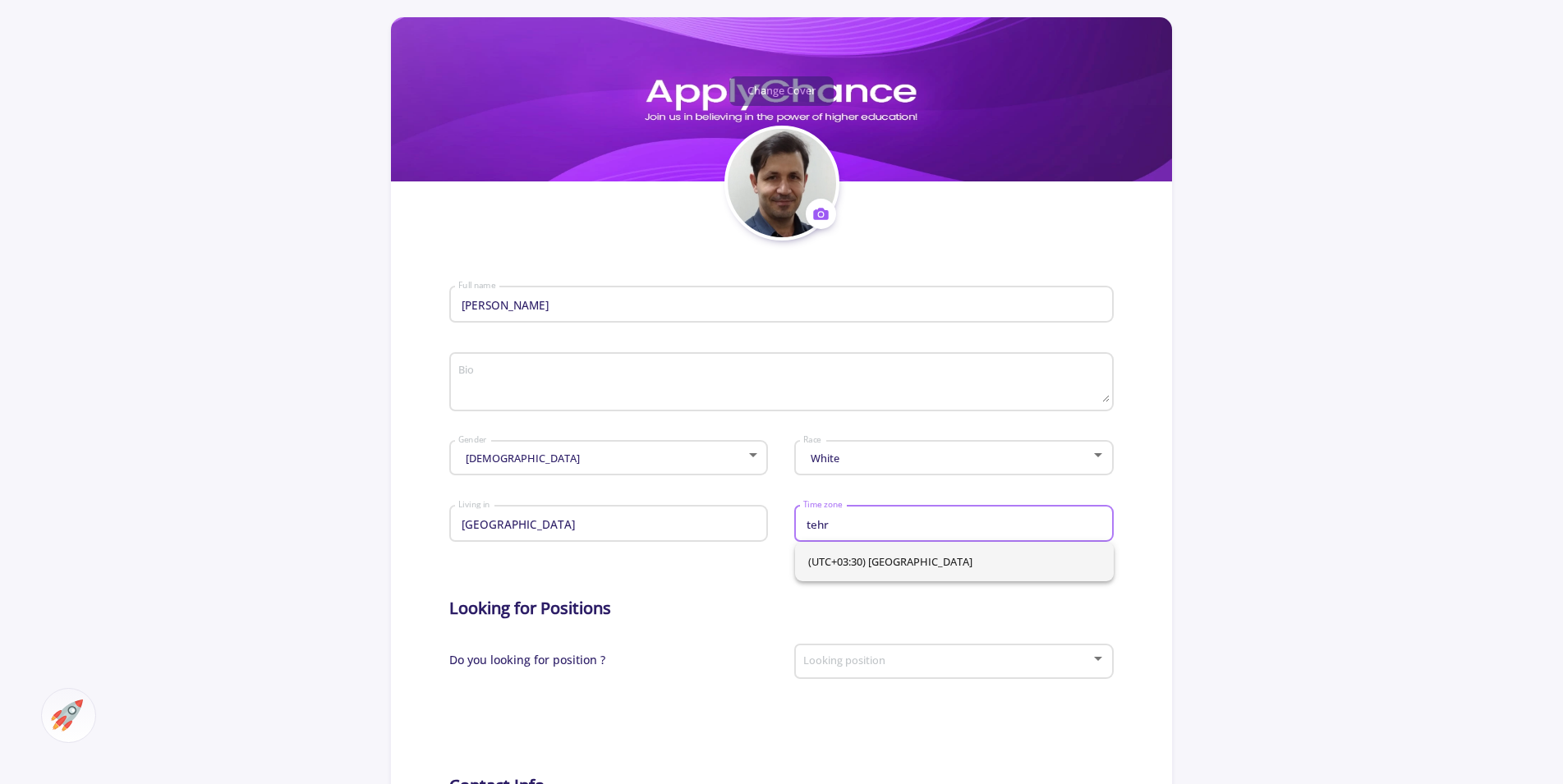
type input "tehr"
click at [877, 563] on span "(UTC+03:30) [GEOGRAPHIC_DATA]" at bounding box center [955, 562] width 292 height 40
type input "(UTC+03:30) [GEOGRAPHIC_DATA]"
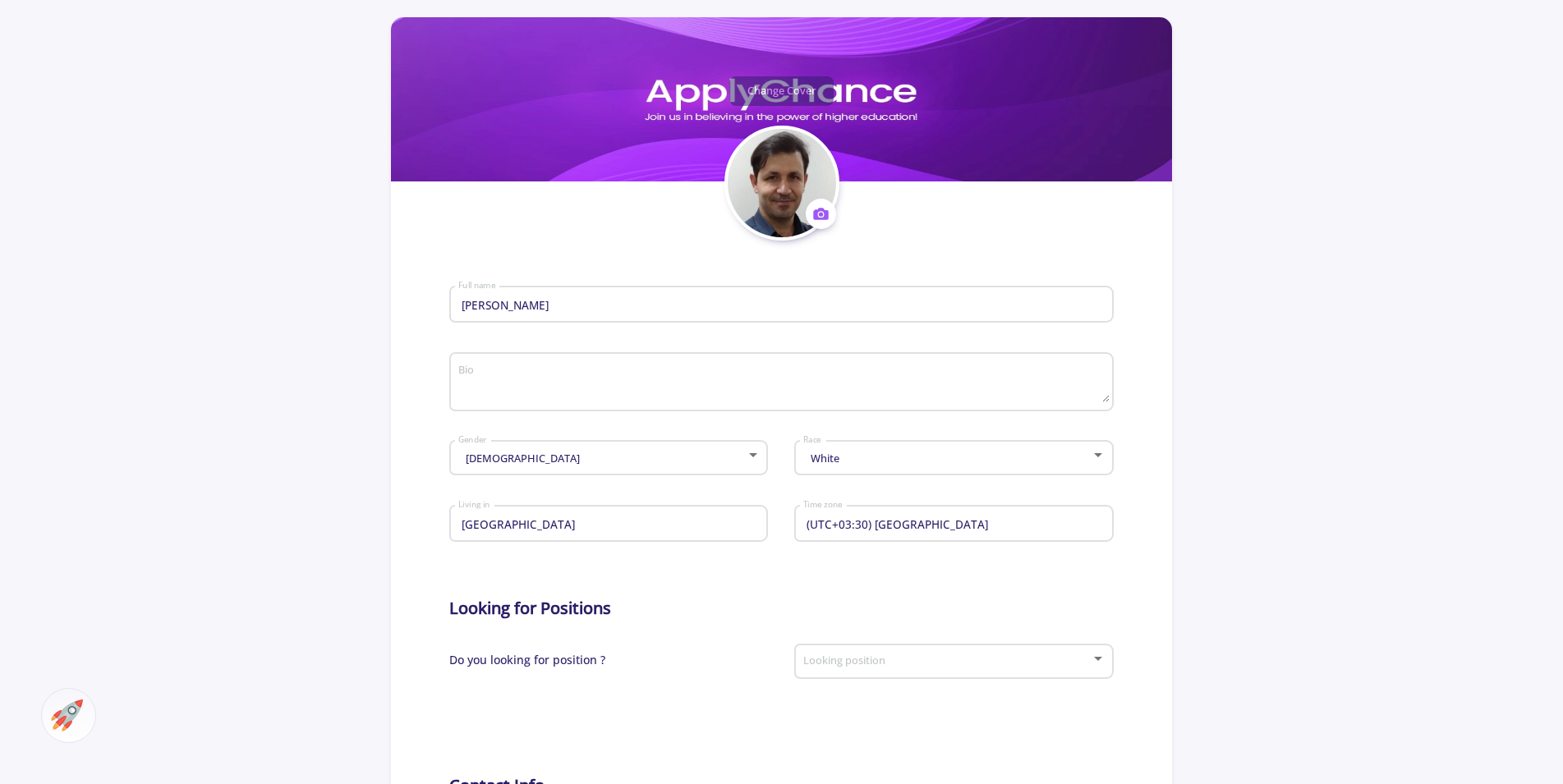
click at [922, 672] on div "Looking position" at bounding box center [954, 659] width 303 height 42
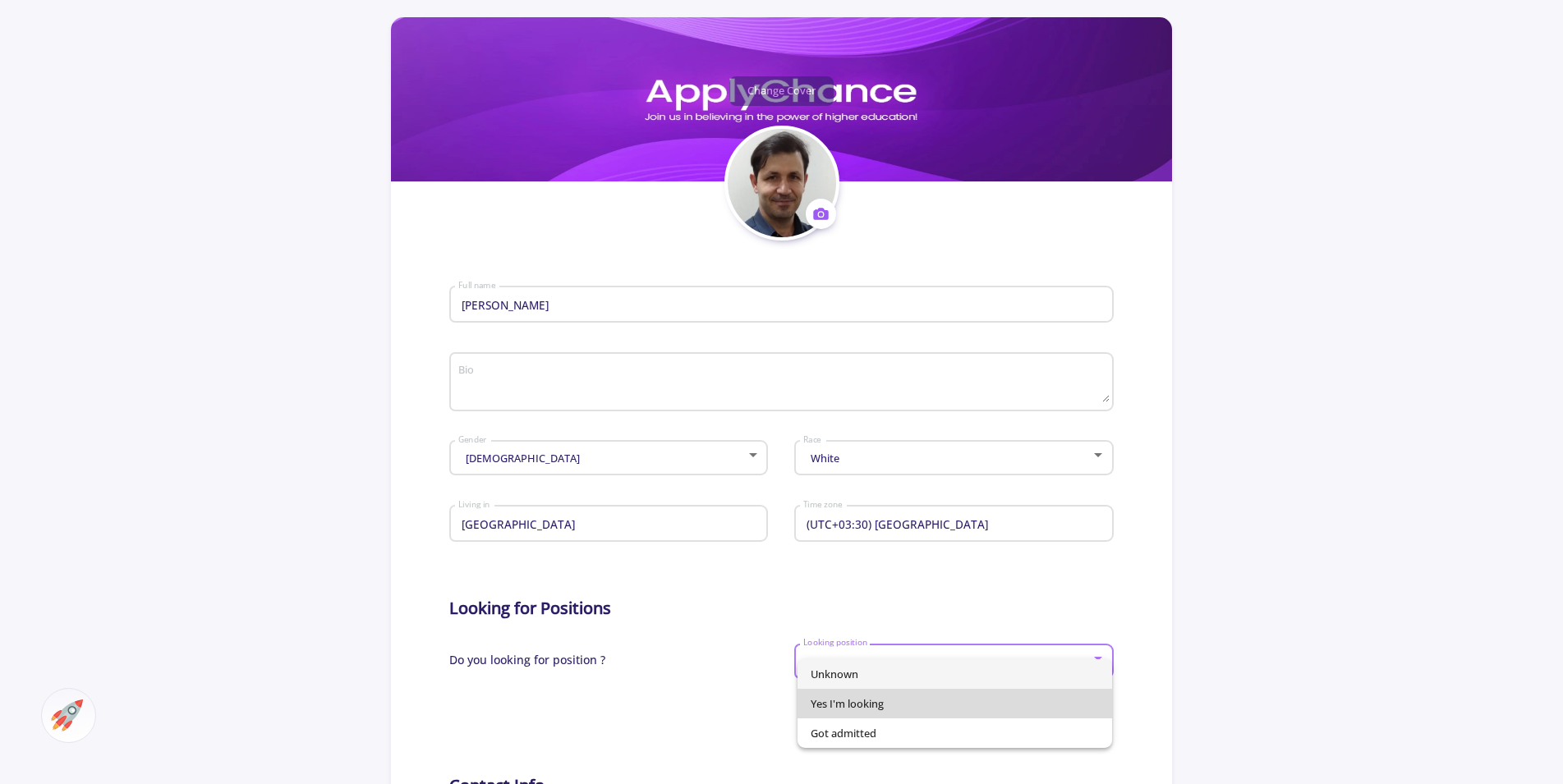
click at [866, 704] on span "Yes I'm looking" at bounding box center [954, 704] width 288 height 30
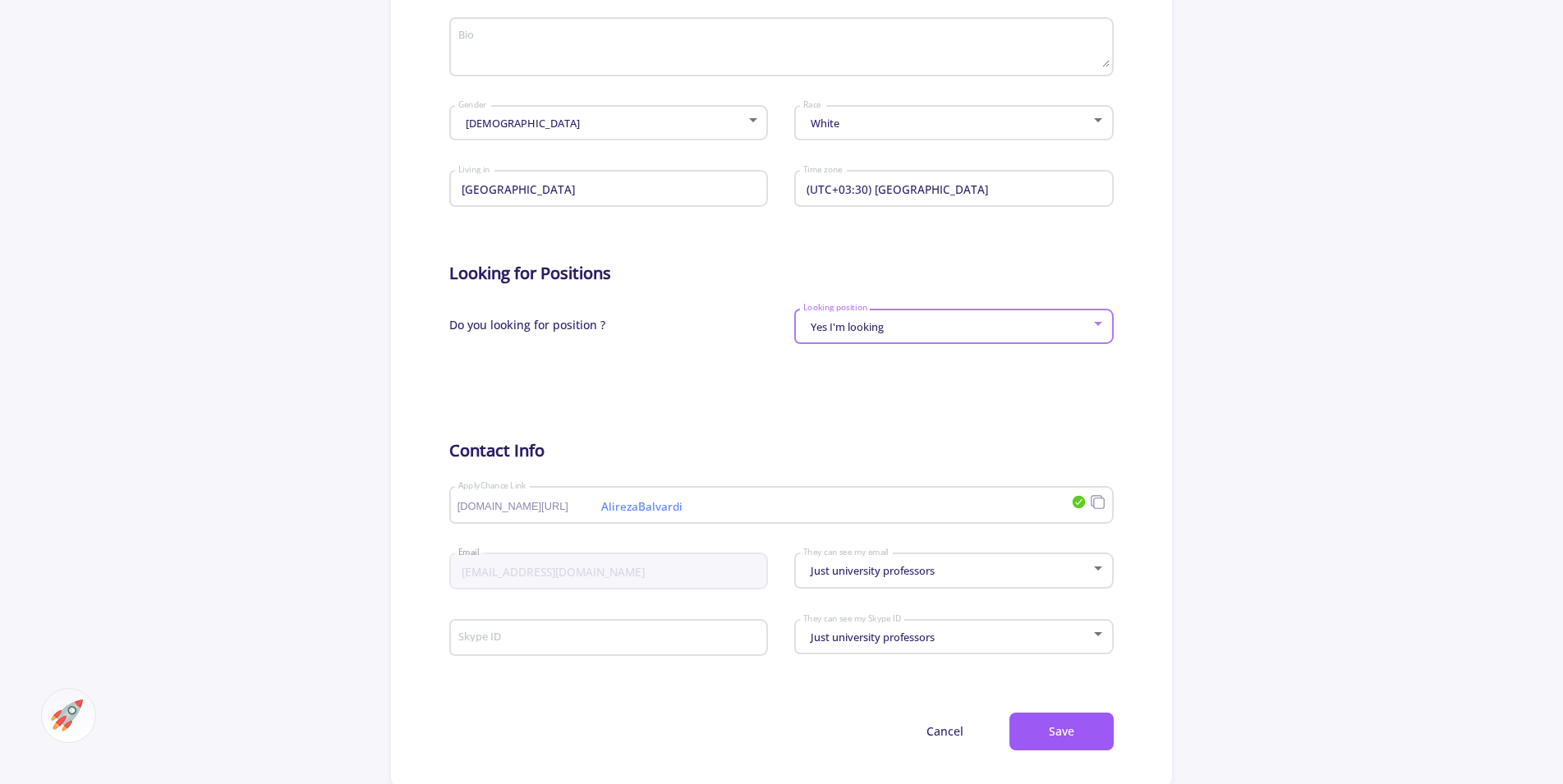
scroll to position [586, 0]
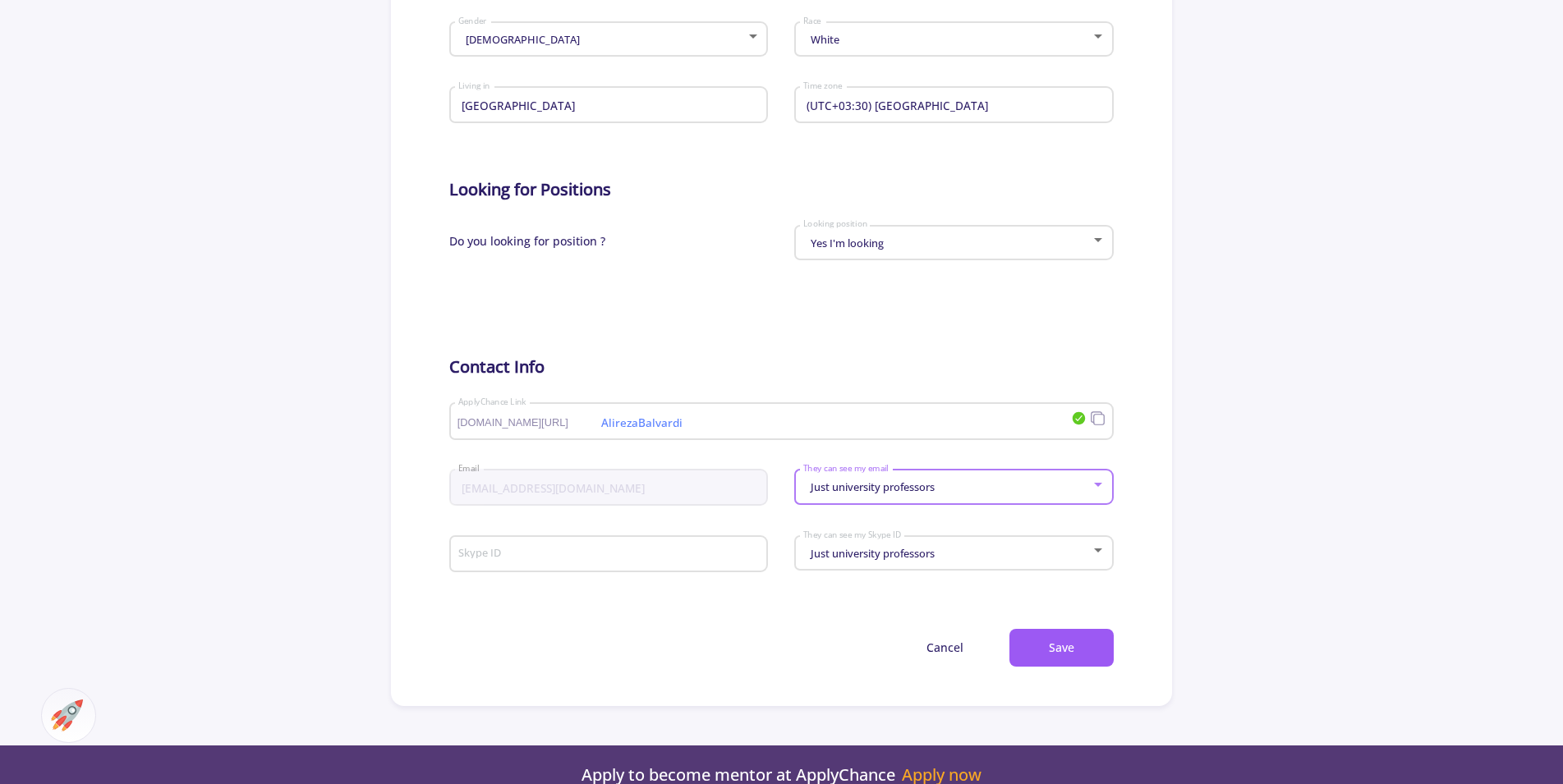
click at [973, 489] on div "Just university professors" at bounding box center [946, 487] width 288 height 13
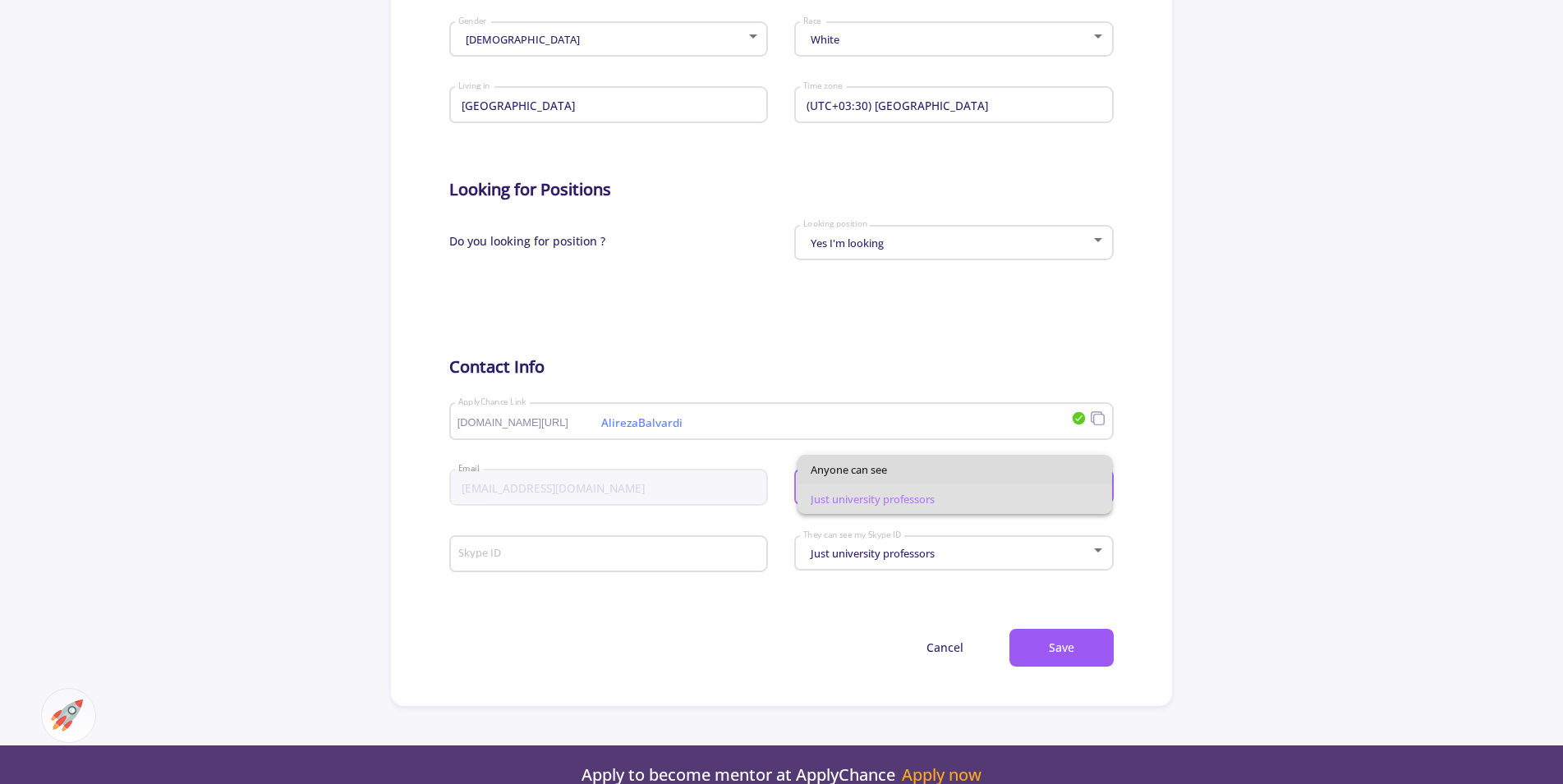
click at [978, 468] on span "Anyone can see" at bounding box center [954, 469] width 288 height 30
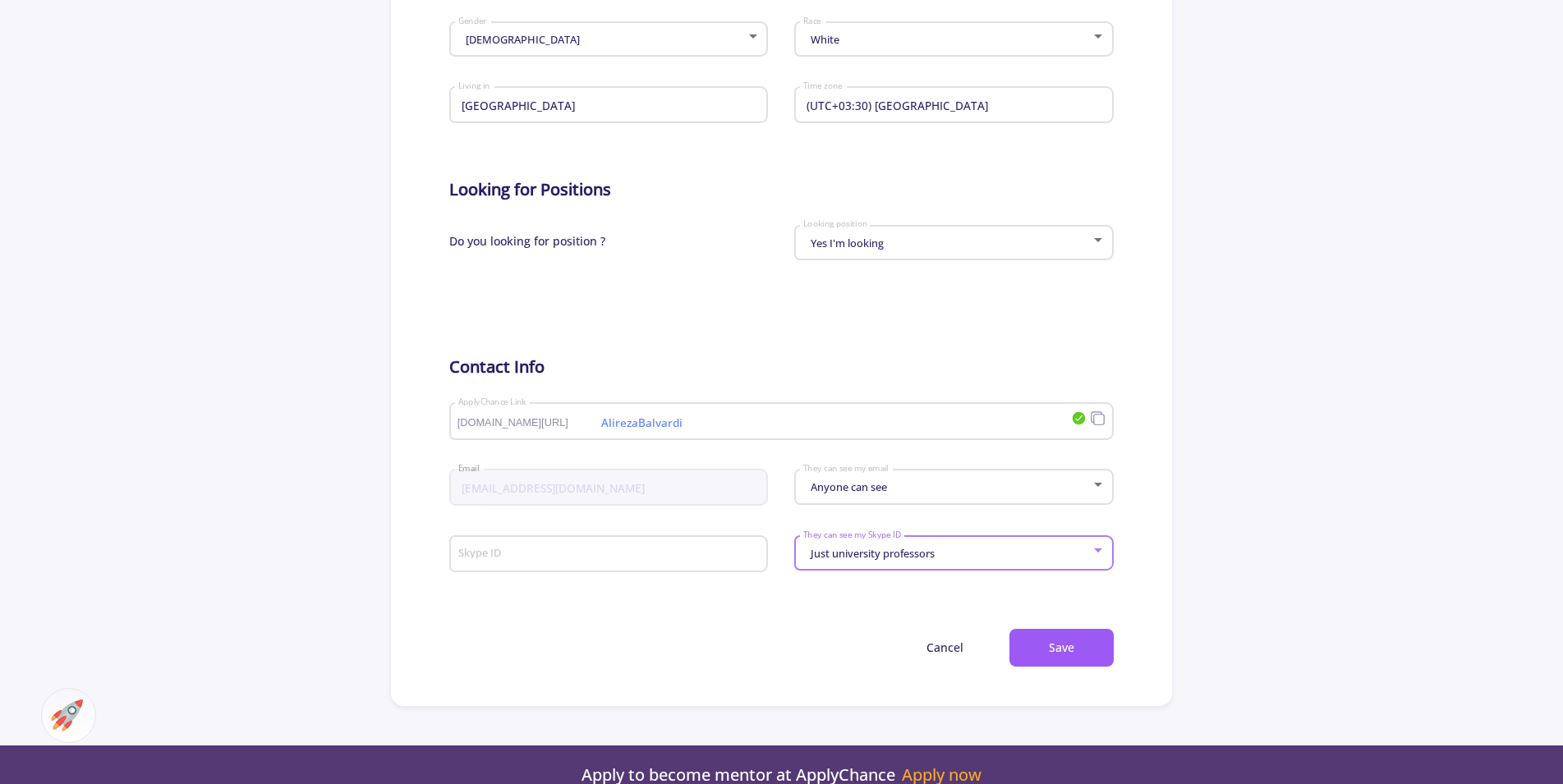
click at [898, 557] on span "Just university professors" at bounding box center [871, 553] width 128 height 14
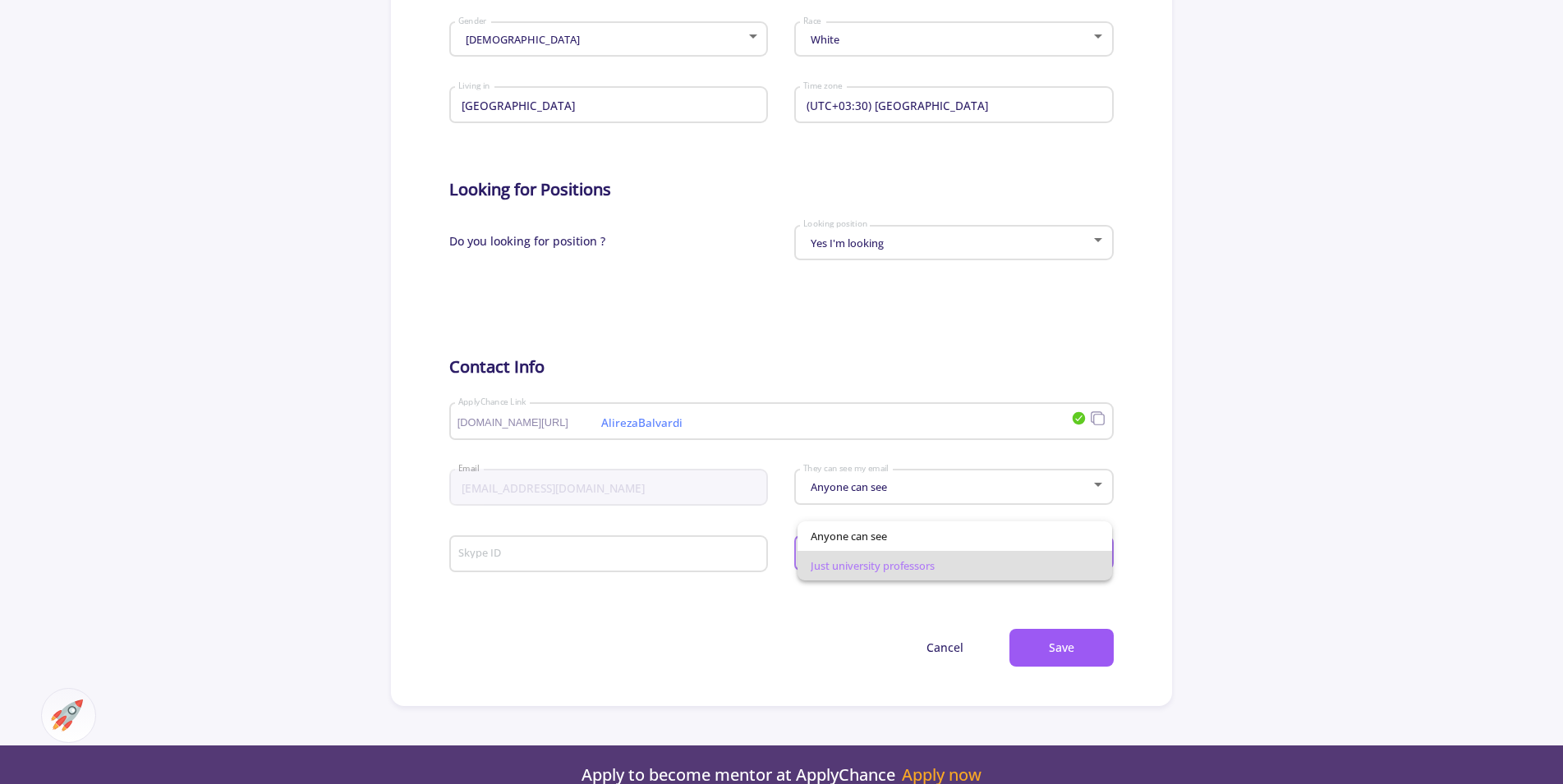
click at [1216, 557] on div at bounding box center [782, 392] width 1563 height 784
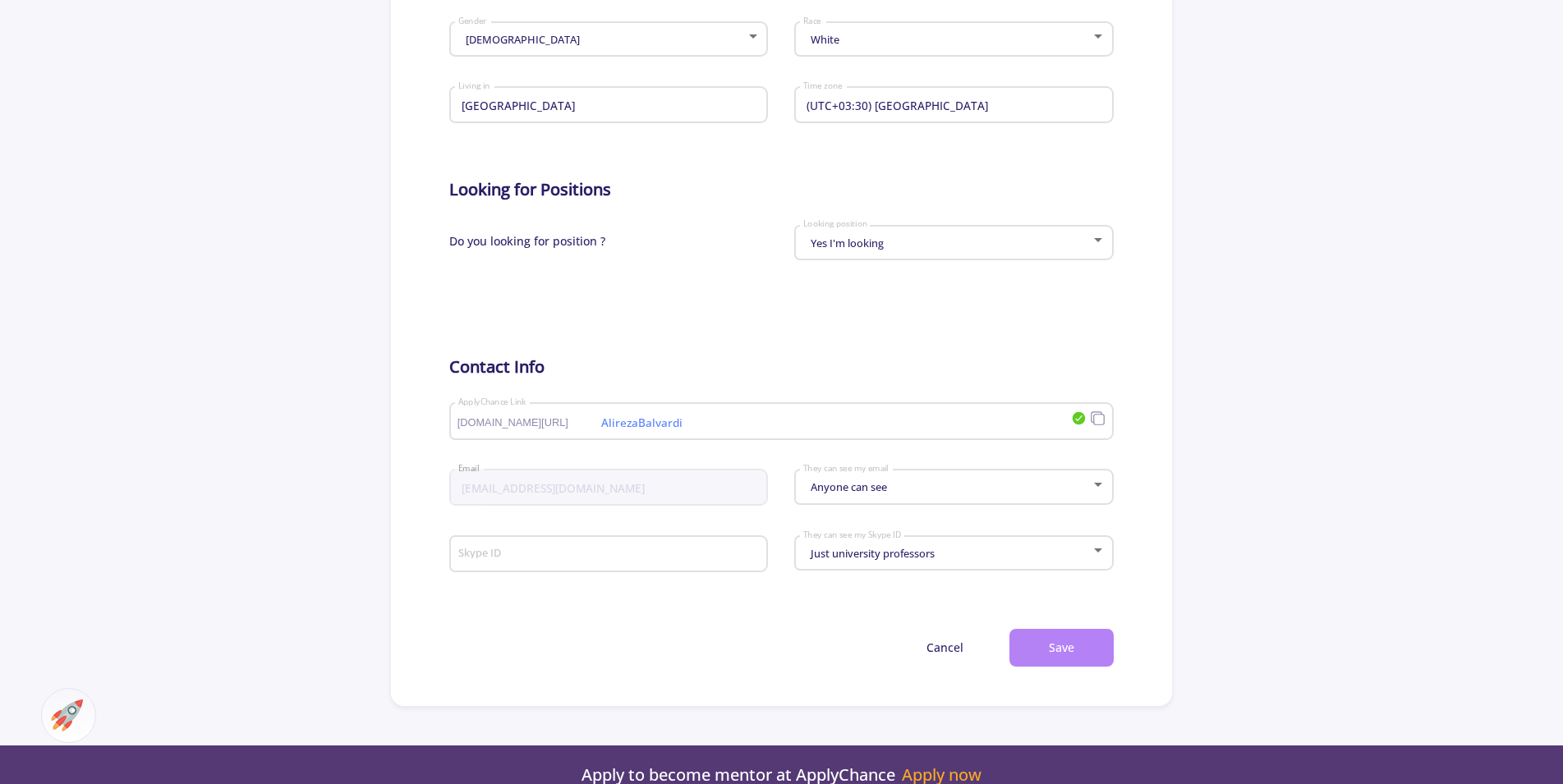
click at [1072, 653] on button "Save" at bounding box center [1062, 648] width 105 height 39
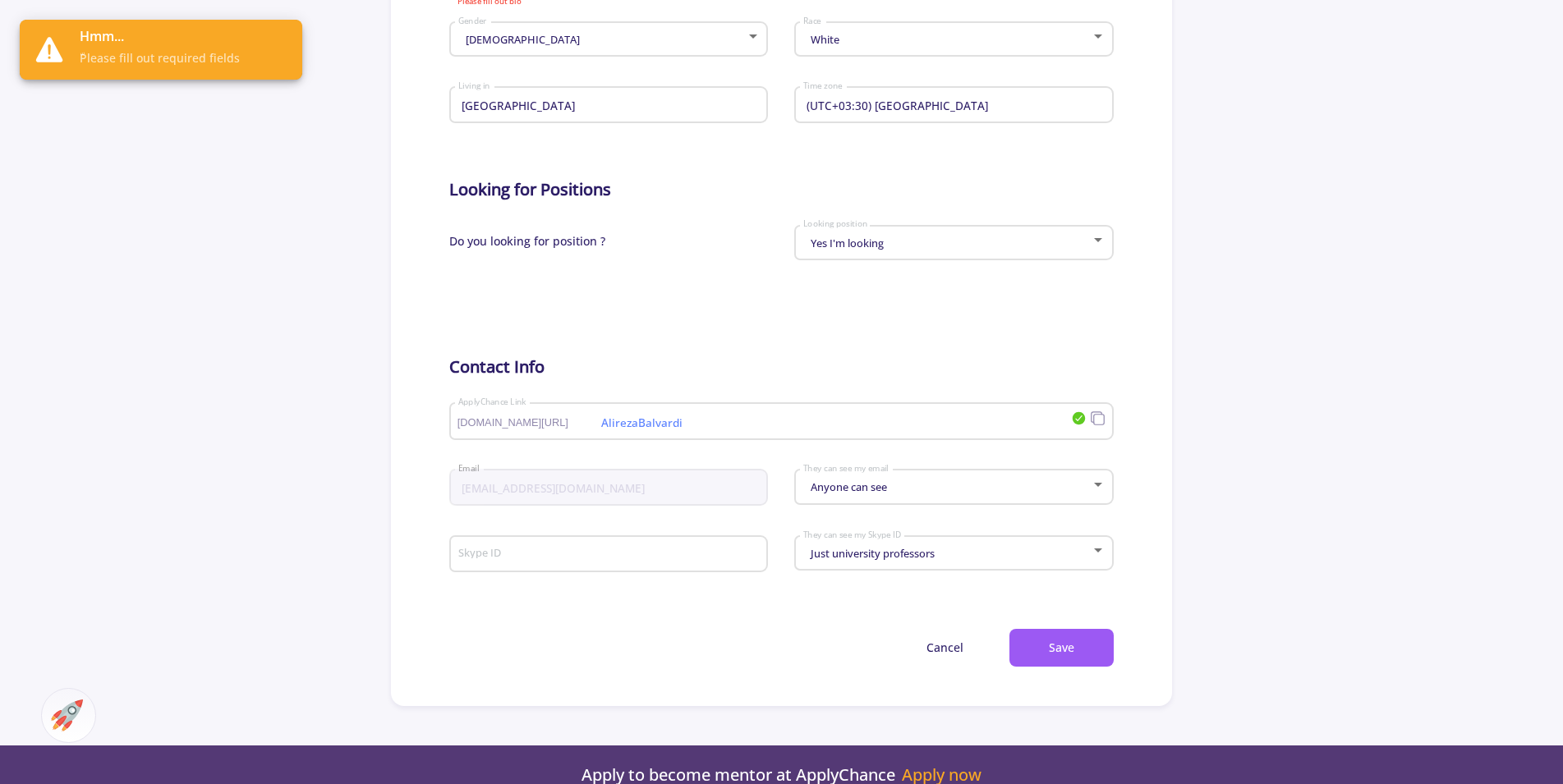
scroll to position [335, 0]
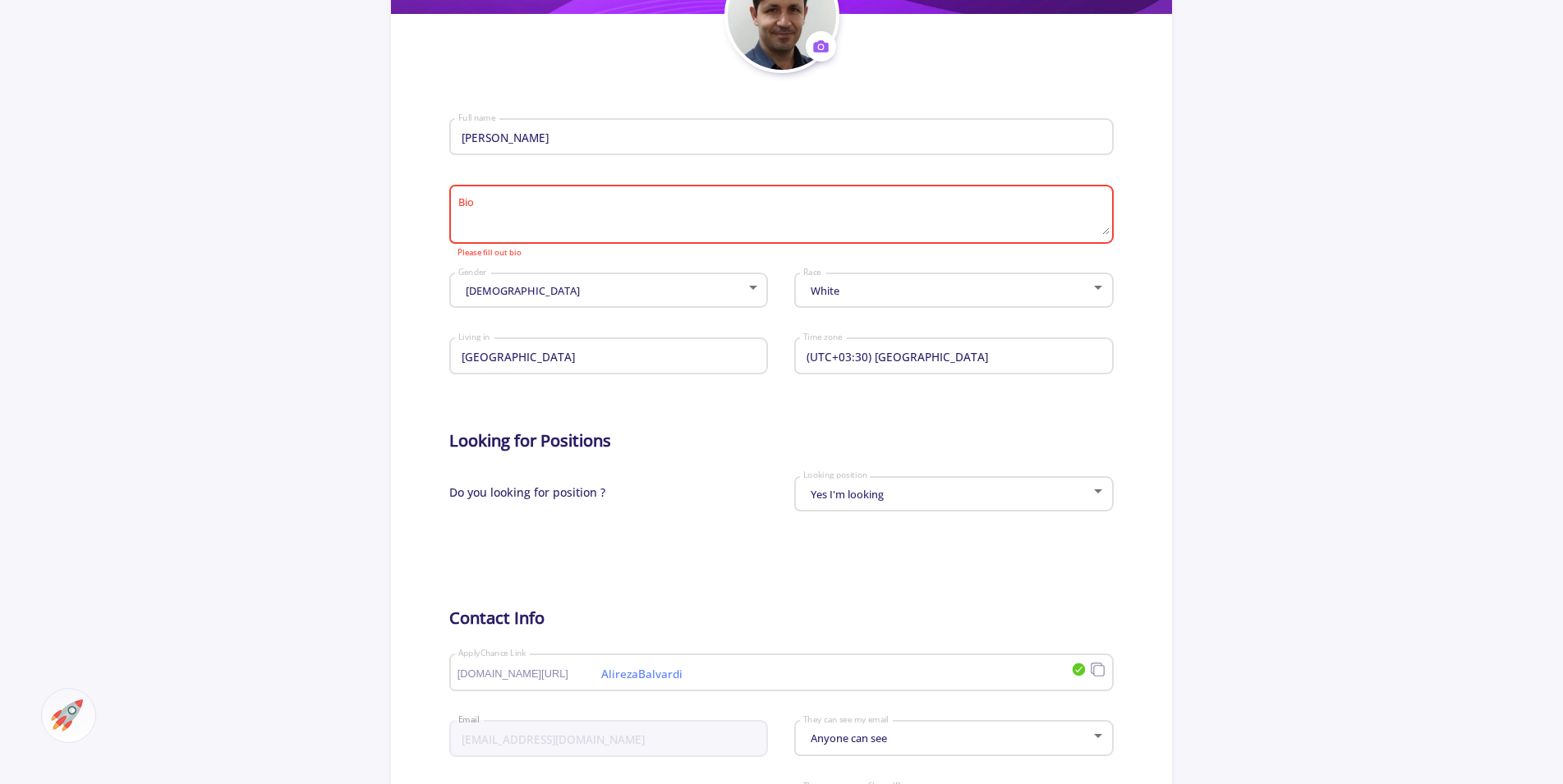
click at [492, 207] on textarea "Bio" at bounding box center [784, 216] width 653 height 39
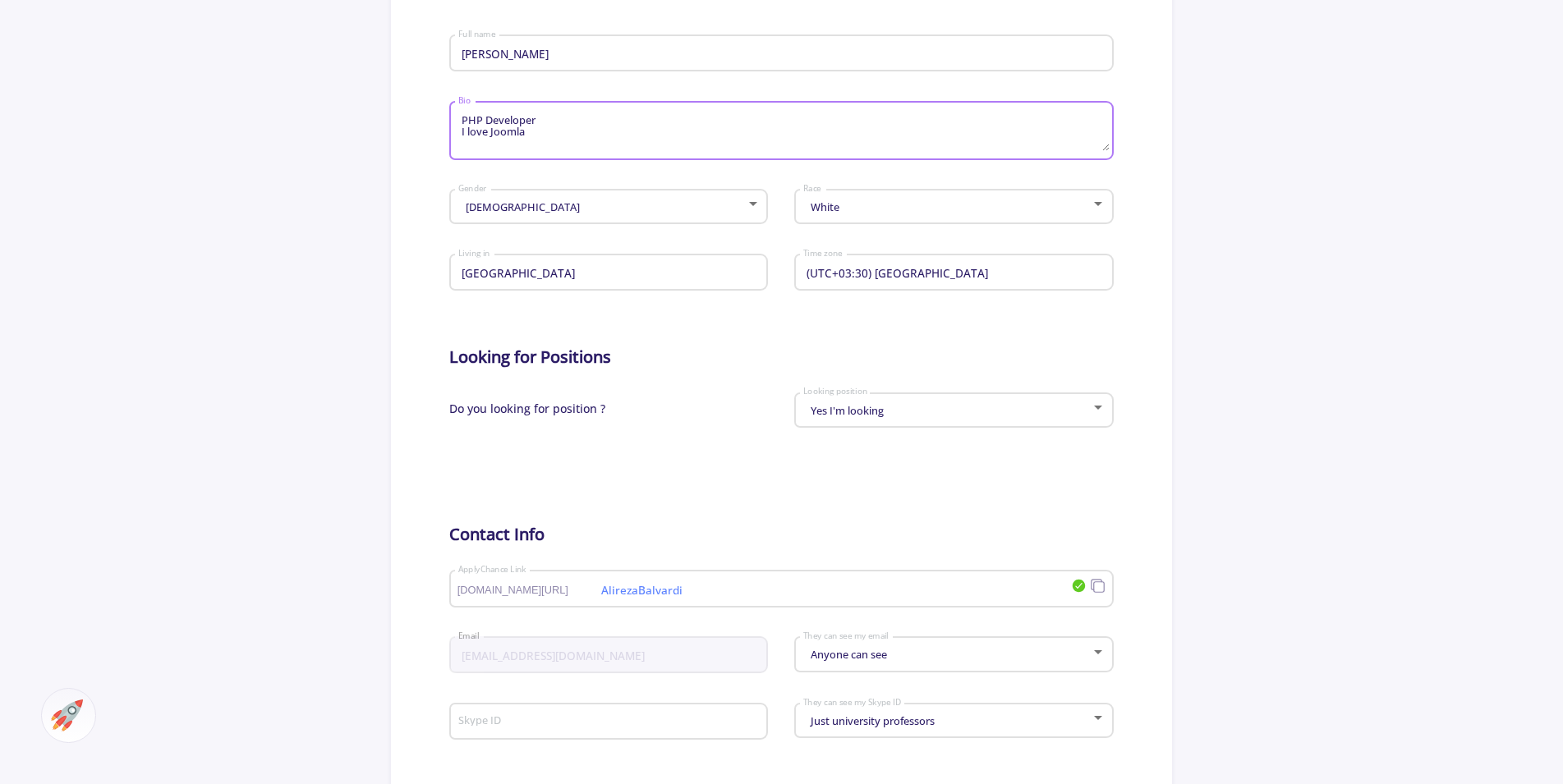
scroll to position [670, 0]
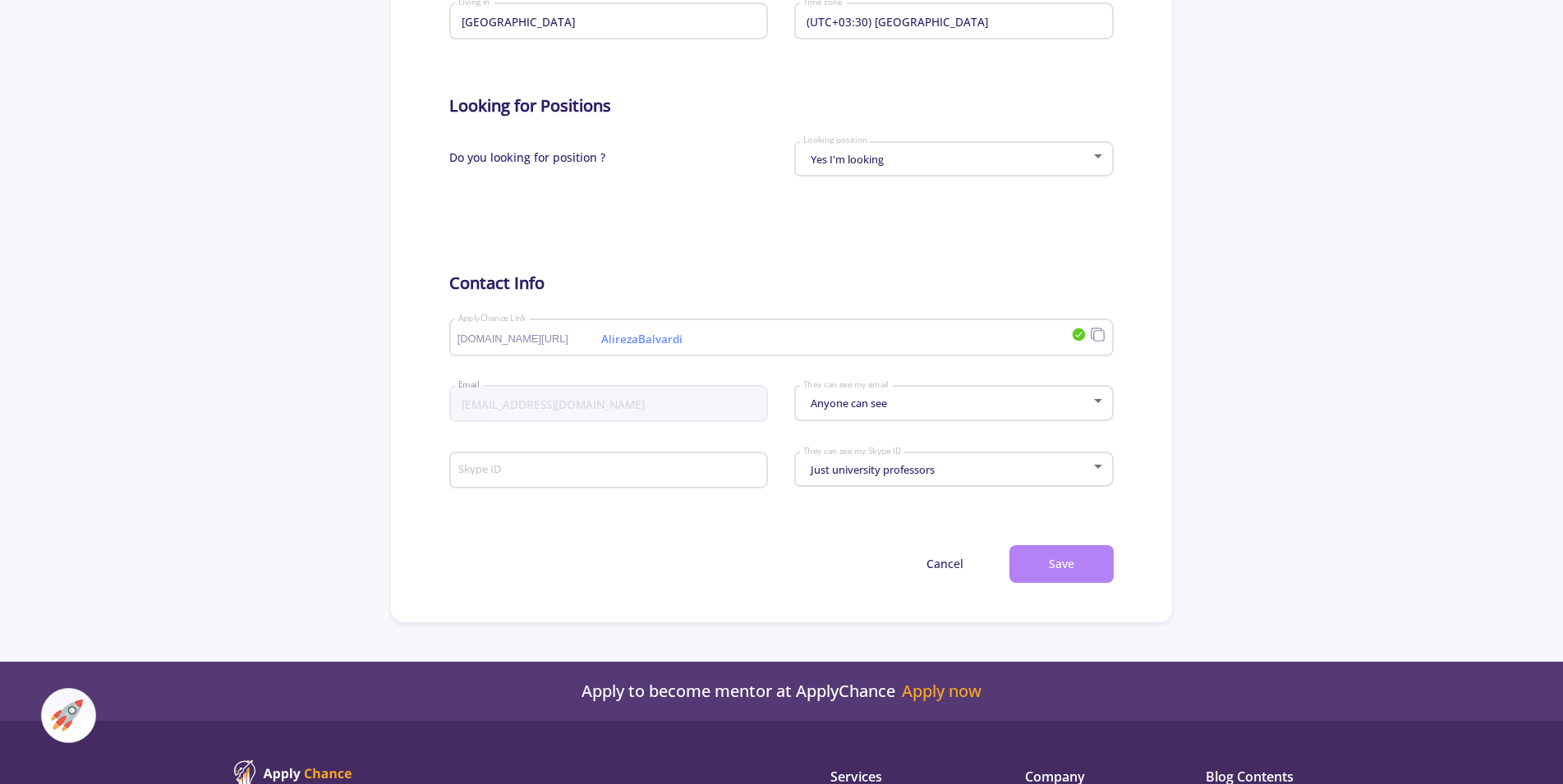
type textarea "PHP Developer I love Joomla"
click at [1063, 562] on button "Save" at bounding box center [1062, 564] width 105 height 39
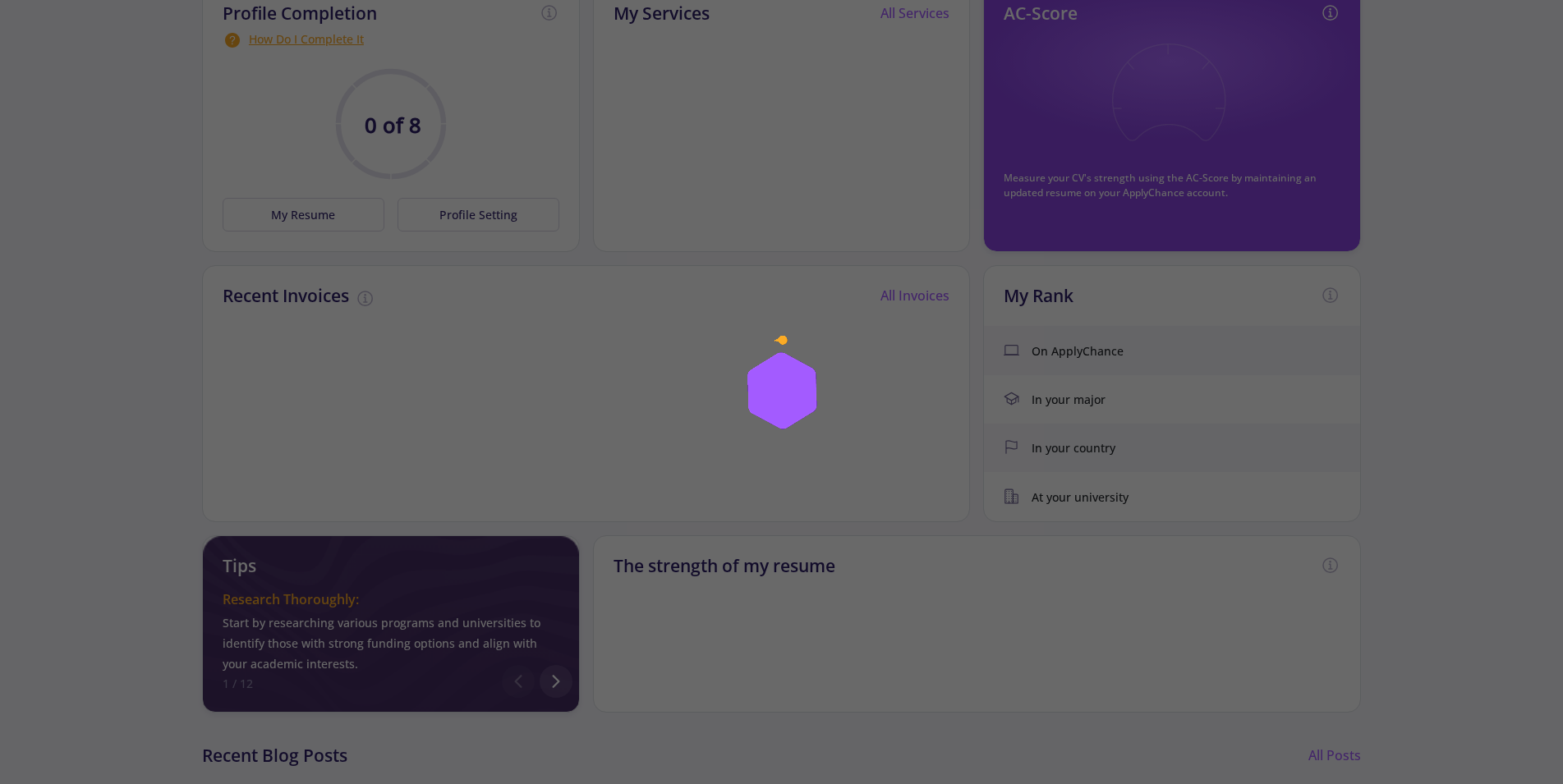
scroll to position [84, 0]
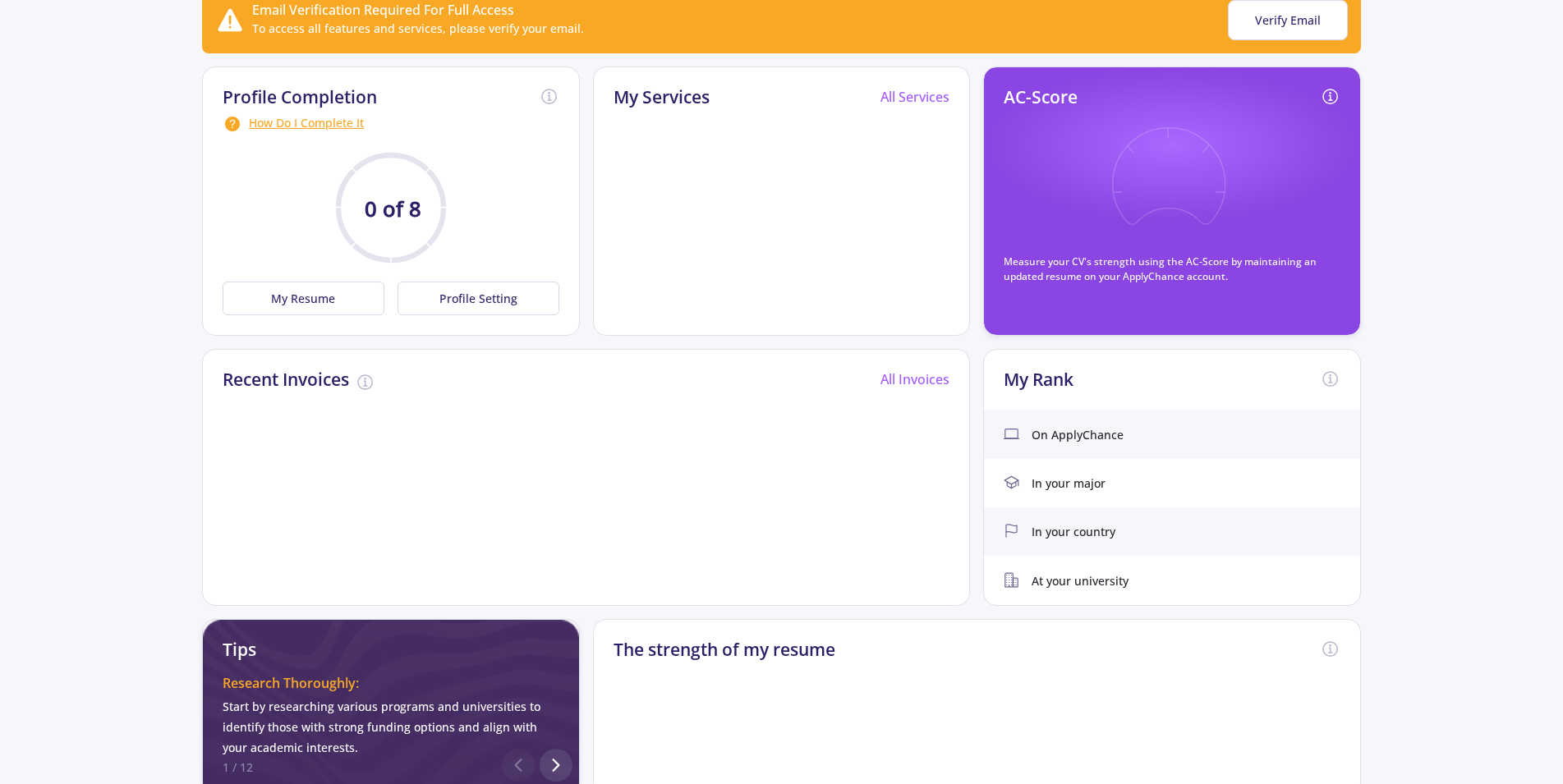
scroll to position [252, 0]
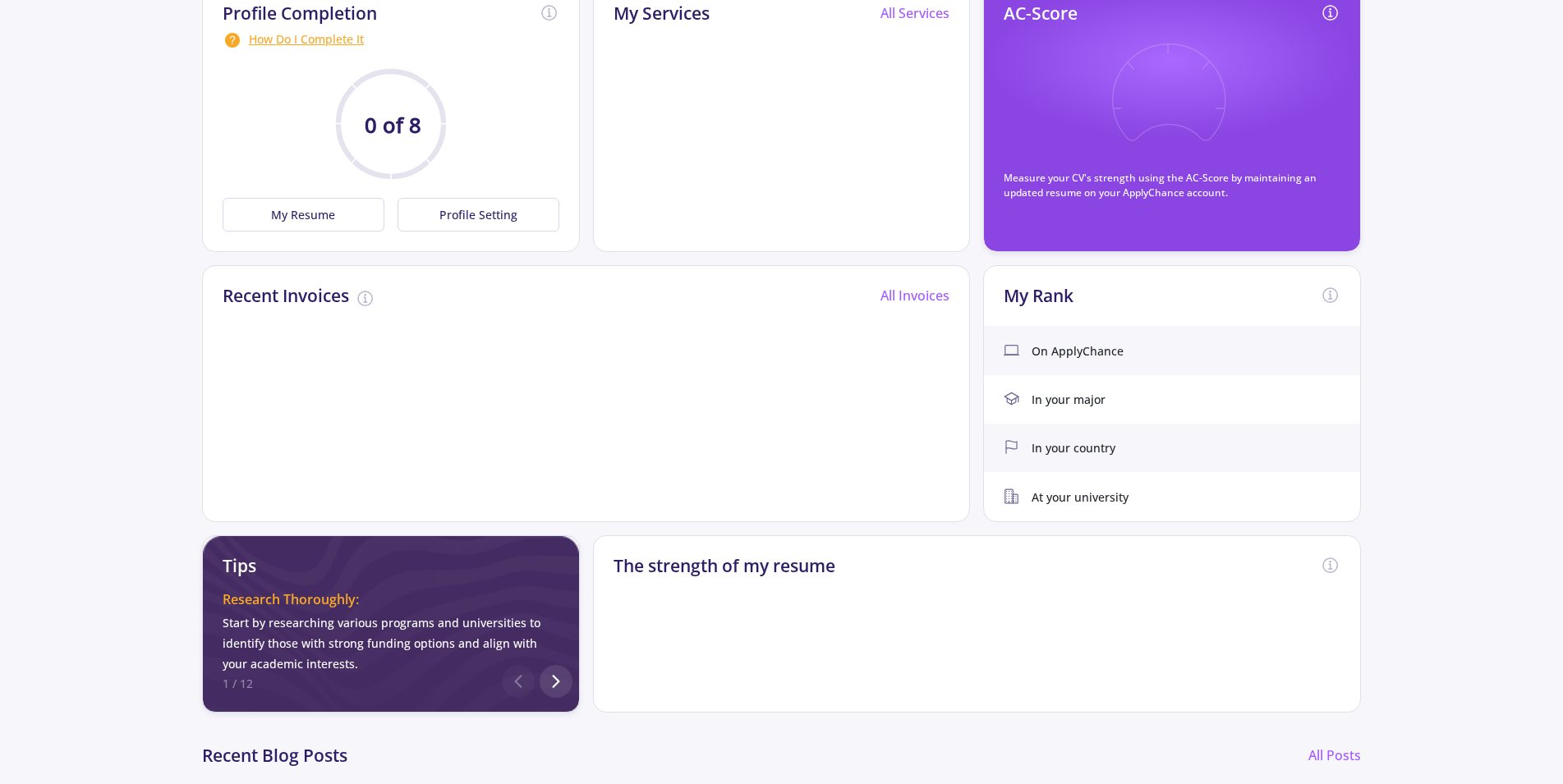
click at [392, 107] on circle at bounding box center [391, 124] width 106 height 106
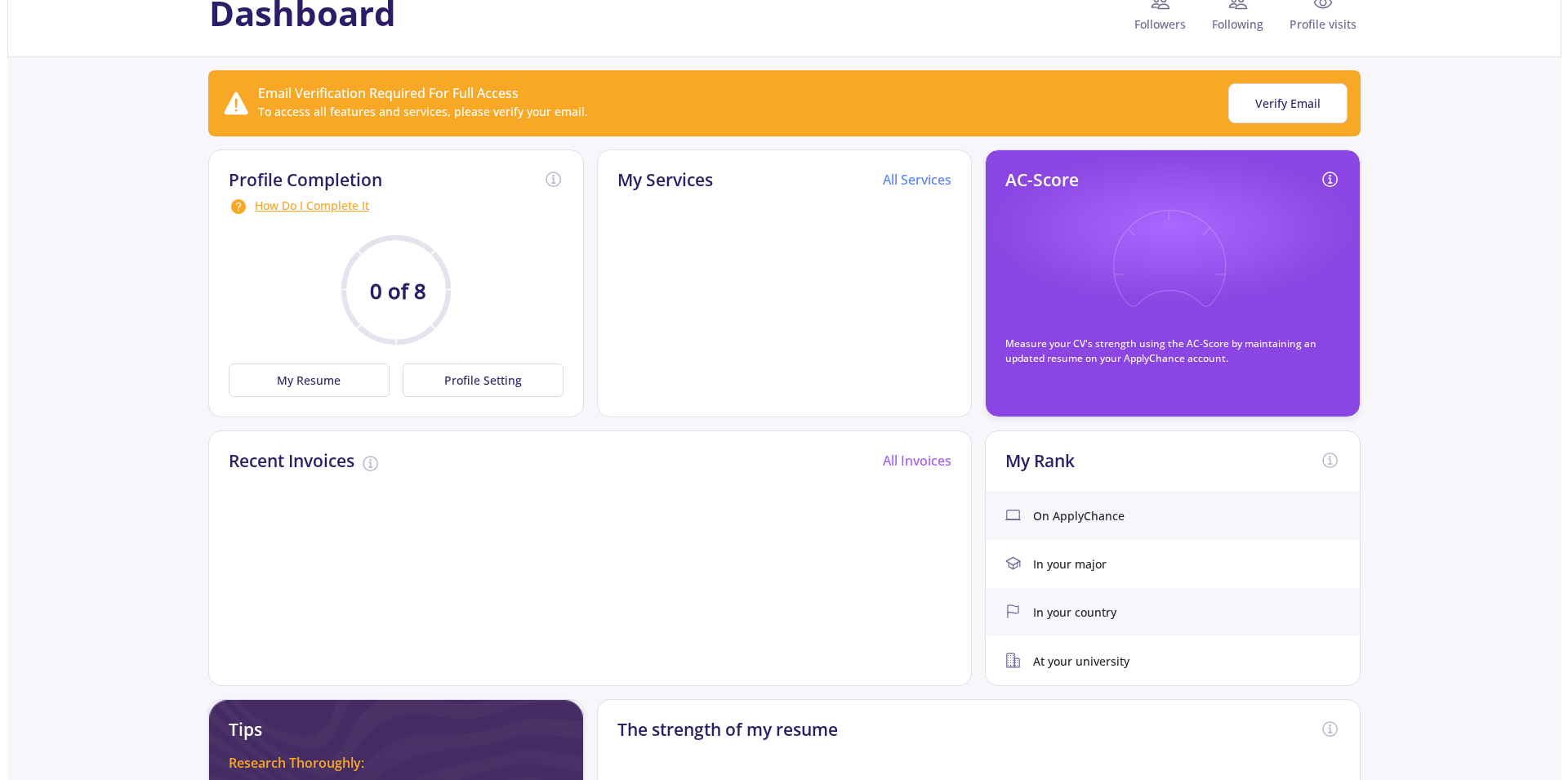
scroll to position [0, 0]
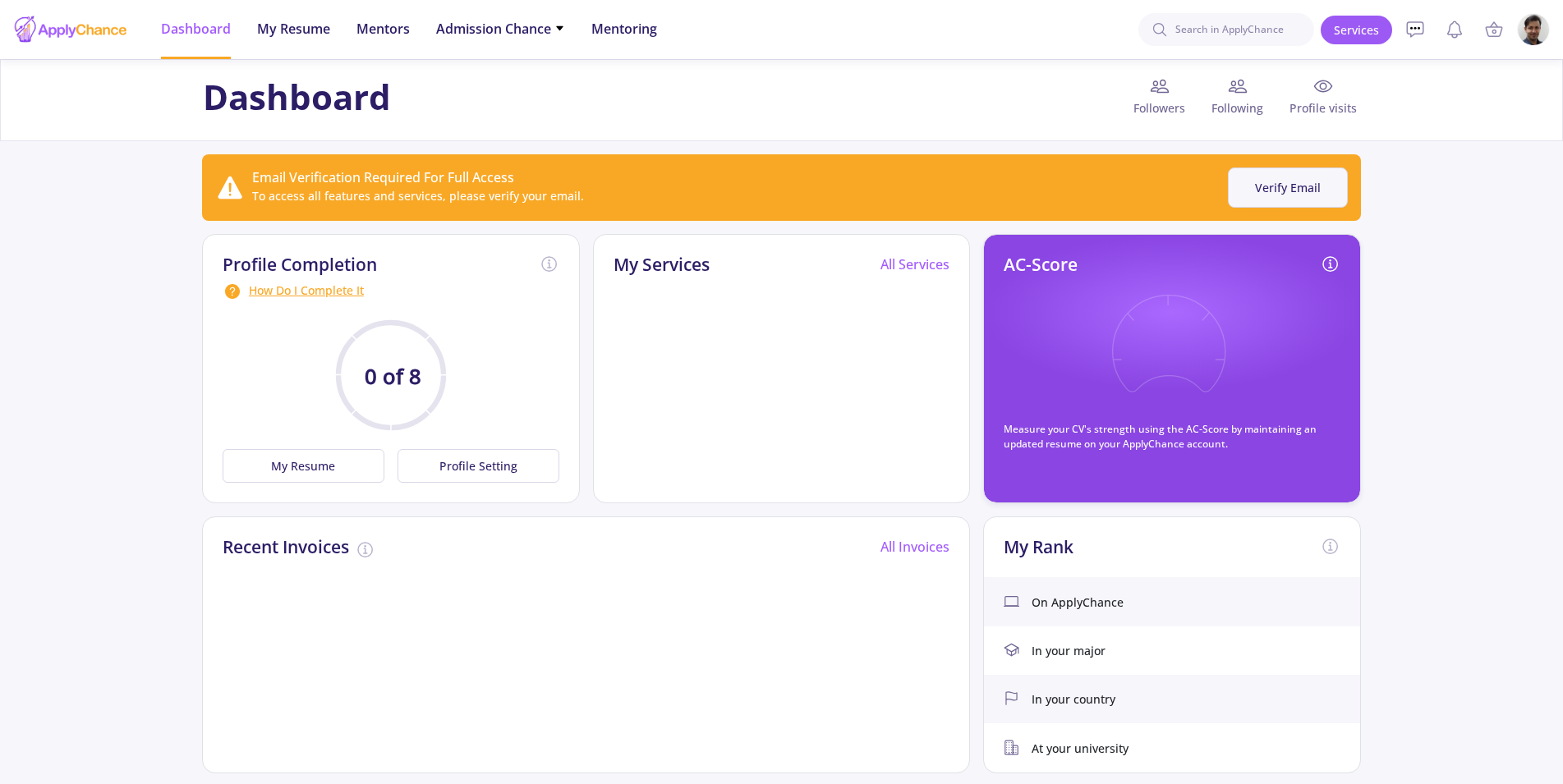
click at [1290, 189] on button "Verify Email" at bounding box center [1288, 188] width 120 height 41
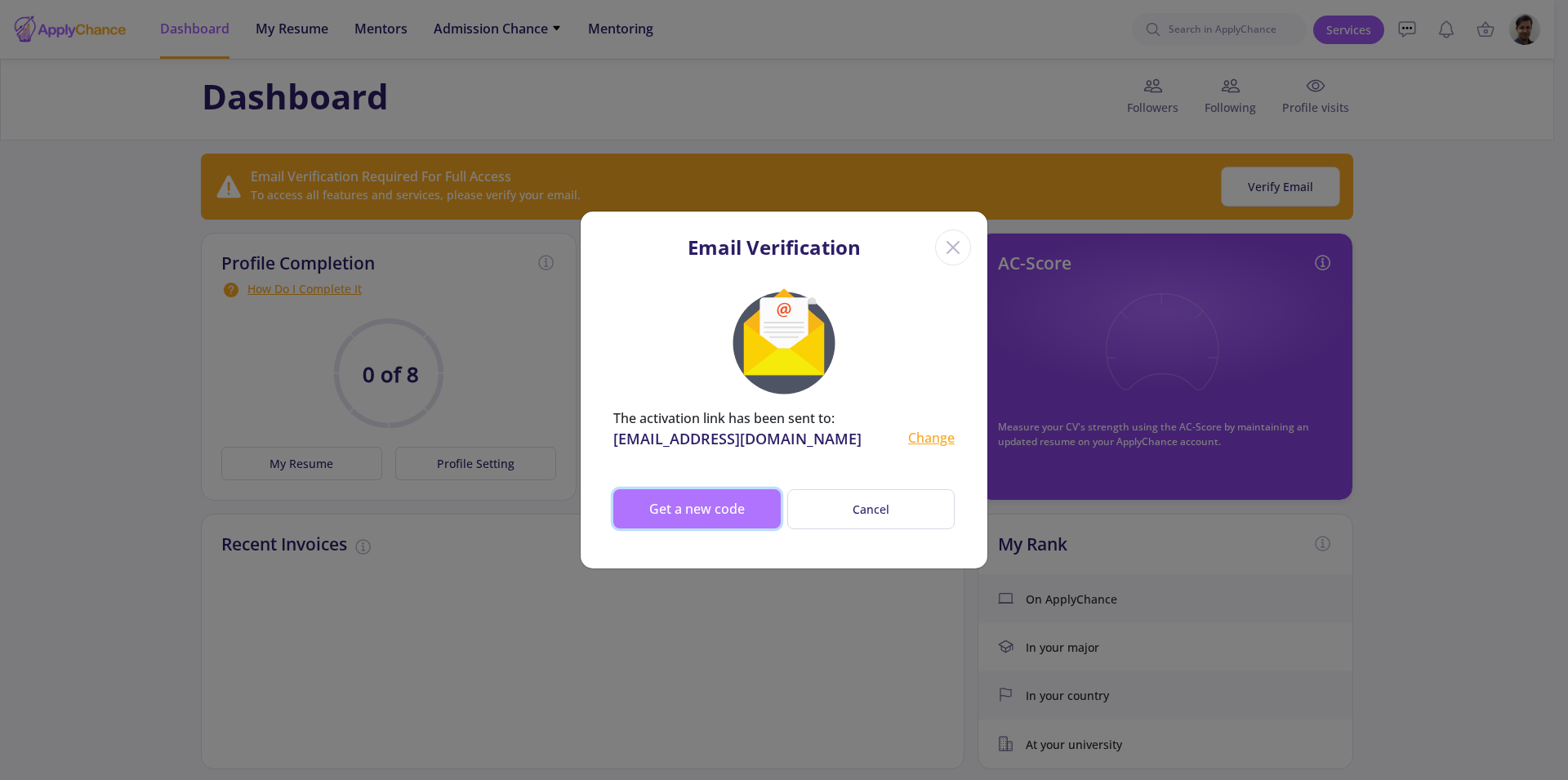
click at [693, 503] on button "Get a new code" at bounding box center [697, 509] width 168 height 39
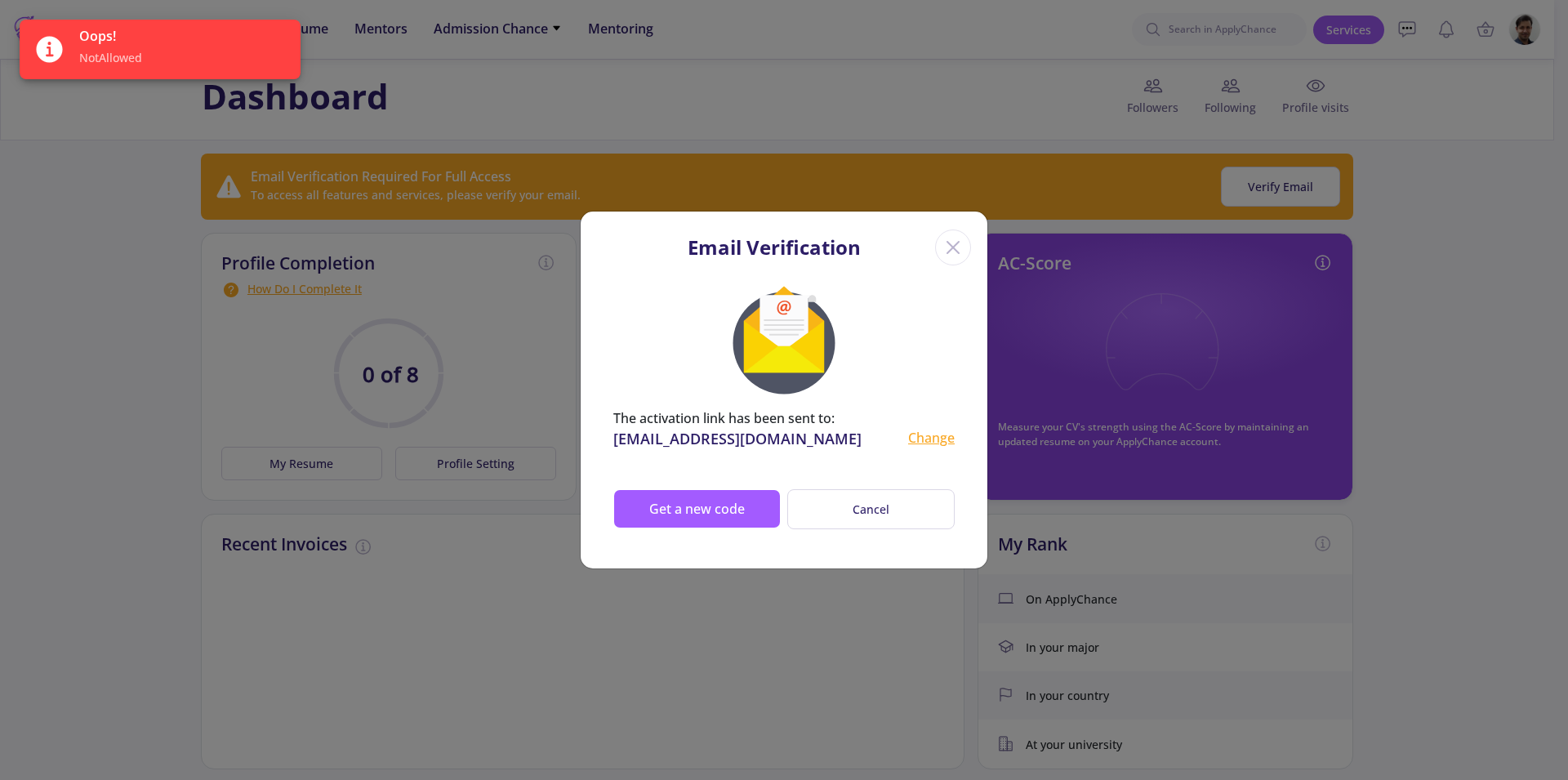
click at [950, 243] on line "Close" at bounding box center [953, 247] width 12 height 12
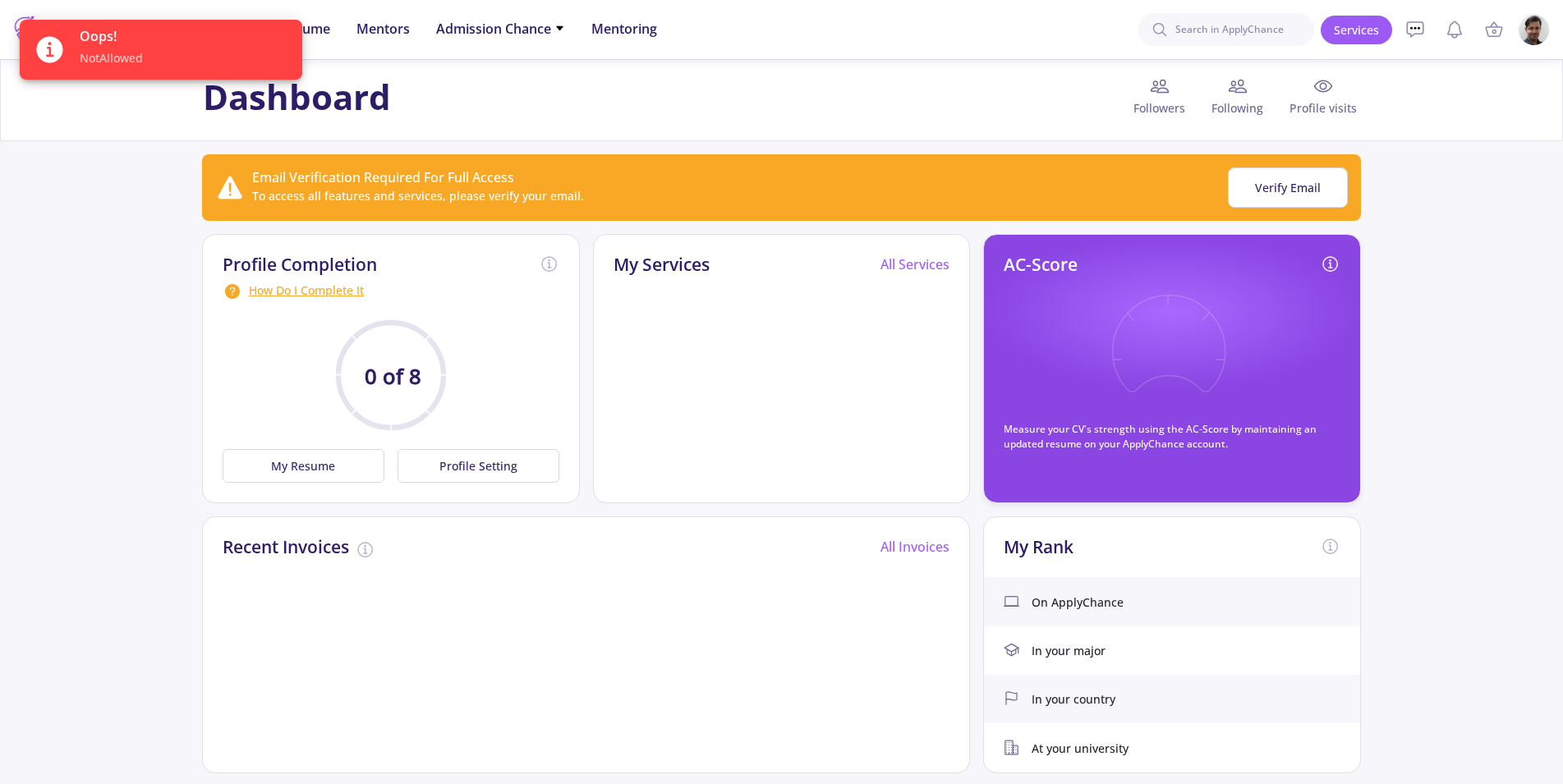
click at [1540, 30] on img at bounding box center [1533, 29] width 32 height 32
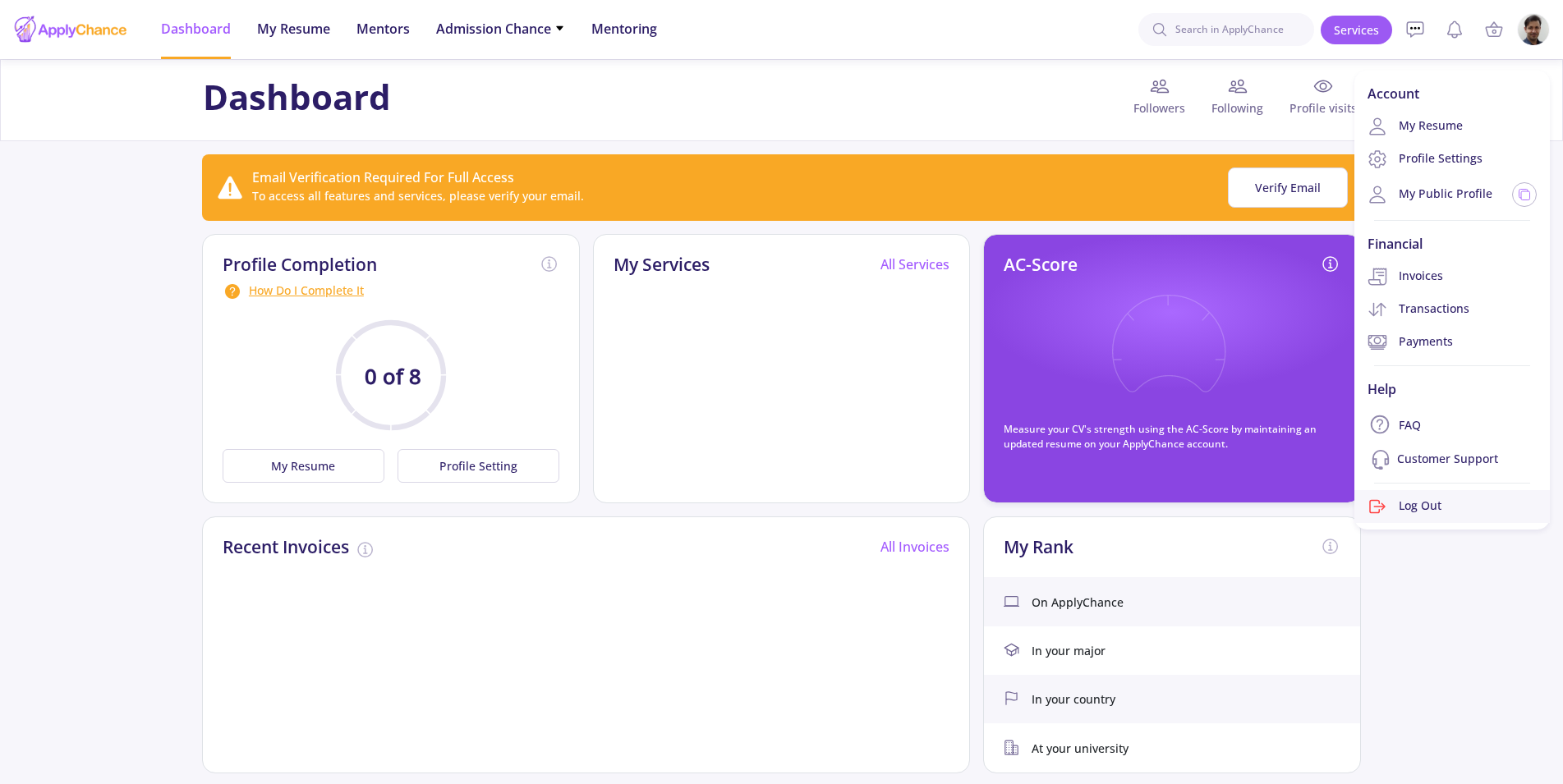
click at [1415, 507] on link "Log Out" at bounding box center [1452, 506] width 196 height 32
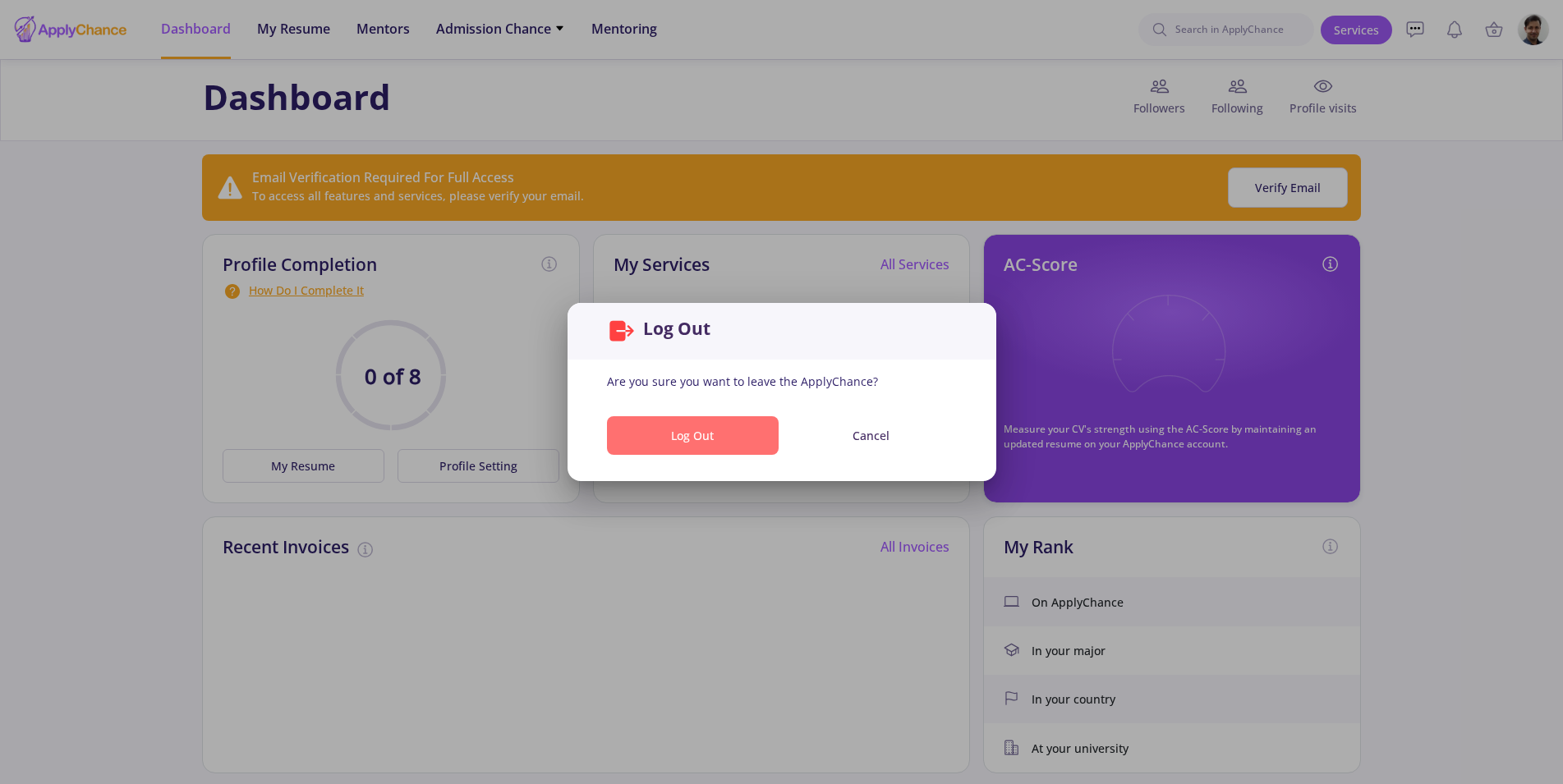
click at [705, 440] on button "Log Out" at bounding box center [693, 435] width 171 height 39
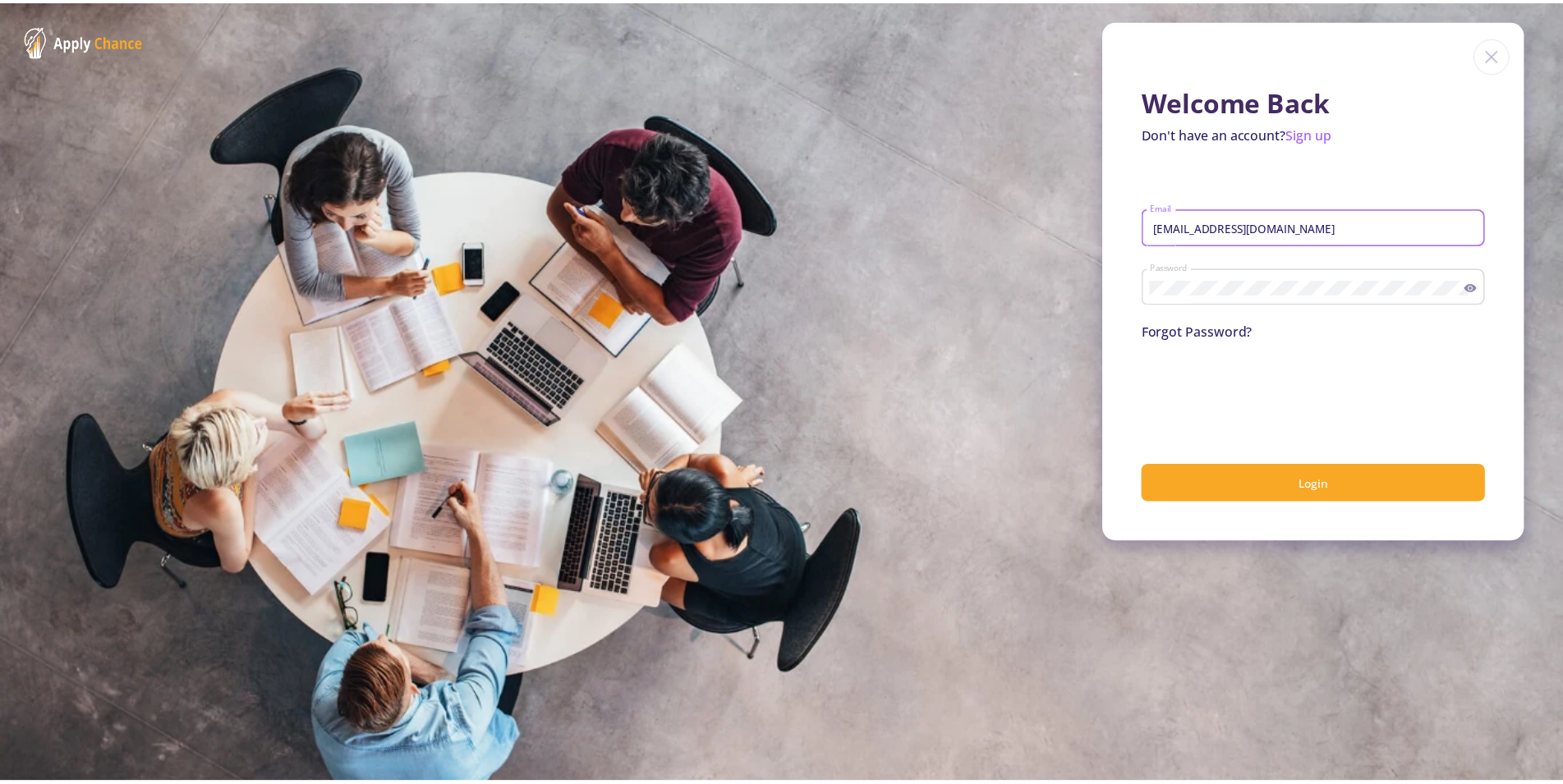
scroll to position [1, 0]
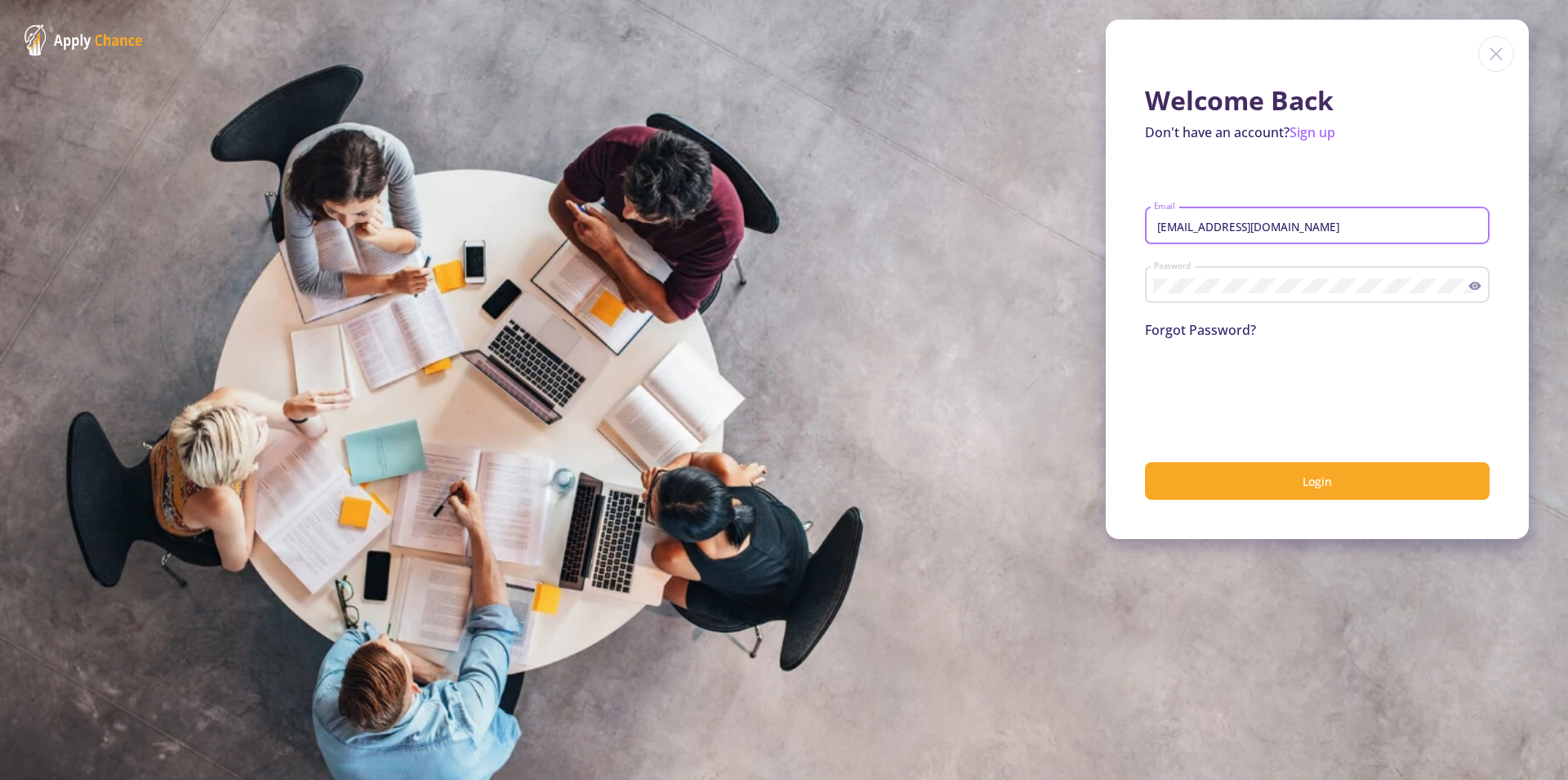
type input "[EMAIL_ADDRESS][DOMAIN_NAME]"
click at [1333, 233] on input "[EMAIL_ADDRESS][DOMAIN_NAME]" at bounding box center [1319, 226] width 333 height 14
click at [1302, 484] on span "Login" at bounding box center [1317, 481] width 30 height 15
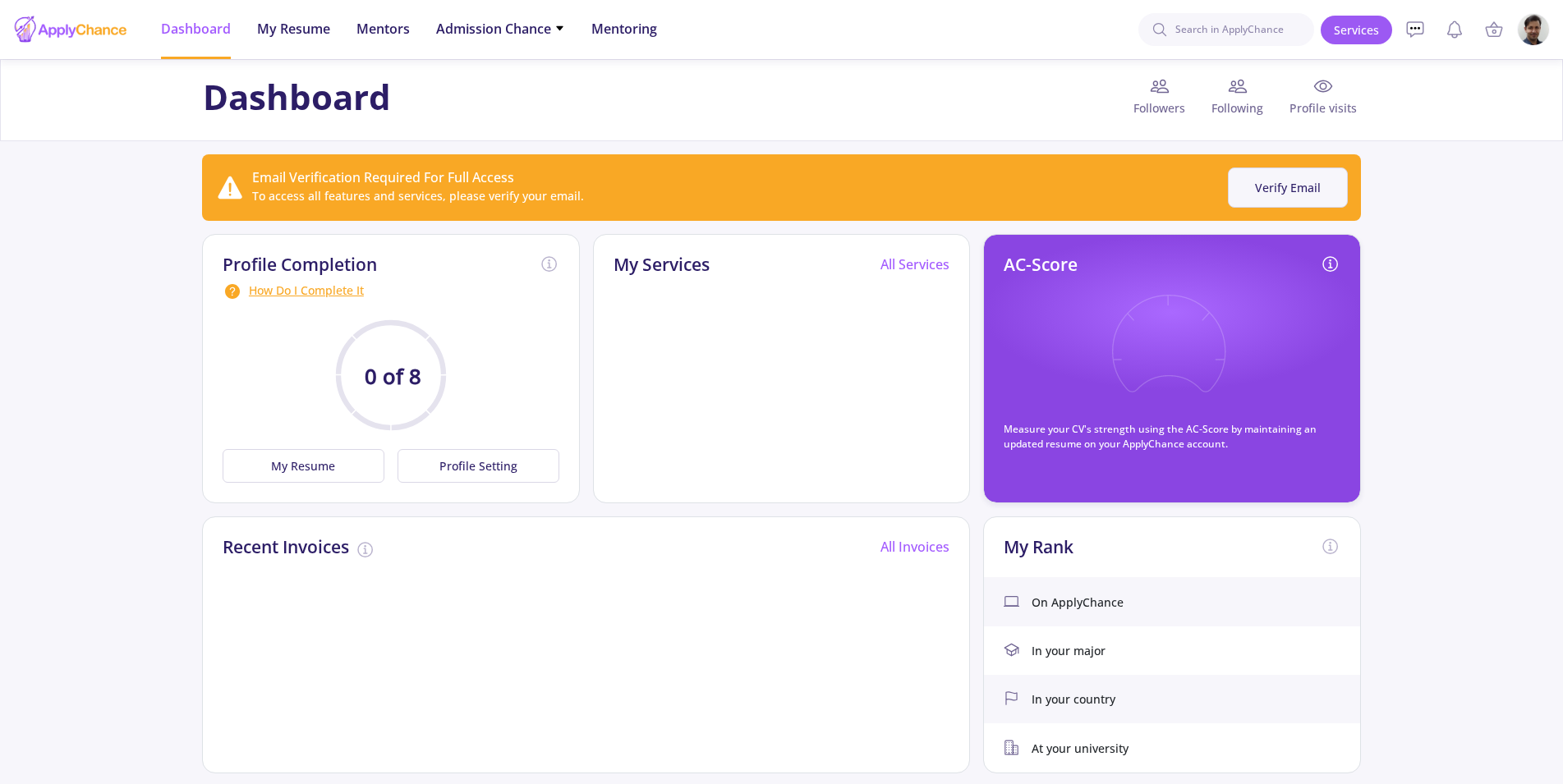
click at [1291, 183] on button "Verify Email" at bounding box center [1288, 188] width 120 height 41
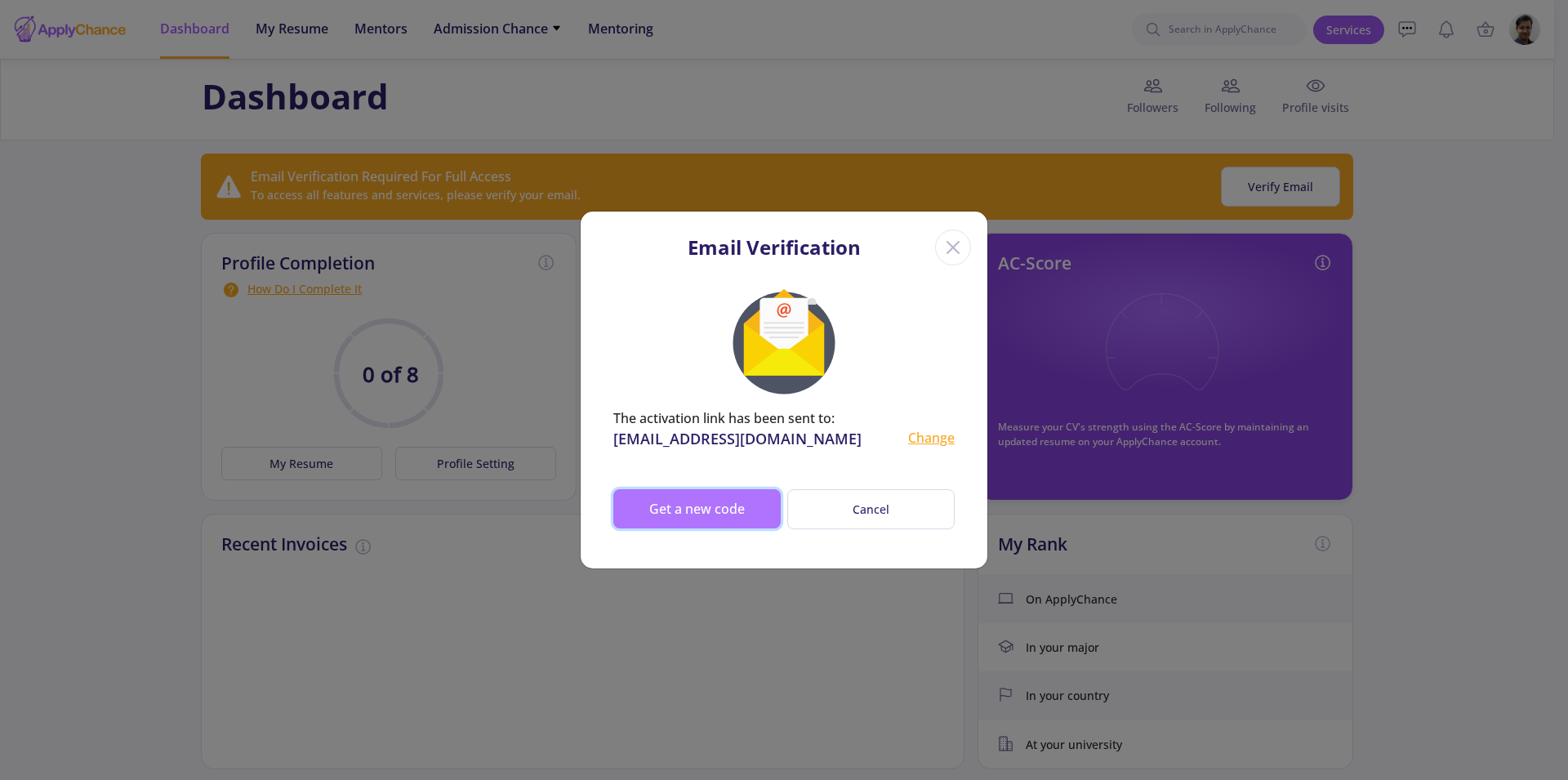
click at [705, 503] on button "Get a new code" at bounding box center [697, 509] width 168 height 39
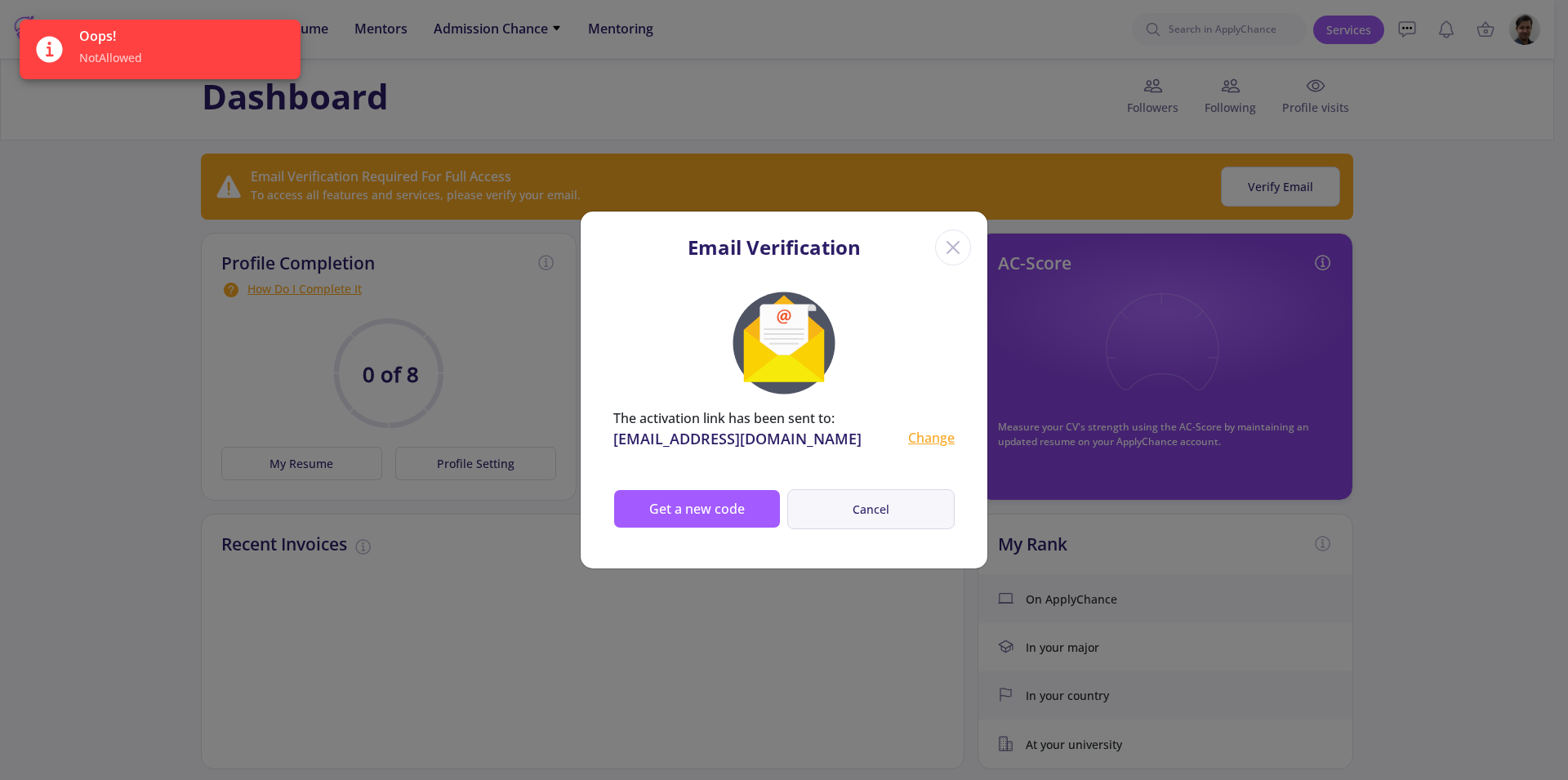
click at [928, 513] on button "Cancel" at bounding box center [870, 509] width 168 height 40
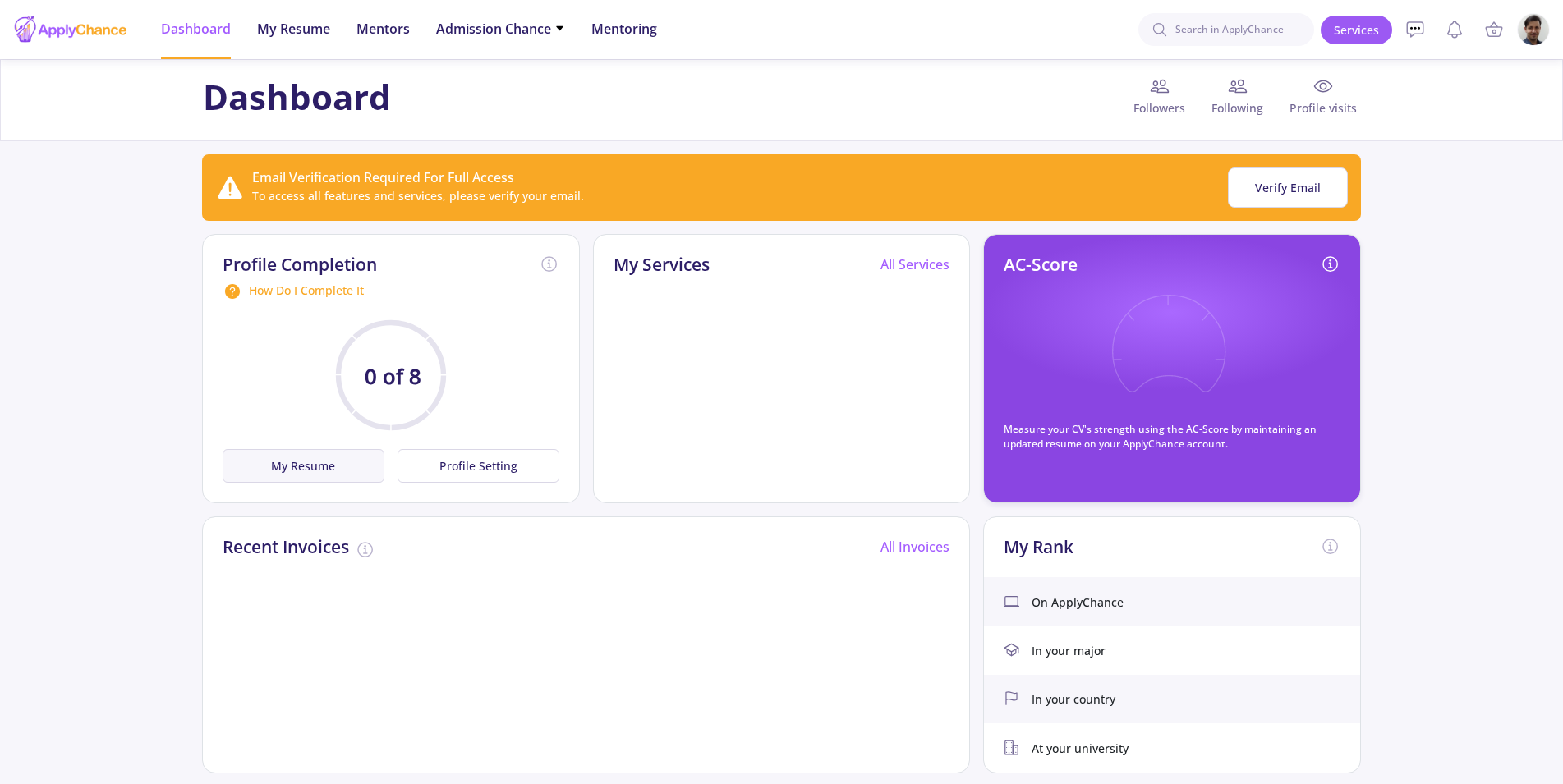
click at [301, 466] on button "My Resume" at bounding box center [303, 466] width 162 height 33
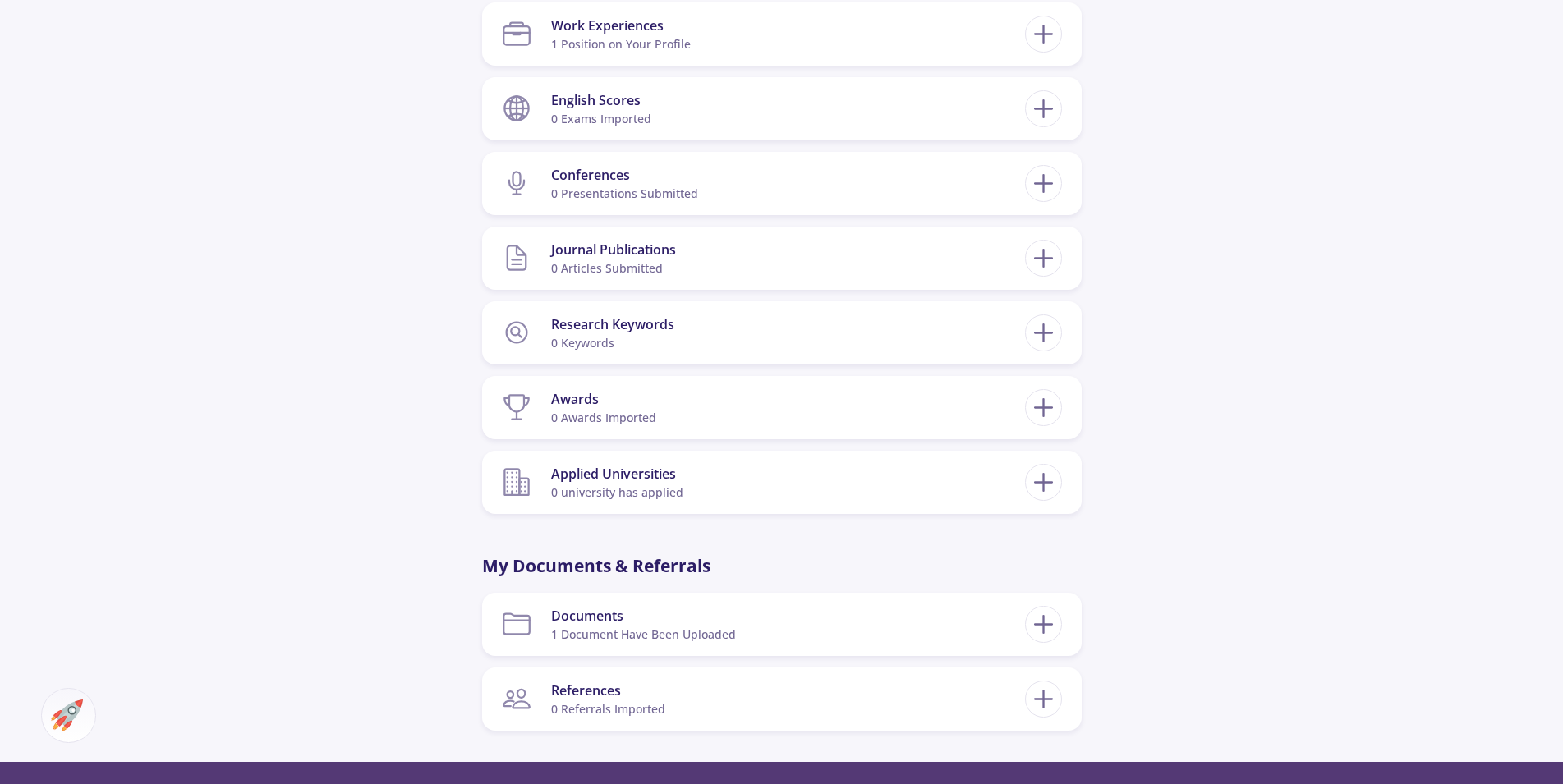
scroll to position [1089, 0]
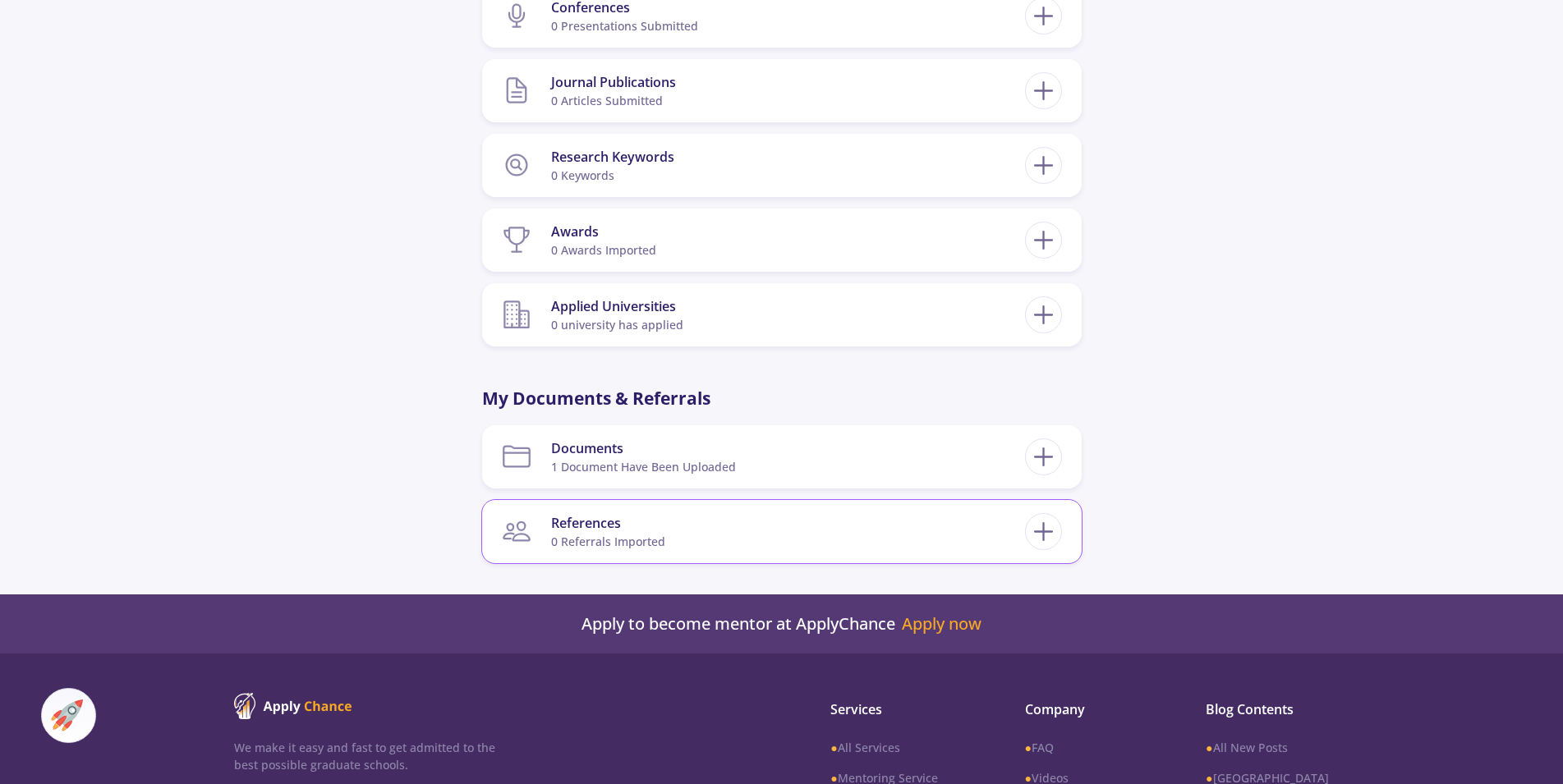
click at [606, 520] on div "References" at bounding box center [608, 523] width 115 height 20
click at [1052, 519] on icon at bounding box center [1044, 531] width 31 height 31
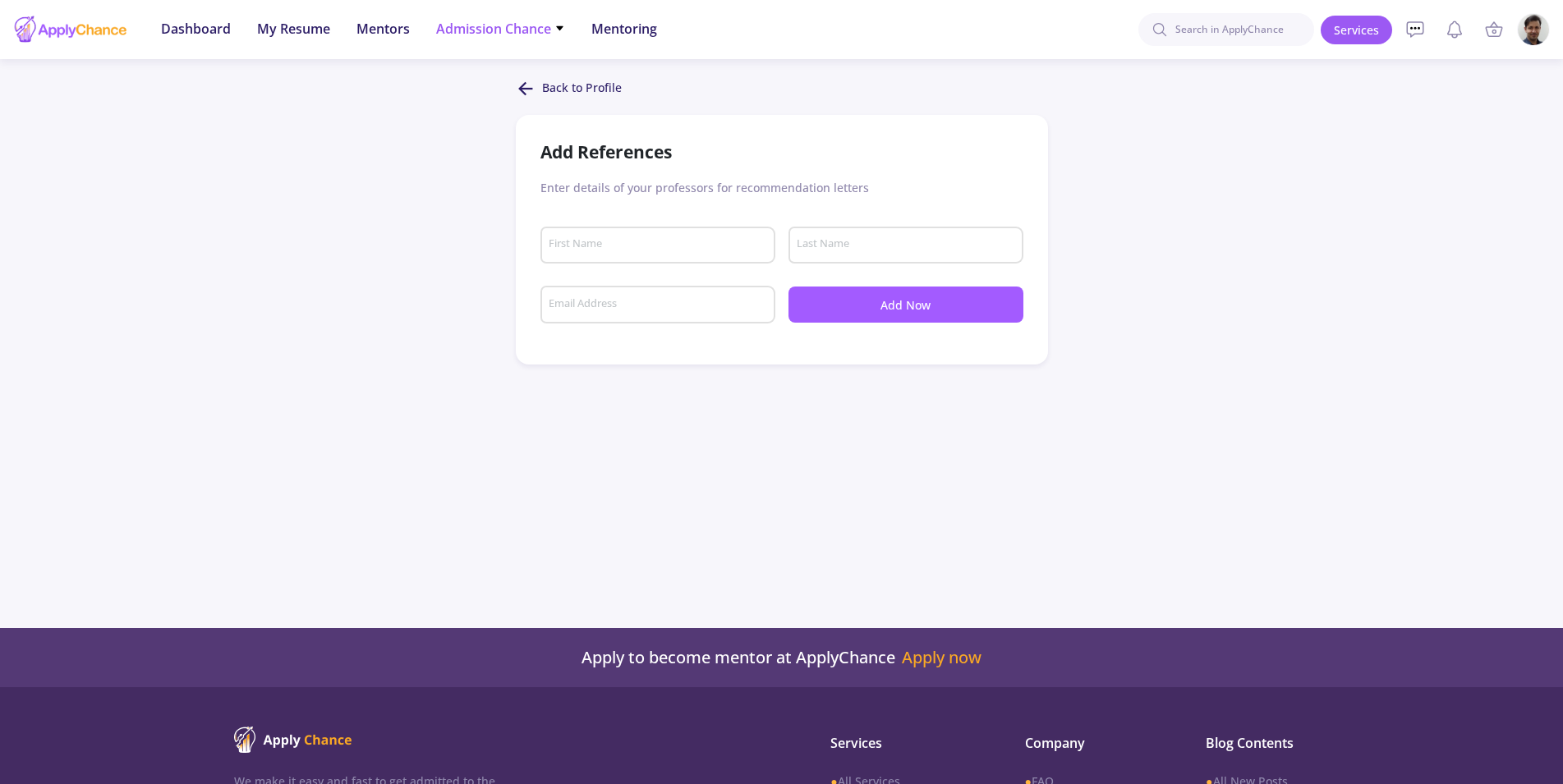
click at [449, 23] on span "Admission Chance" at bounding box center [500, 29] width 129 height 20
click at [486, 85] on link "With Minimum Requirements" at bounding box center [532, 85] width 194 height 31
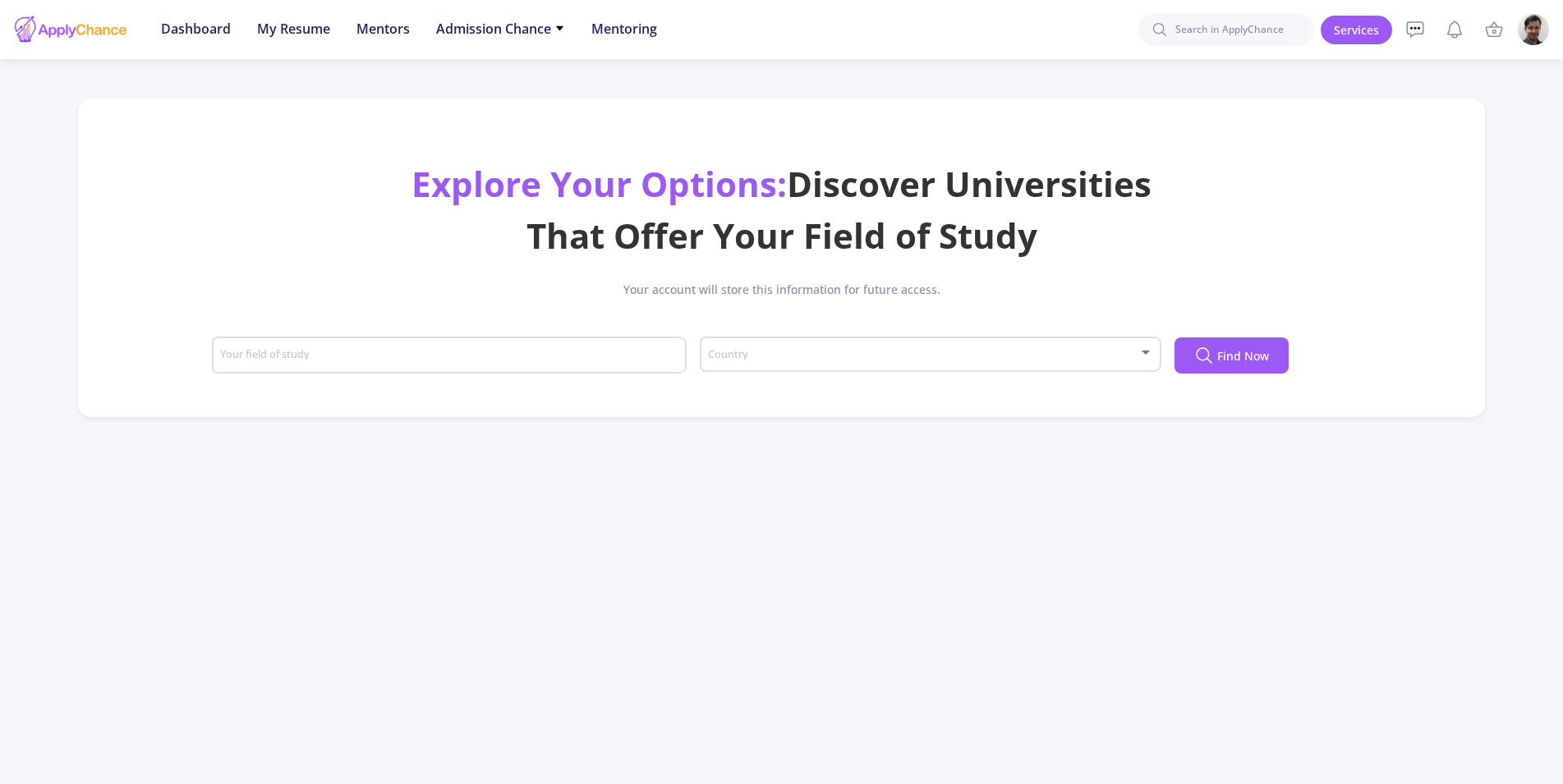
click at [765, 350] on span at bounding box center [924, 355] width 427 height 12
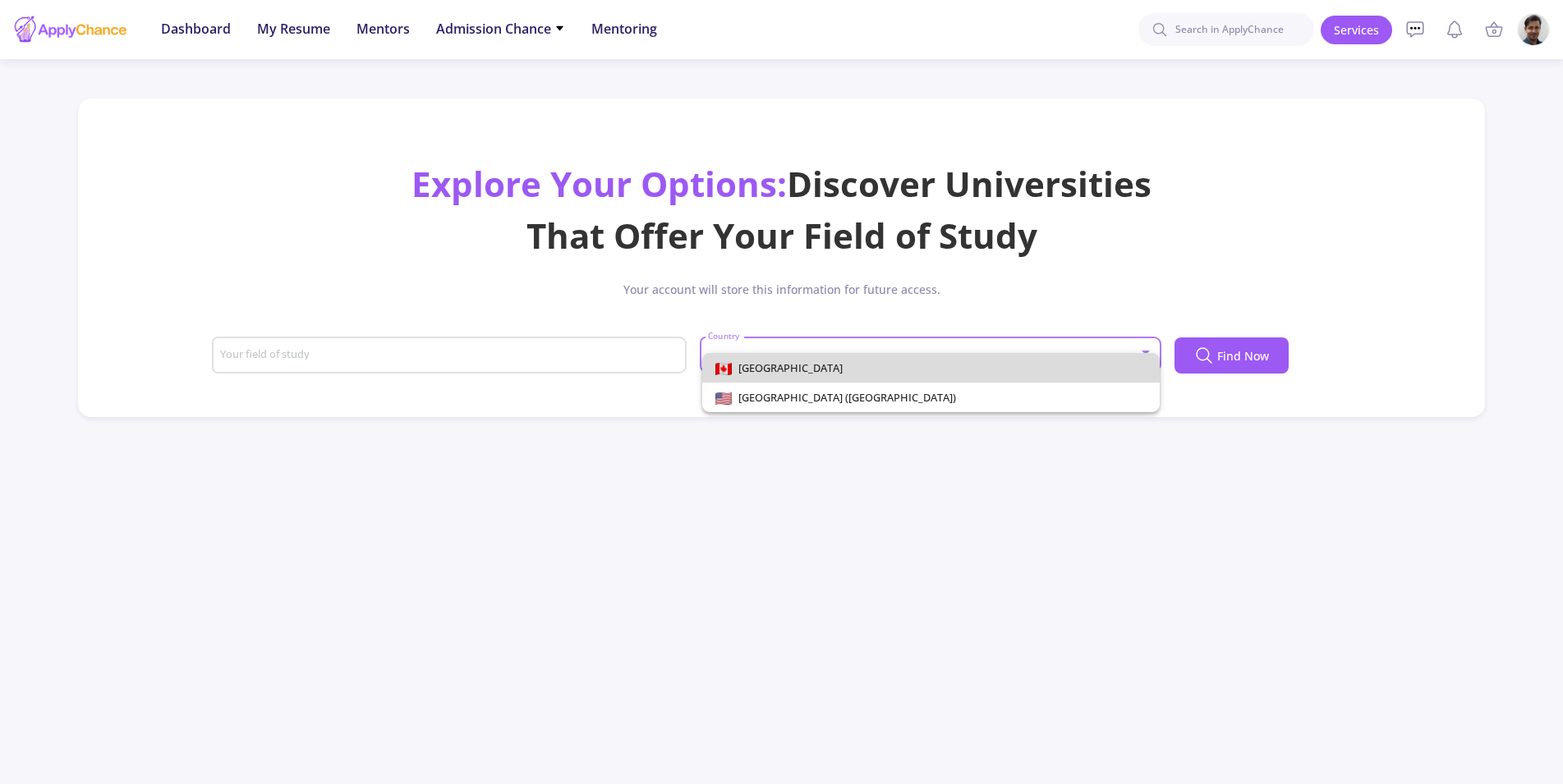
click at [763, 365] on span "[GEOGRAPHIC_DATA]" at bounding box center [787, 368] width 111 height 14
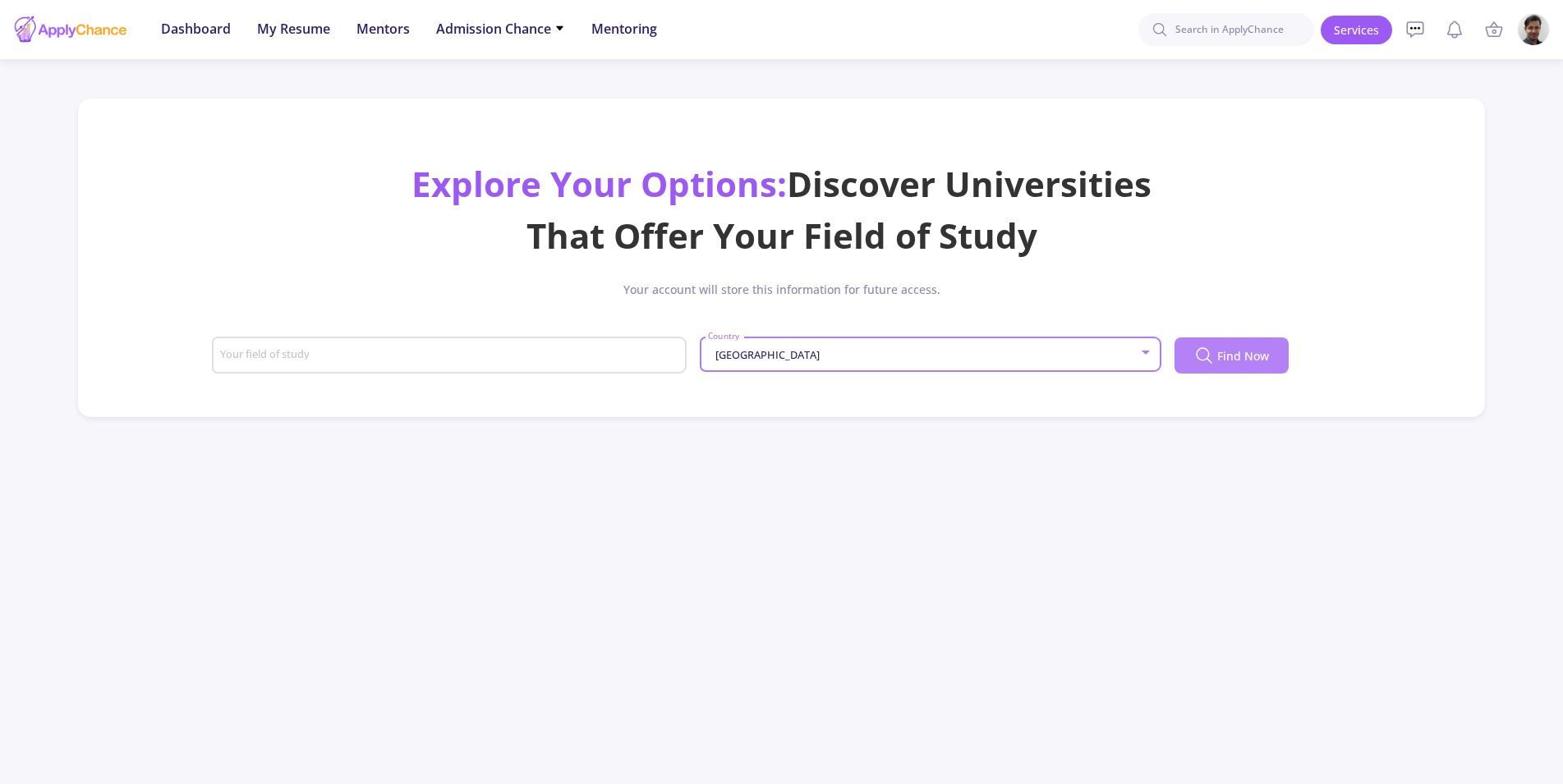
click at [1236, 362] on span "Find Now" at bounding box center [1243, 355] width 51 height 17
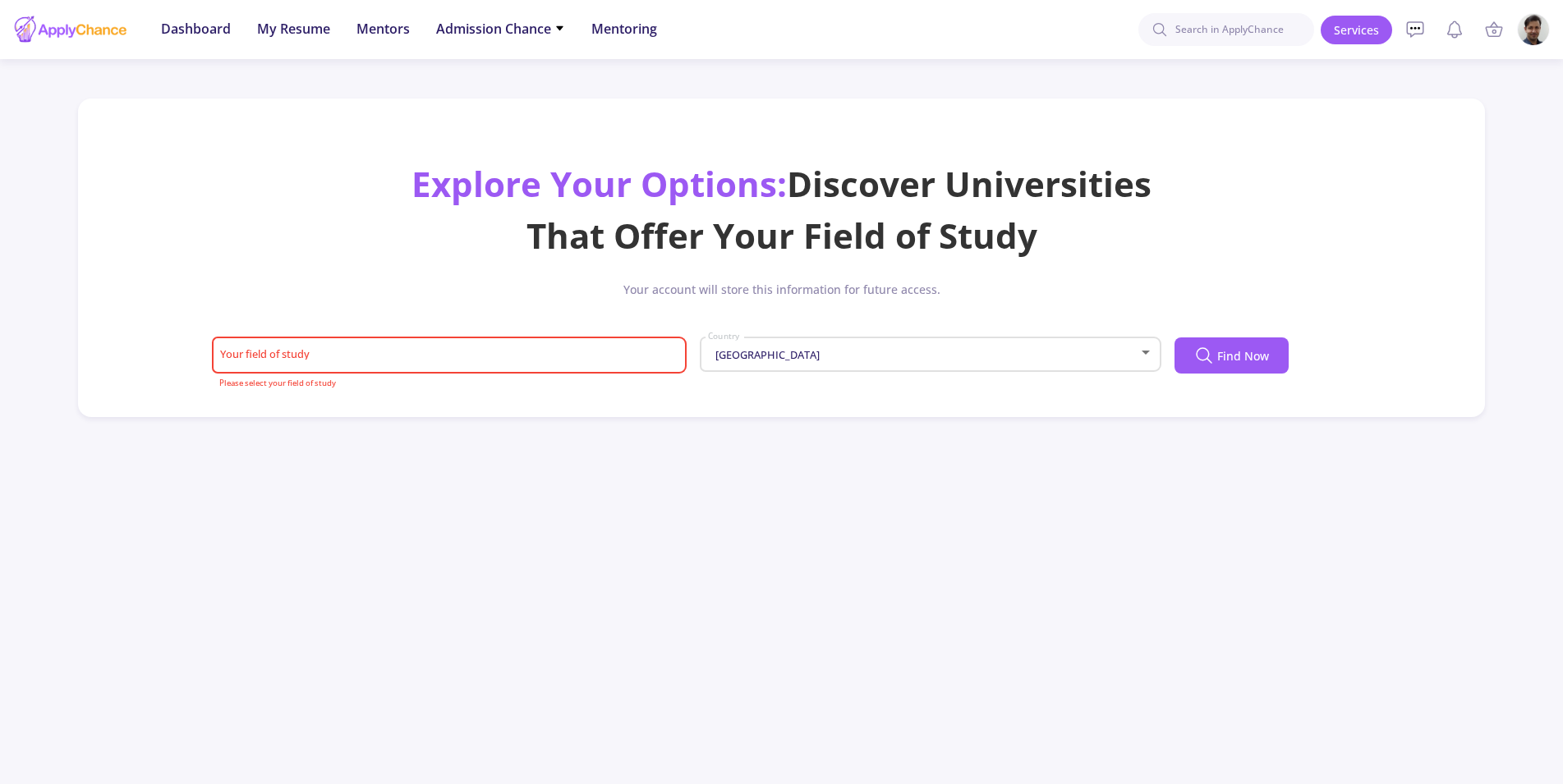
click at [332, 355] on input "Your field of study" at bounding box center [450, 356] width 463 height 14
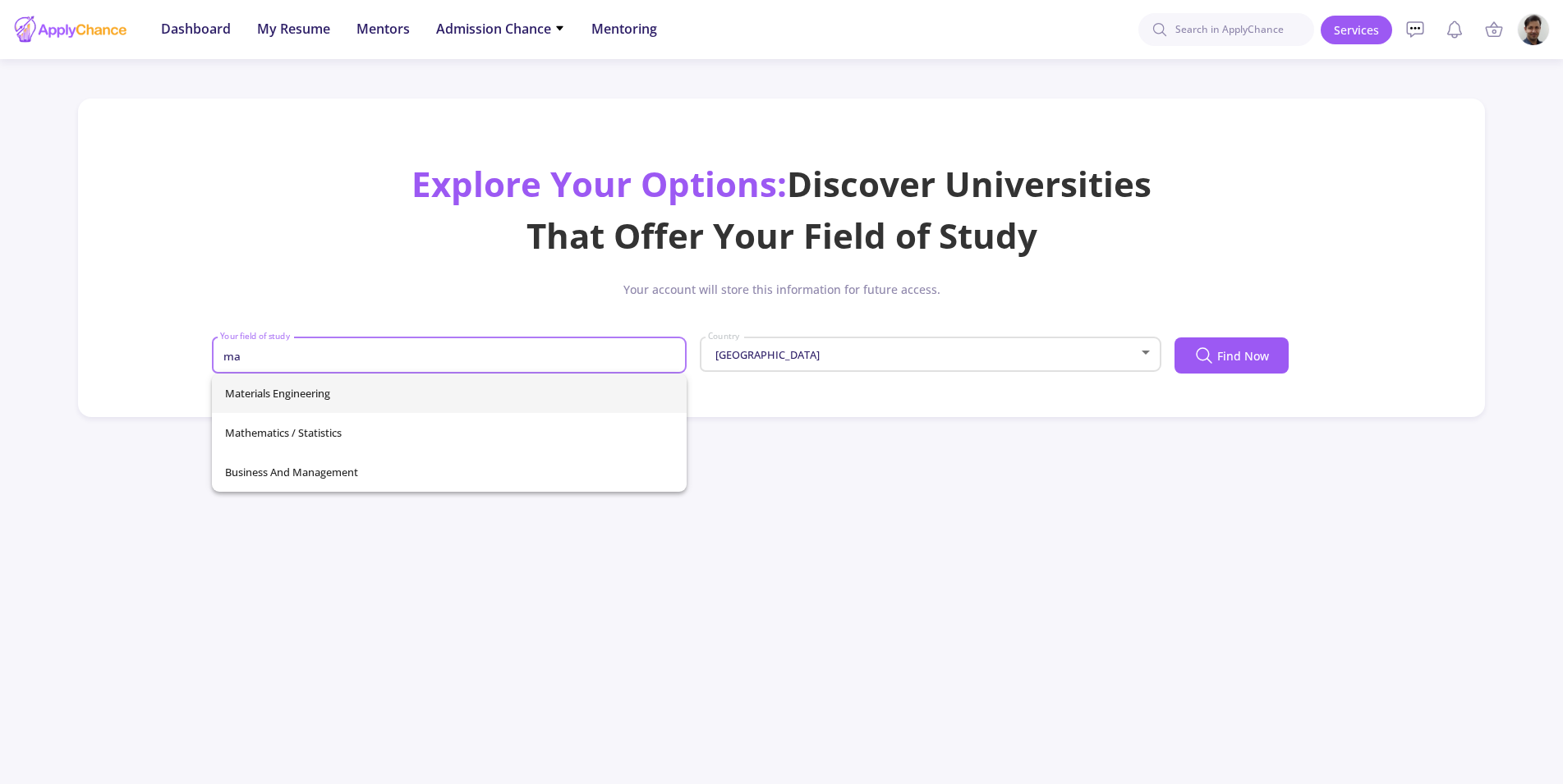
type input "m"
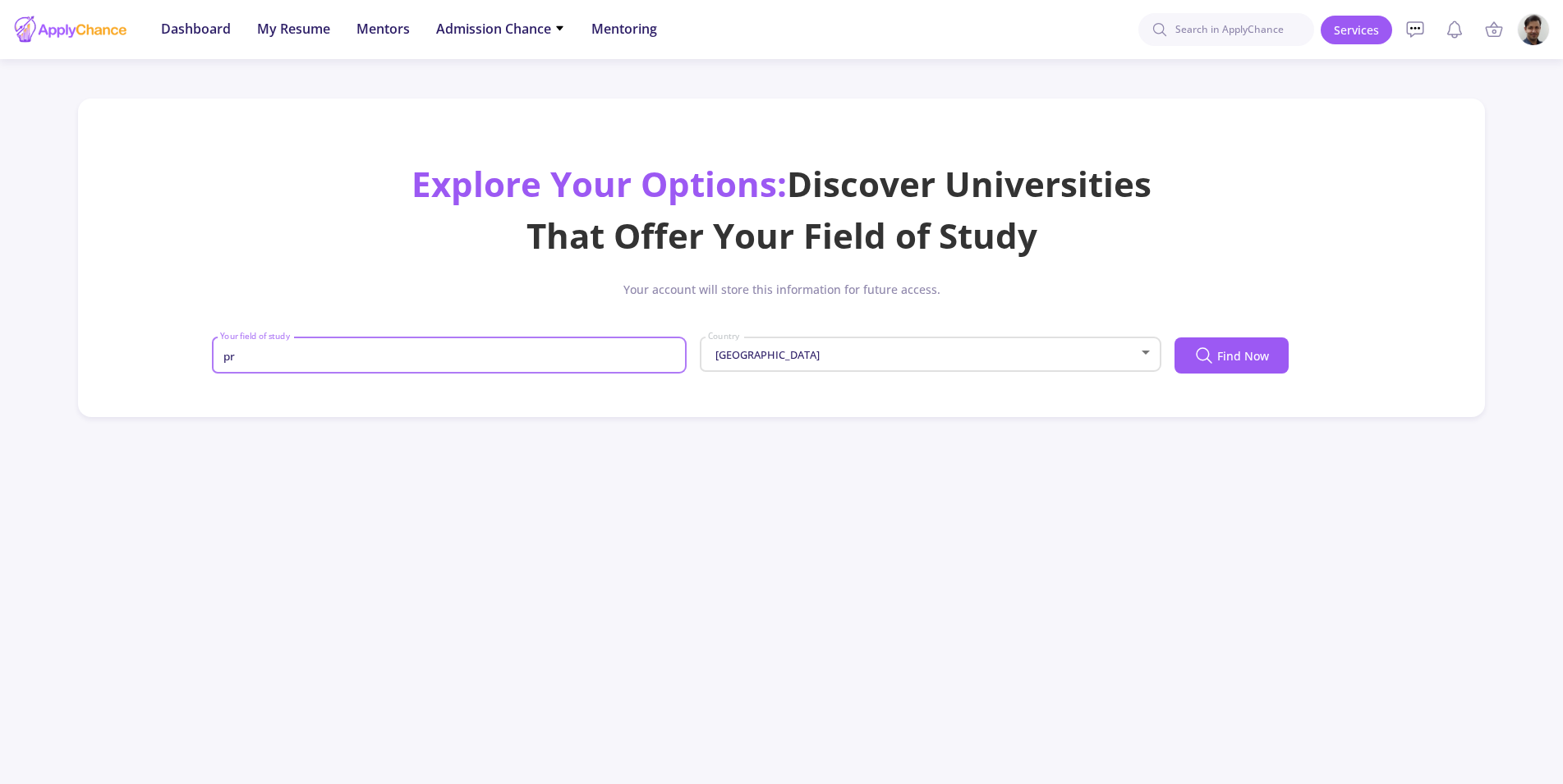
type input "p"
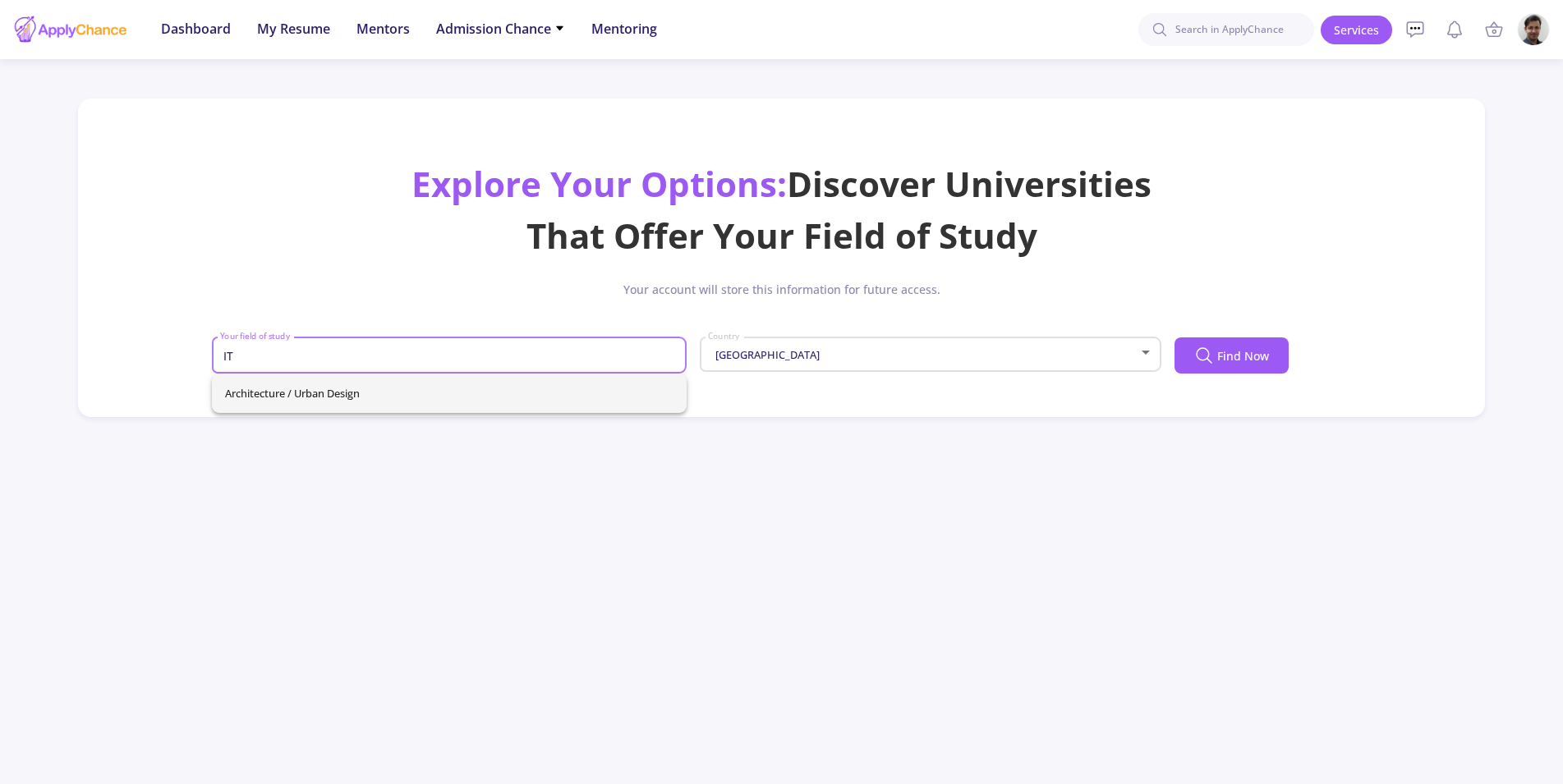
type input "I"
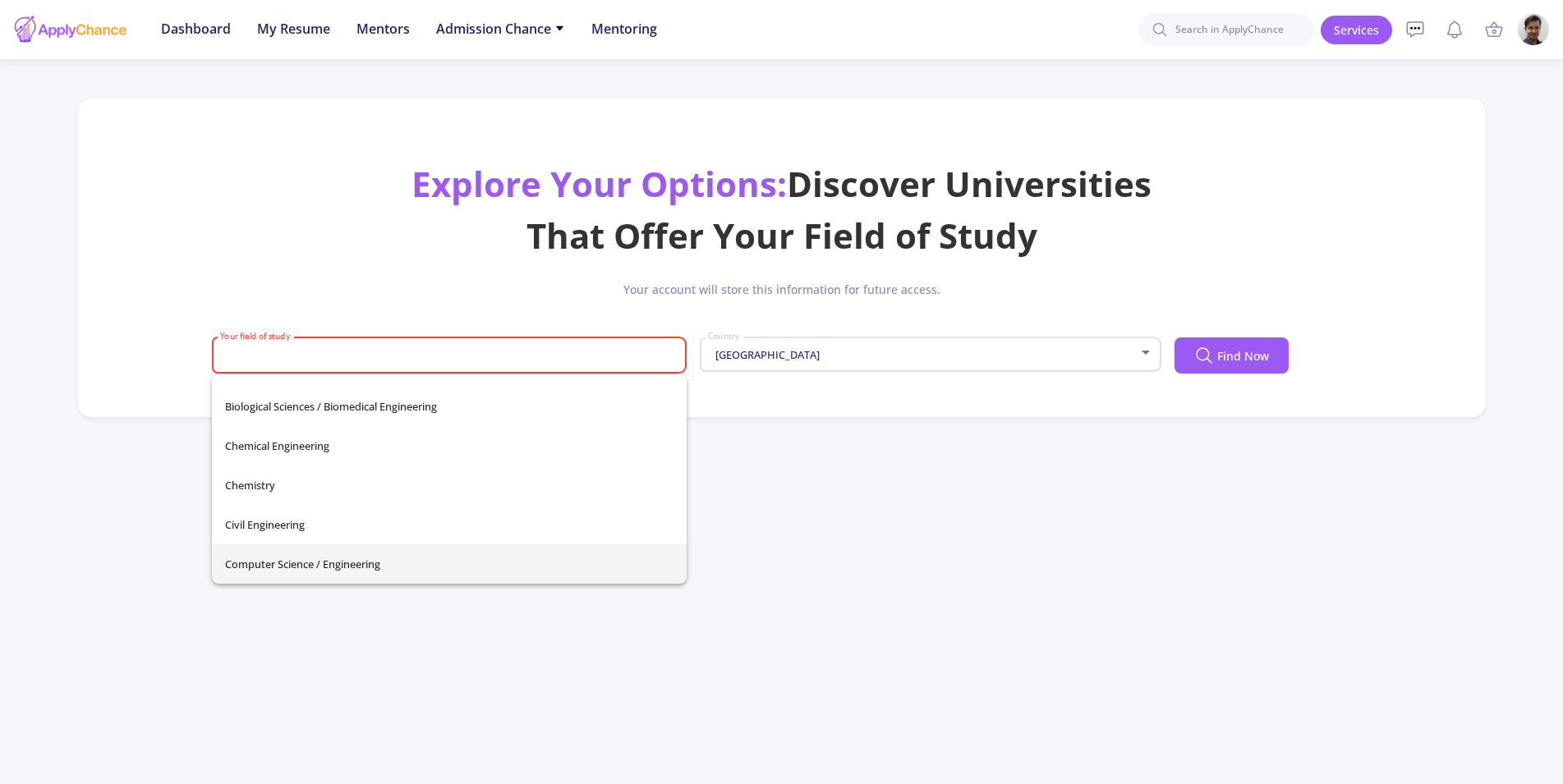
scroll to position [144, 0]
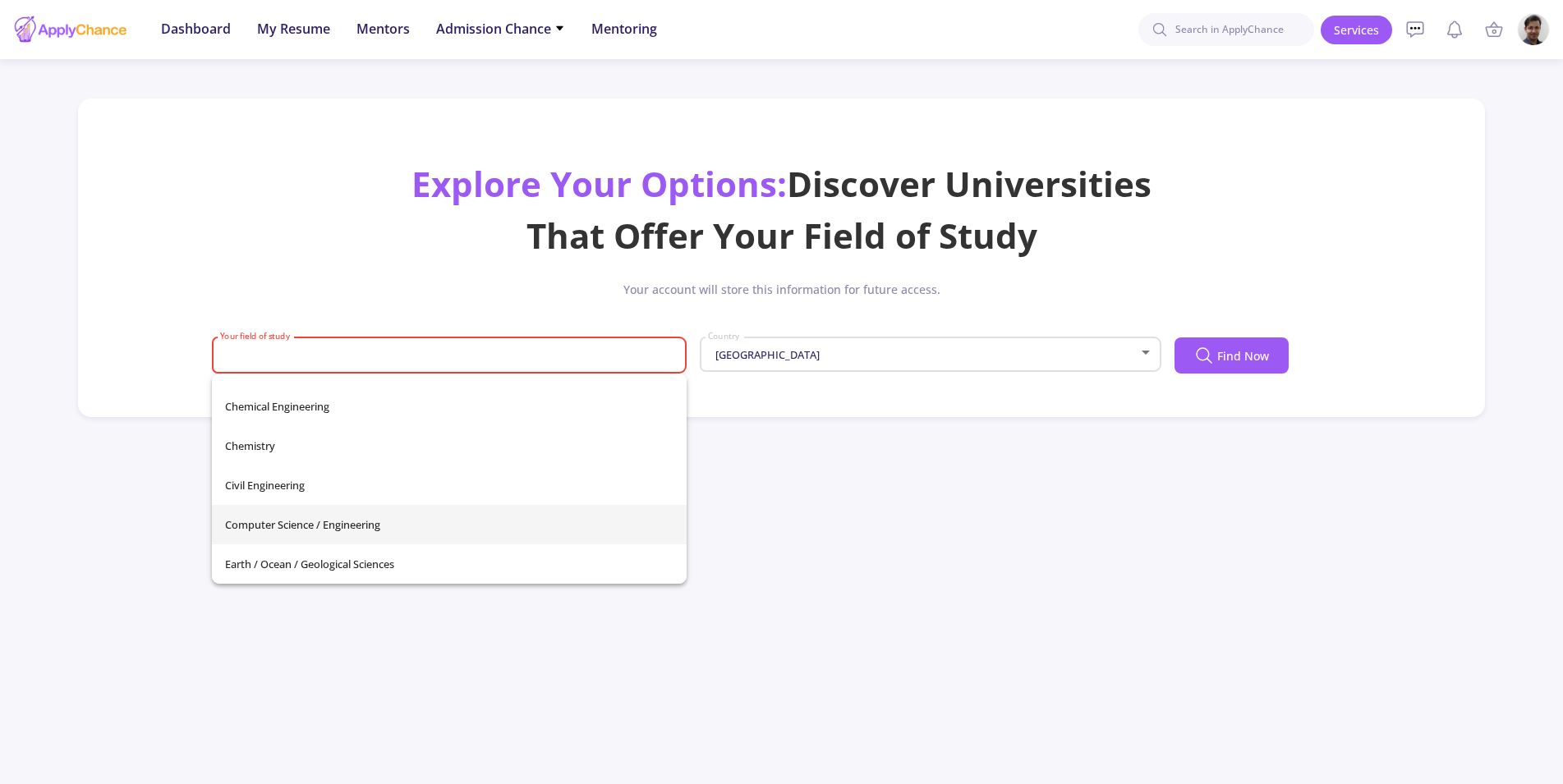
type input "Computer Science / Engineering"
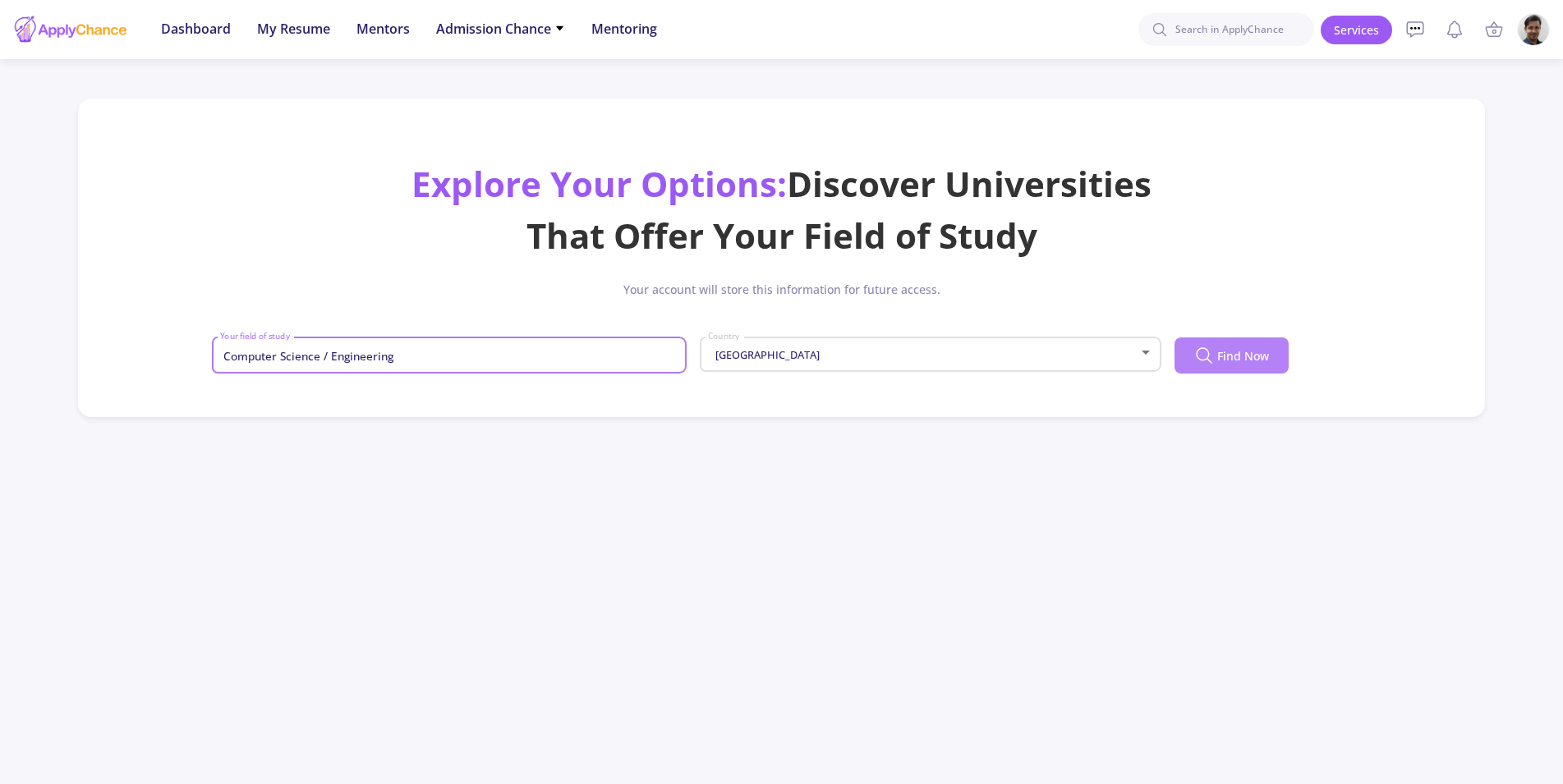
click at [1225, 346] on button "Find Now" at bounding box center [1232, 355] width 115 height 36
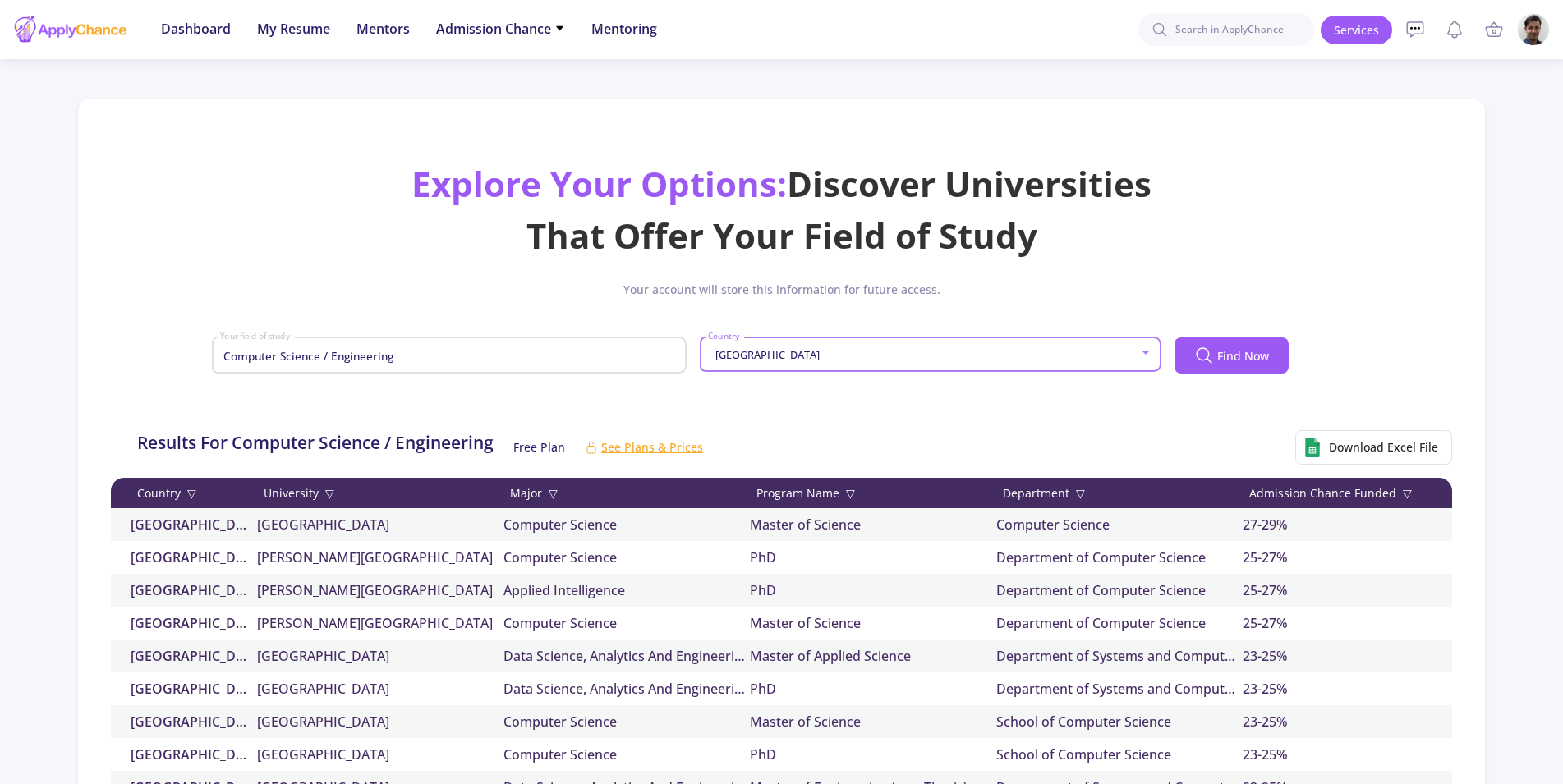
click at [828, 353] on div "[GEOGRAPHIC_DATA]" at bounding box center [923, 355] width 431 height 13
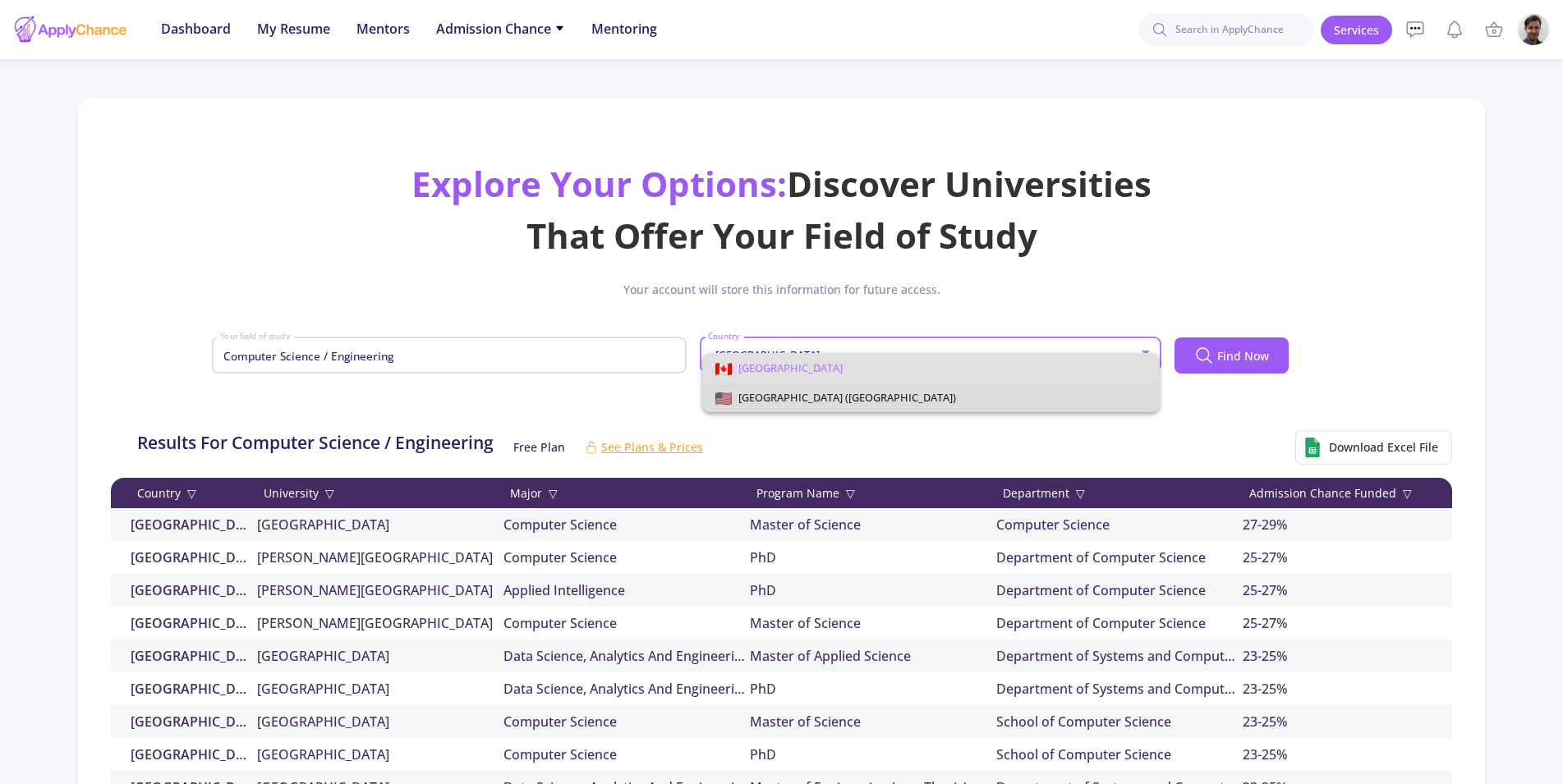
click at [803, 399] on span "[GEOGRAPHIC_DATA] ([GEOGRAPHIC_DATA])" at bounding box center [844, 397] width 224 height 14
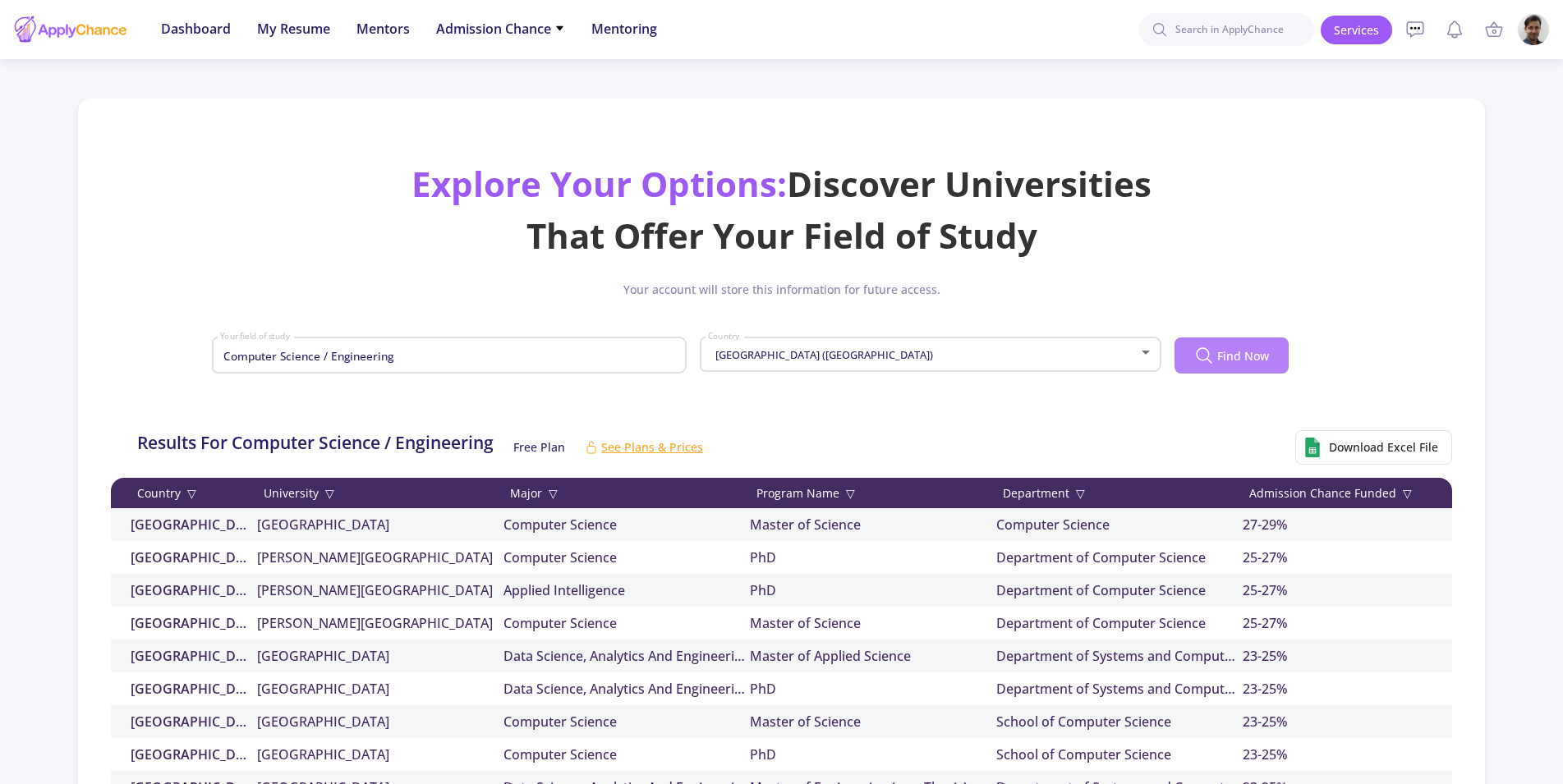
click at [1247, 352] on span "Find Now" at bounding box center [1243, 355] width 51 height 17
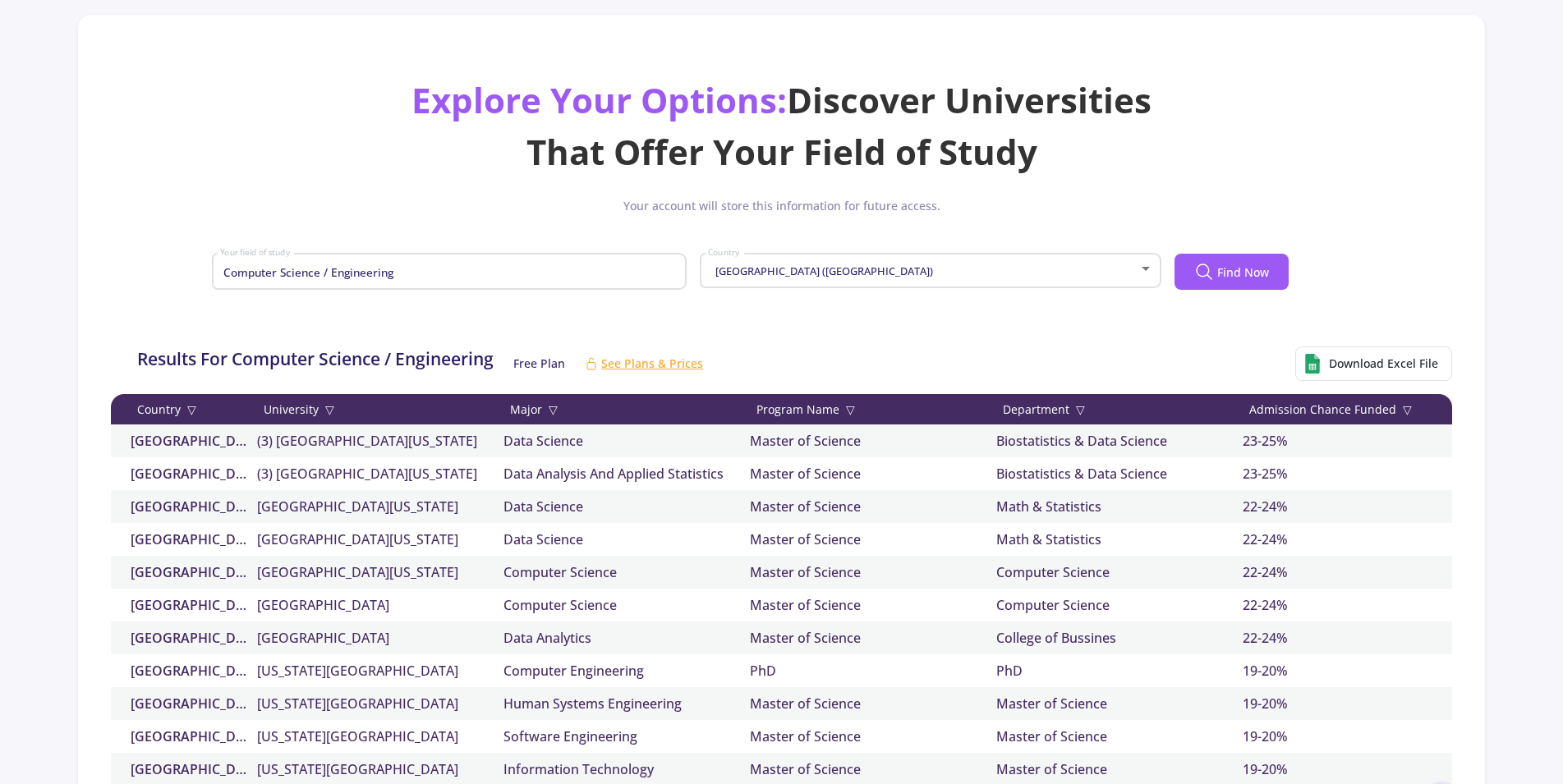
scroll to position [0, 0]
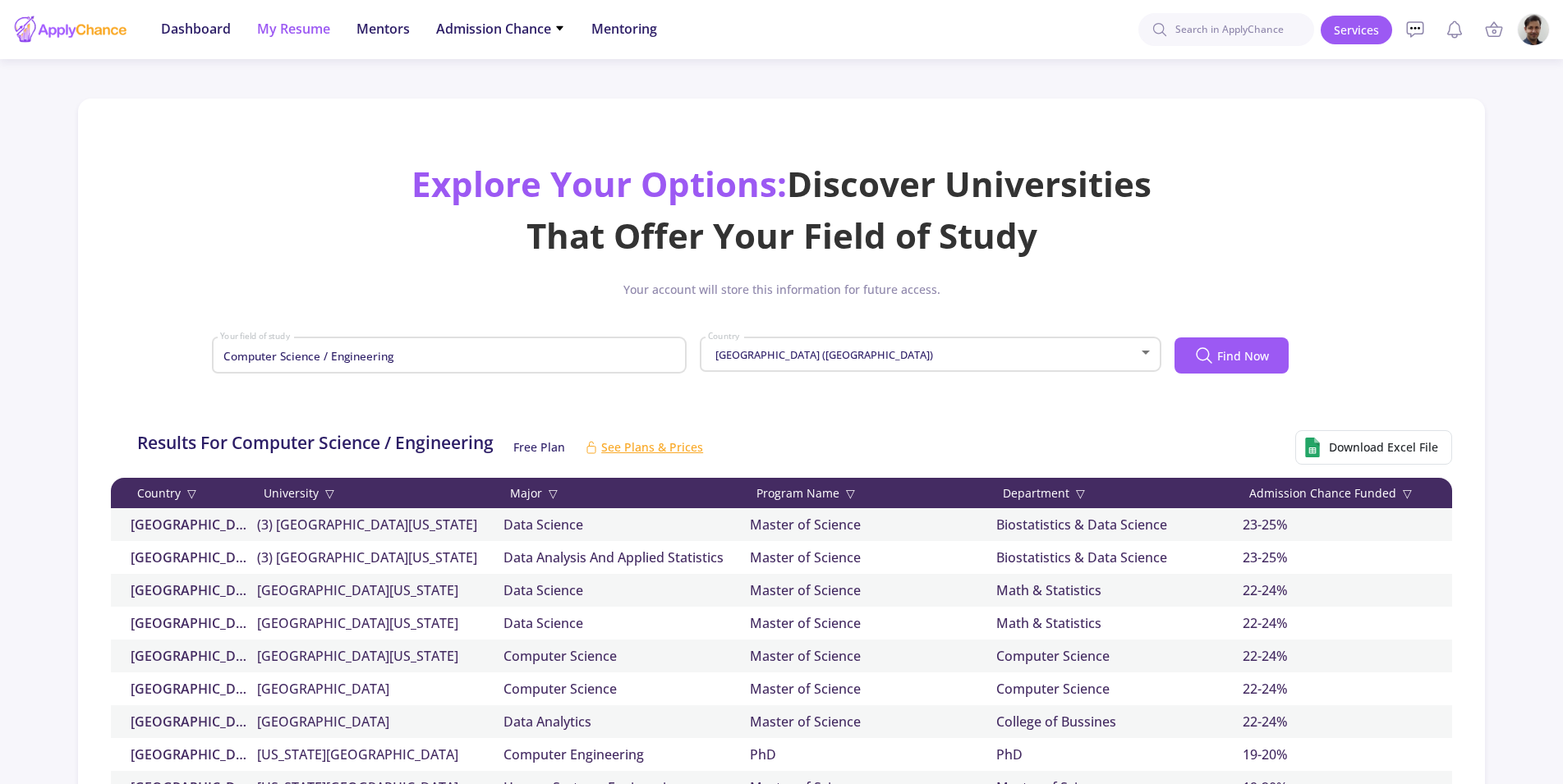
click at [291, 27] on span "My Resume" at bounding box center [293, 29] width 73 height 20
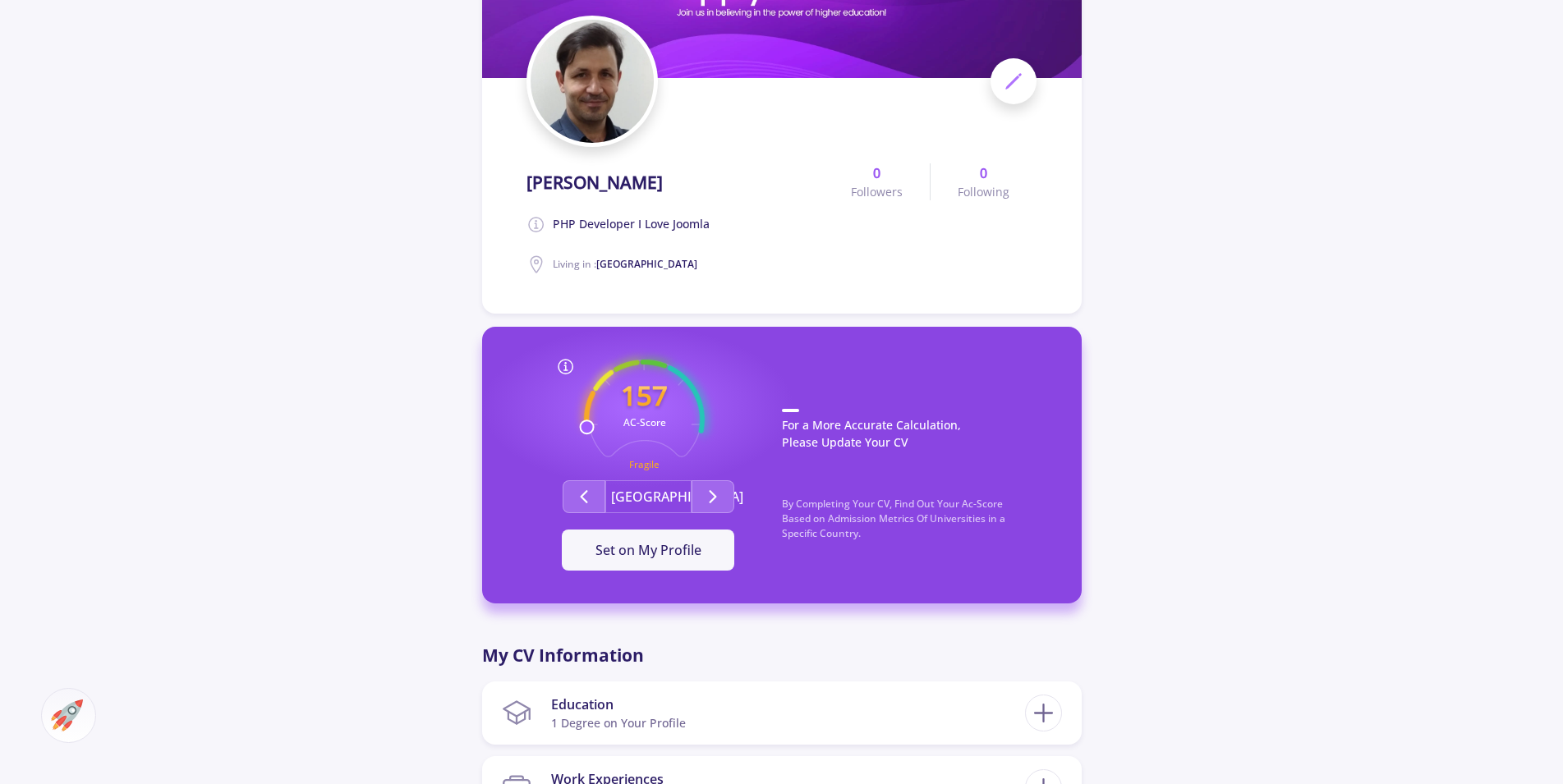
scroll to position [252, 0]
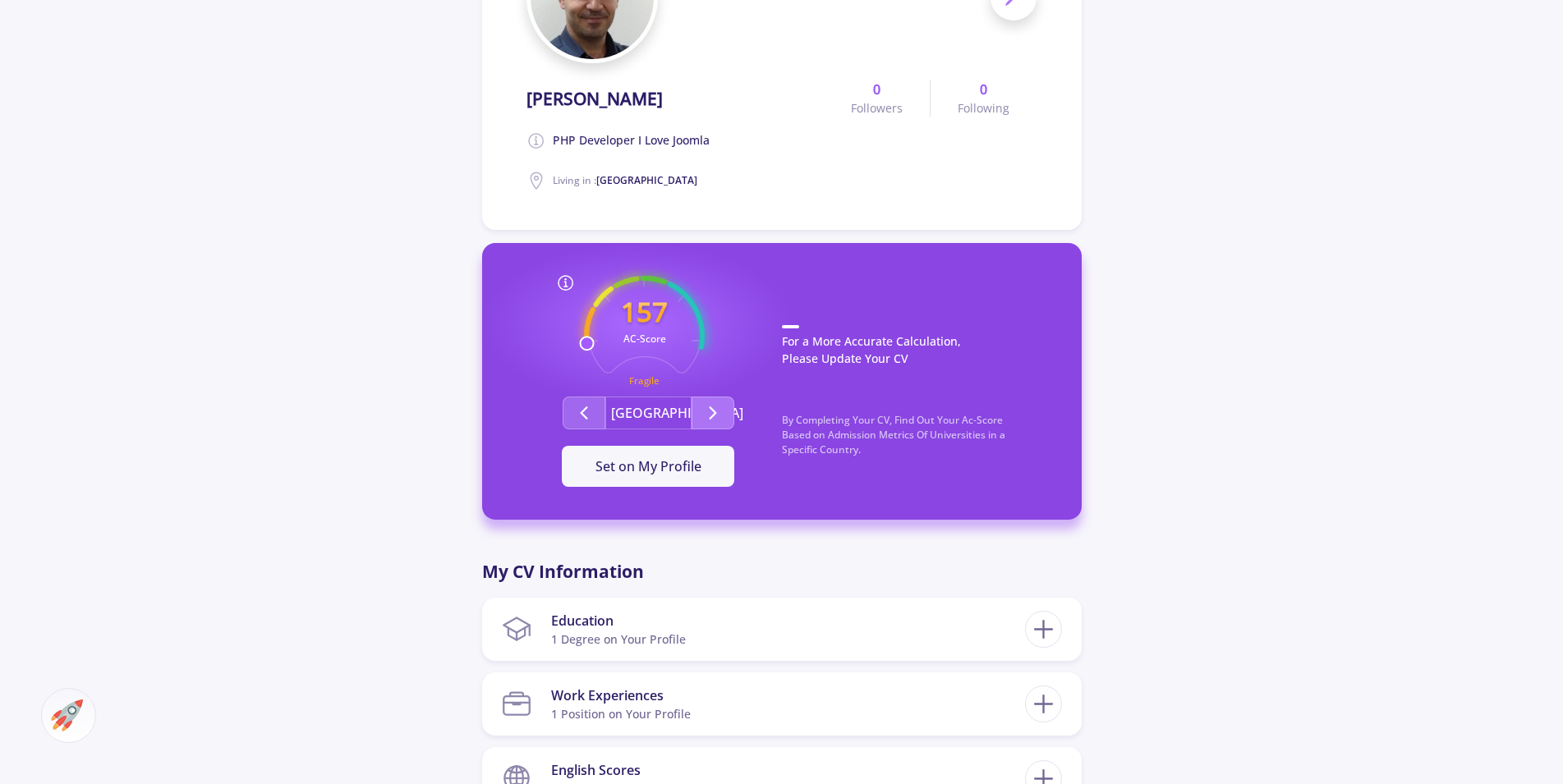
click at [712, 409] on polyline "Second group" at bounding box center [712, 412] width 5 height 12
click at [647, 469] on span "Set on My Profile" at bounding box center [648, 466] width 106 height 18
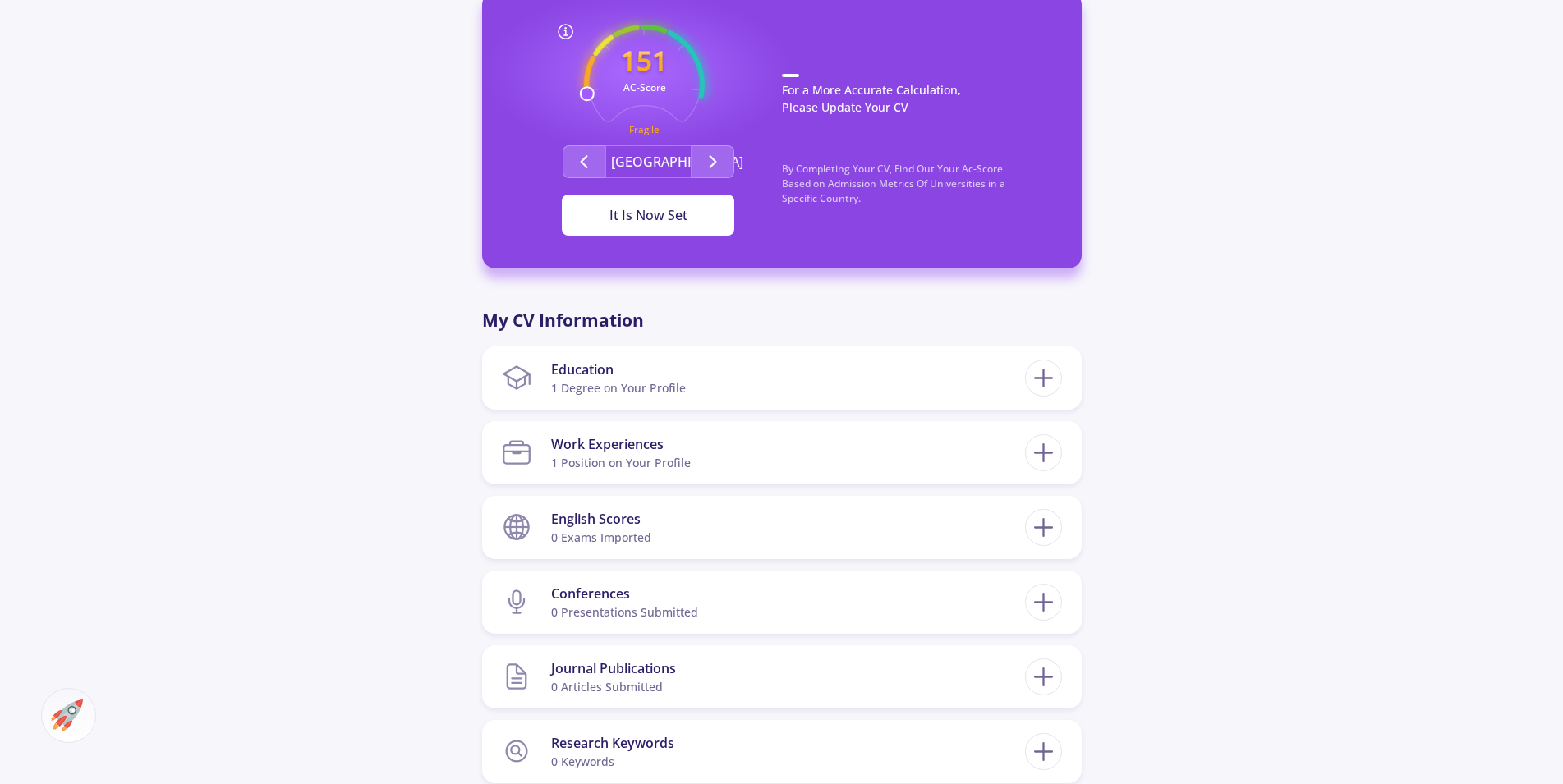
scroll to position [0, 0]
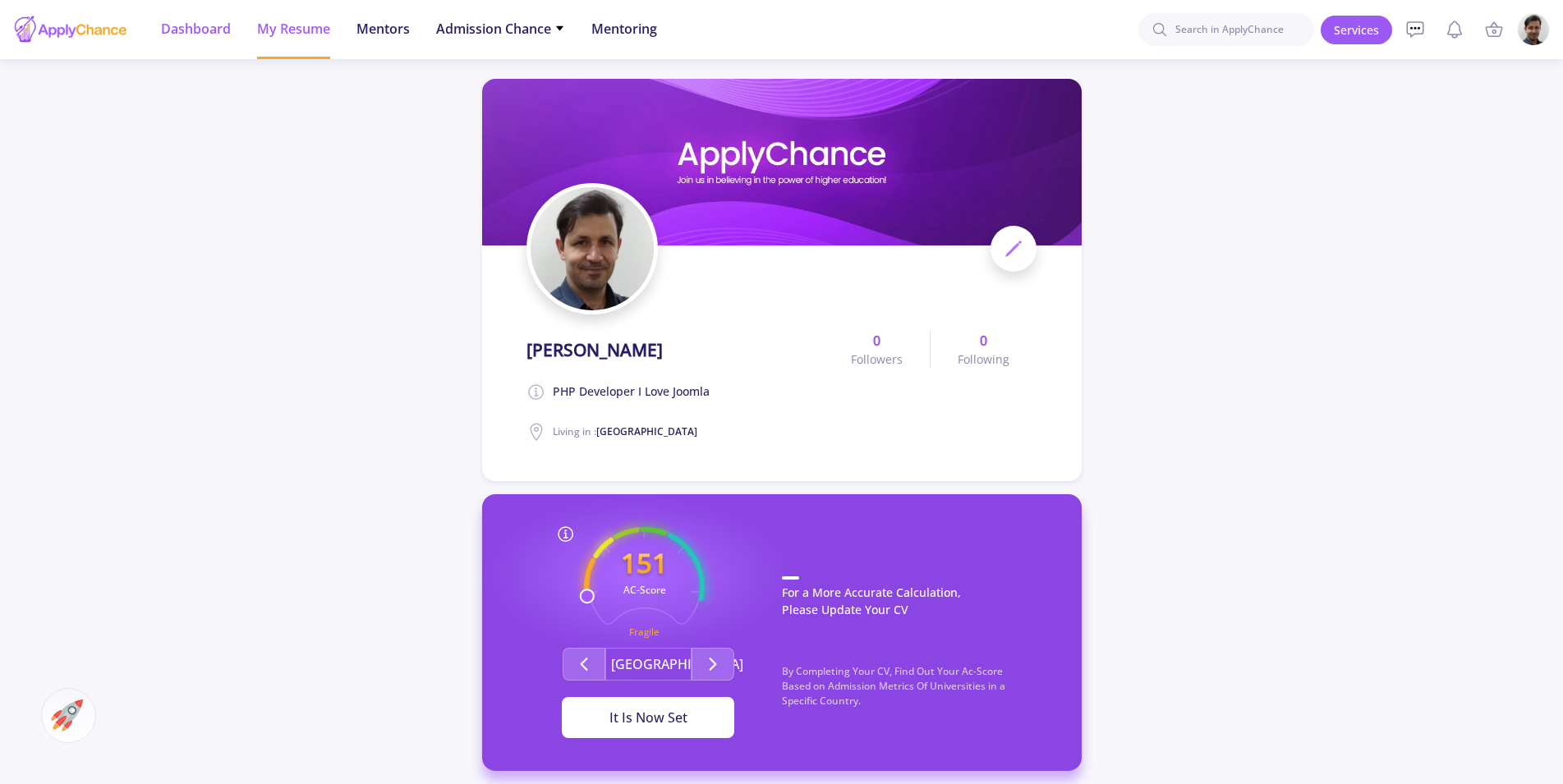
click at [180, 26] on span "Dashboard" at bounding box center [195, 29] width 69 height 20
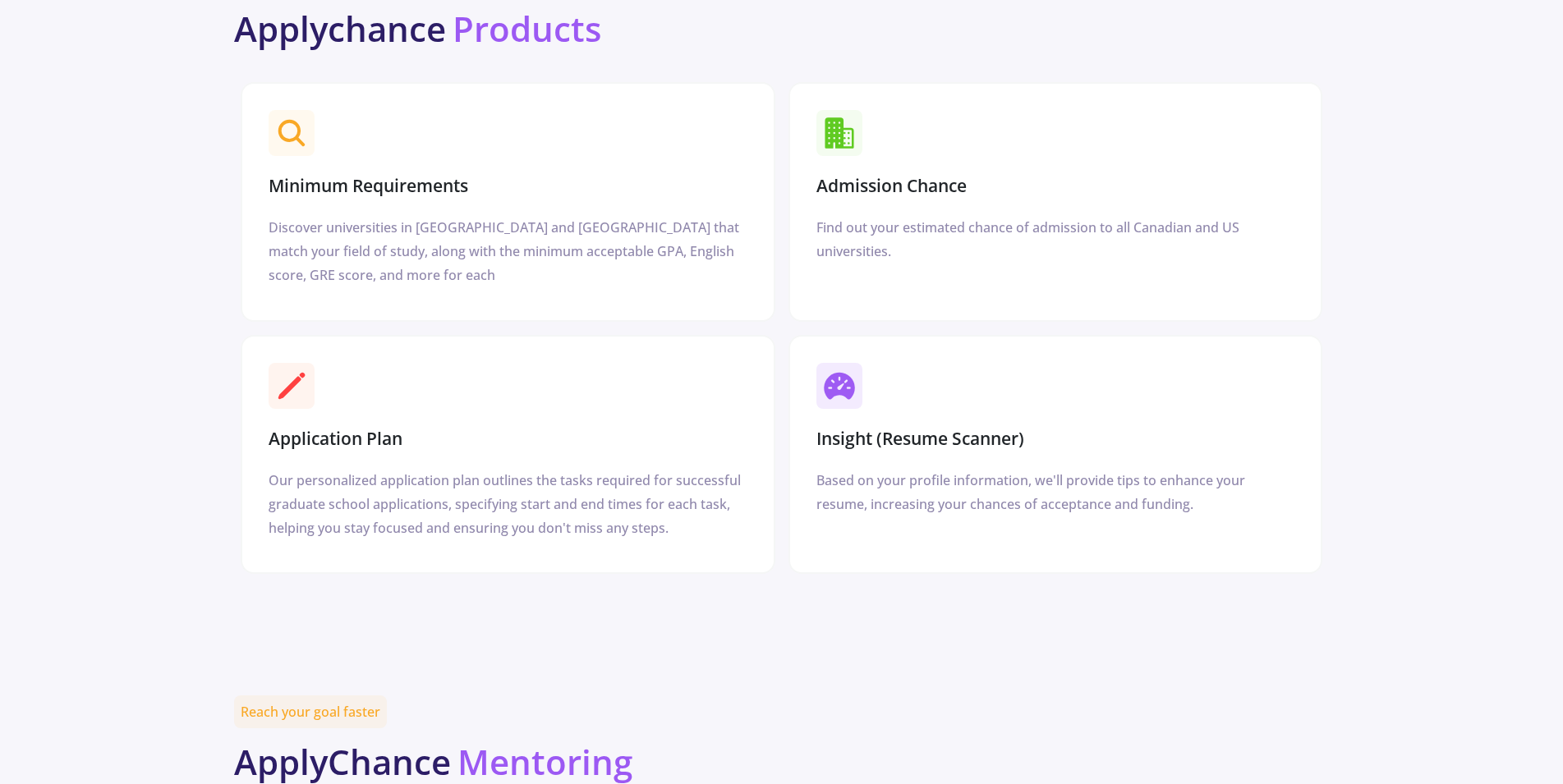
scroll to position [2513, 0]
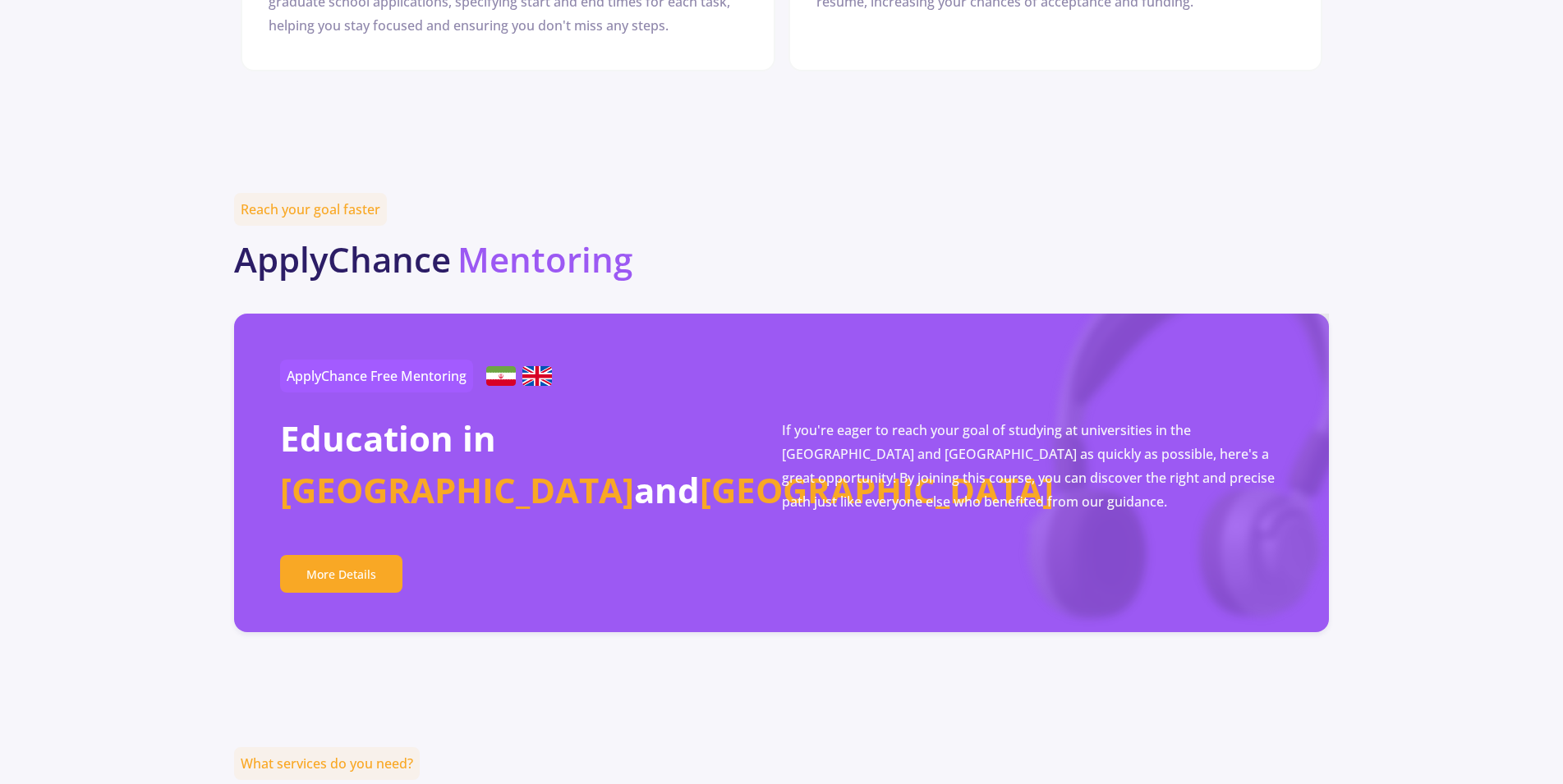
click at [495, 366] on img at bounding box center [501, 376] width 30 height 20
click at [562, 360] on div "ApplyChance Free Mentoring" at bounding box center [530, 376] width 501 height 32
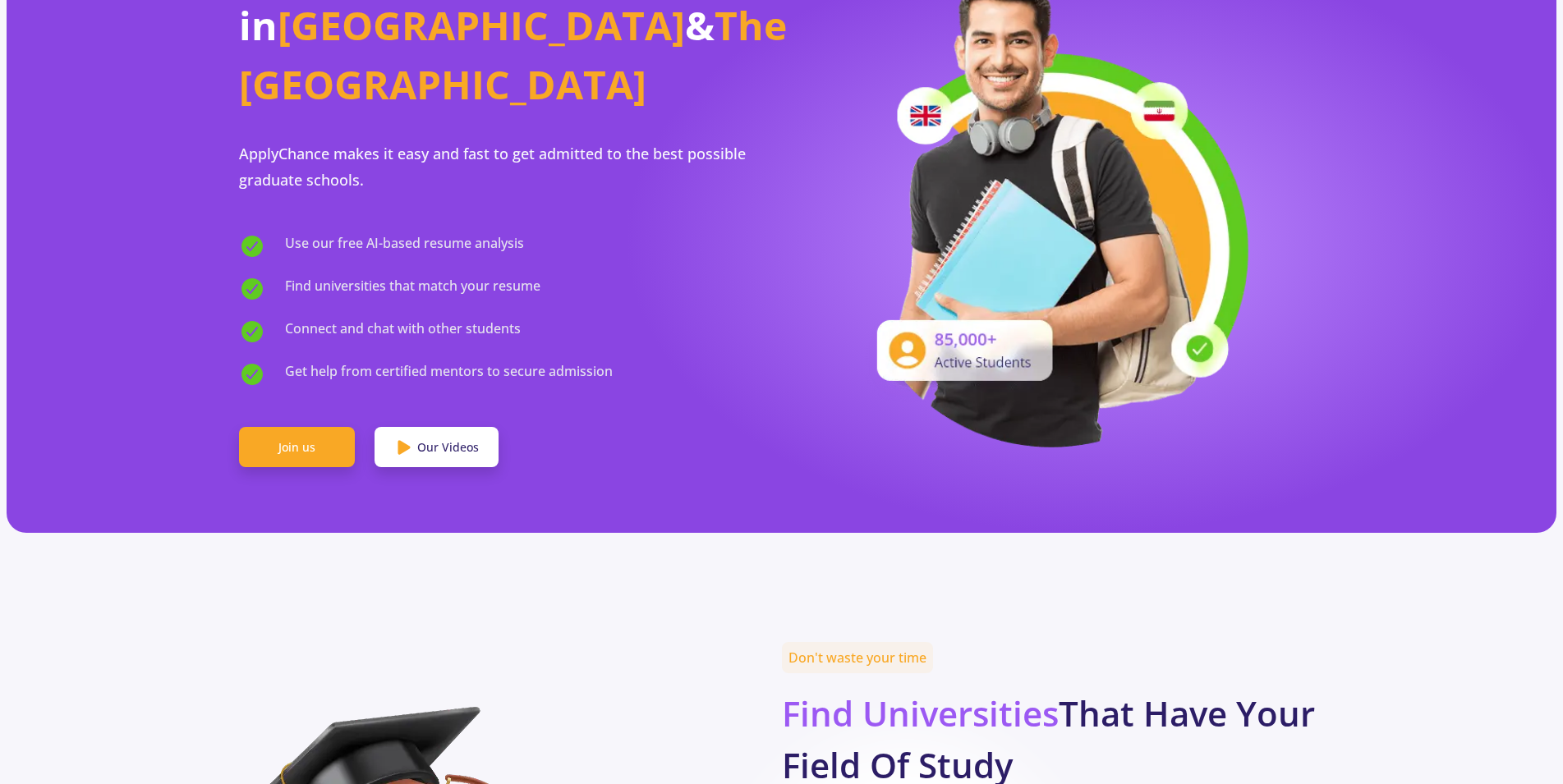
scroll to position [0, 0]
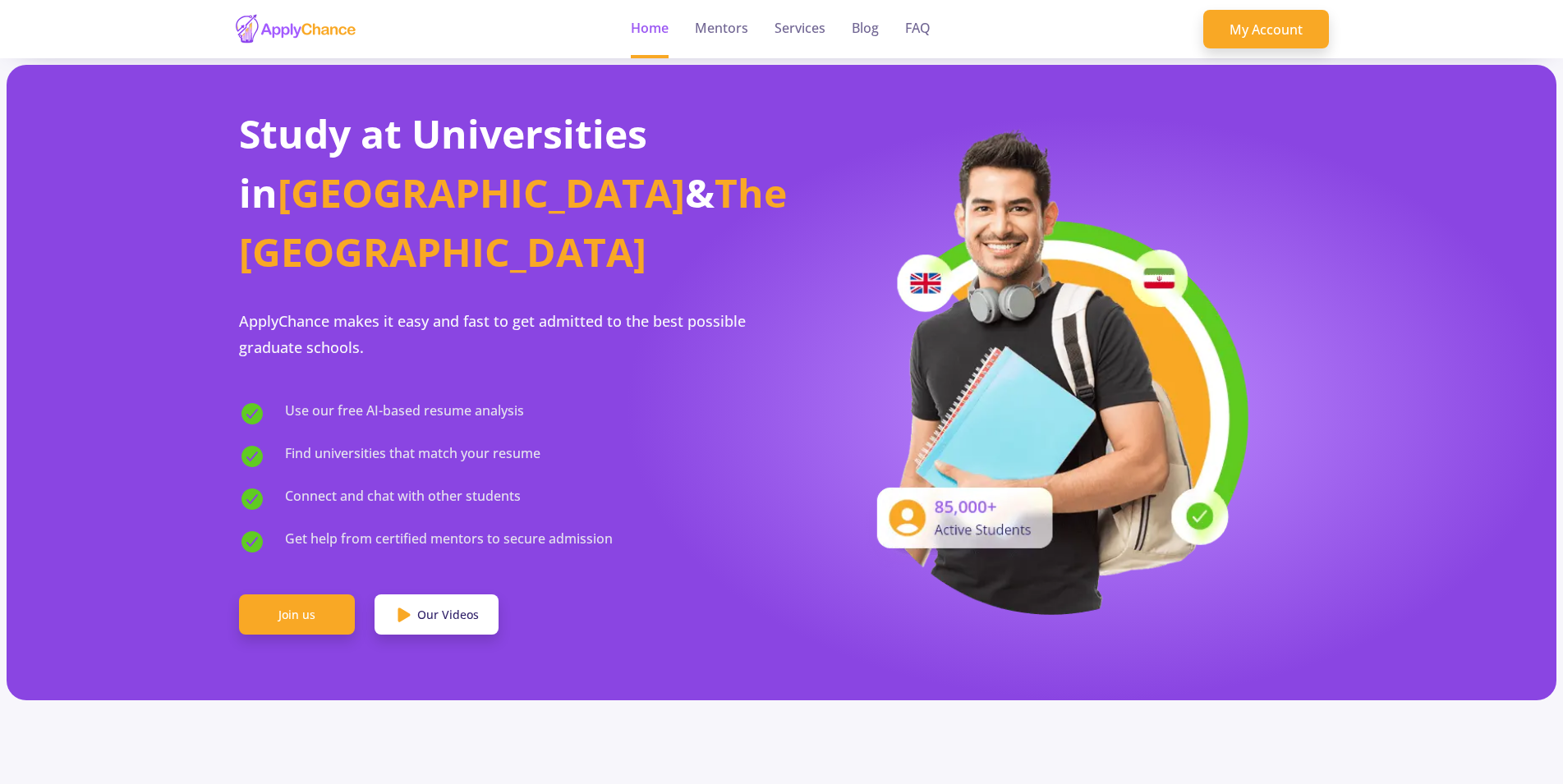
click at [763, 440] on div "Find universities that match your resume" at bounding box center [510, 455] width 542 height 30
